Goal: Task Accomplishment & Management: Use online tool/utility

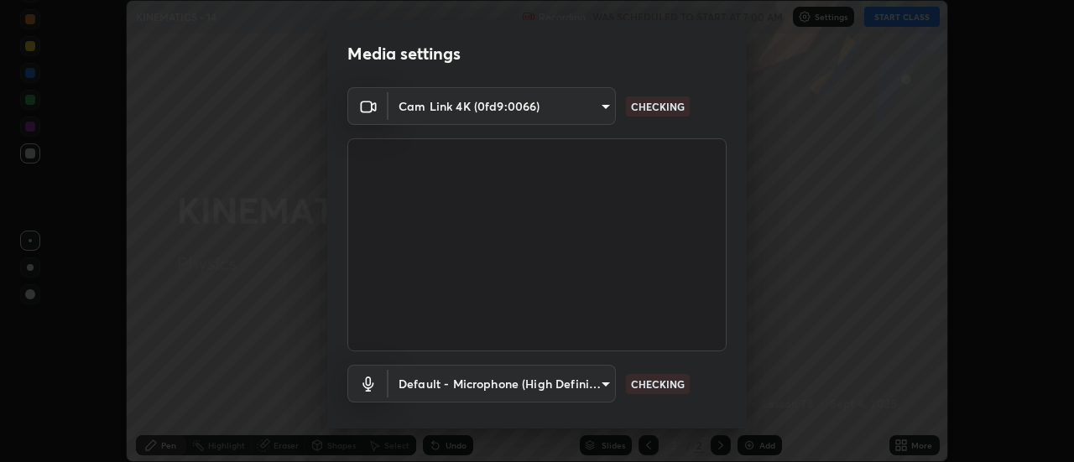
scroll to position [88, 0]
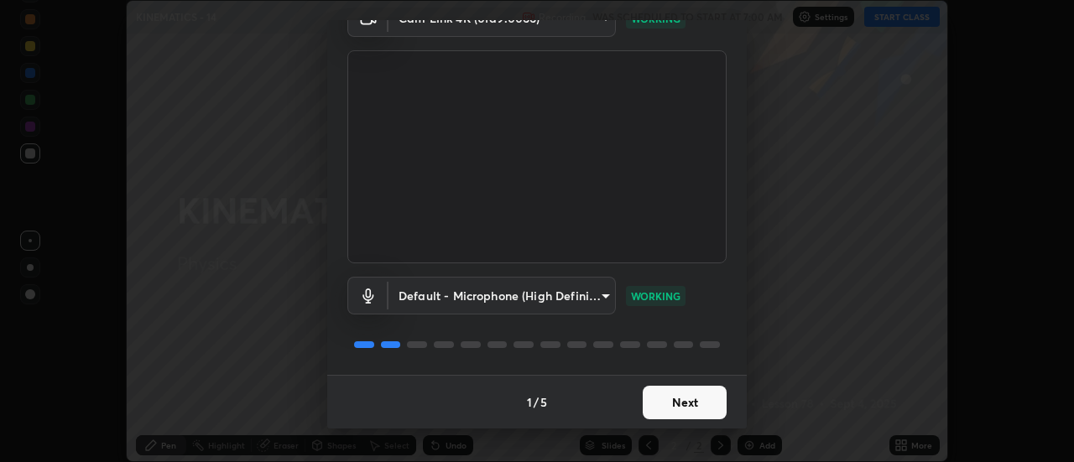
click at [697, 407] on button "Next" at bounding box center [685, 403] width 84 height 34
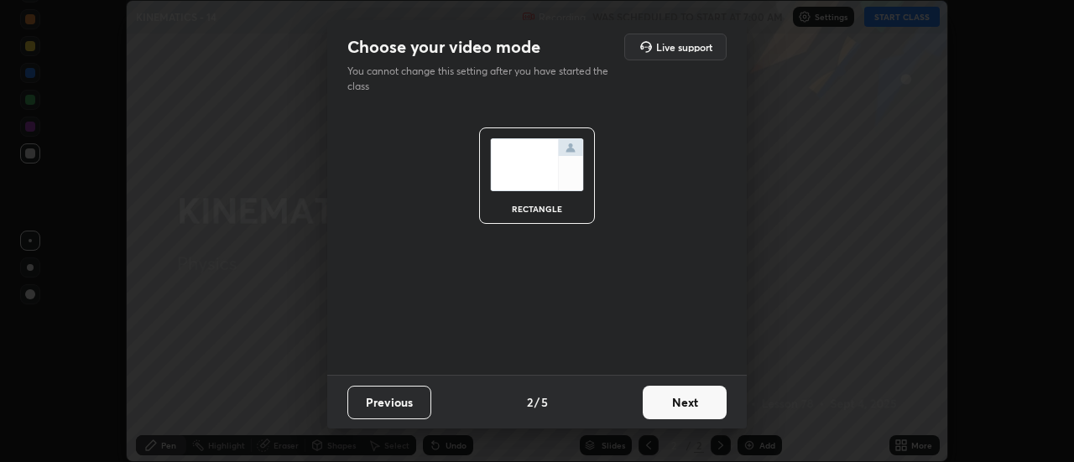
scroll to position [0, 0]
click at [716, 393] on button "Next" at bounding box center [685, 403] width 84 height 34
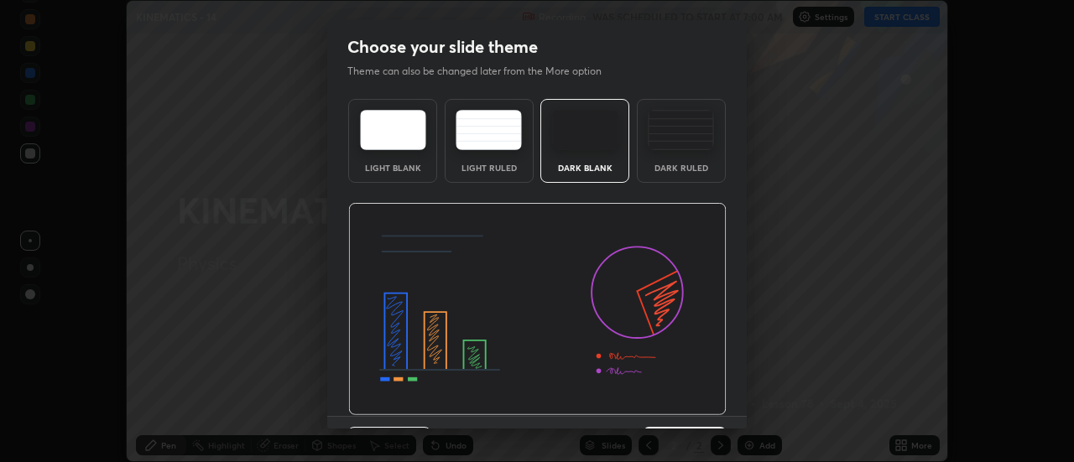
scroll to position [41, 0]
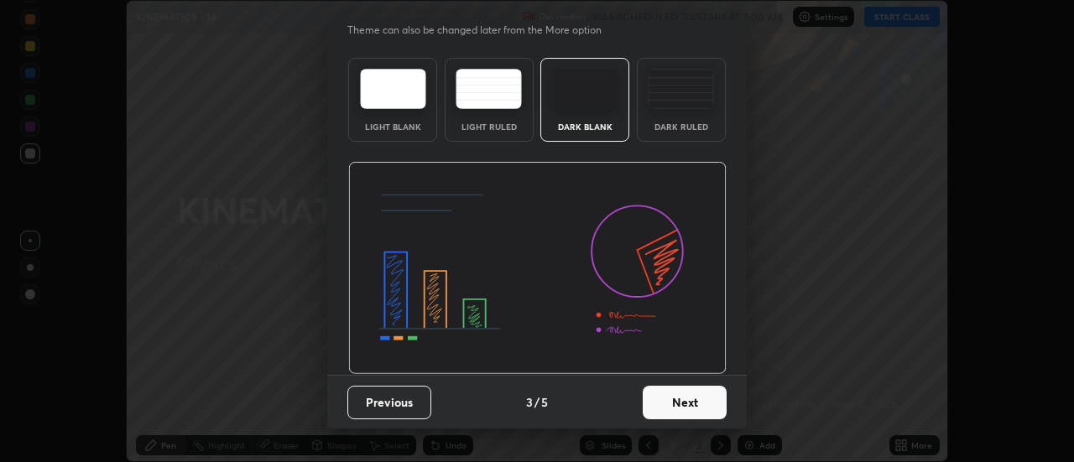
click at [706, 391] on button "Next" at bounding box center [685, 403] width 84 height 34
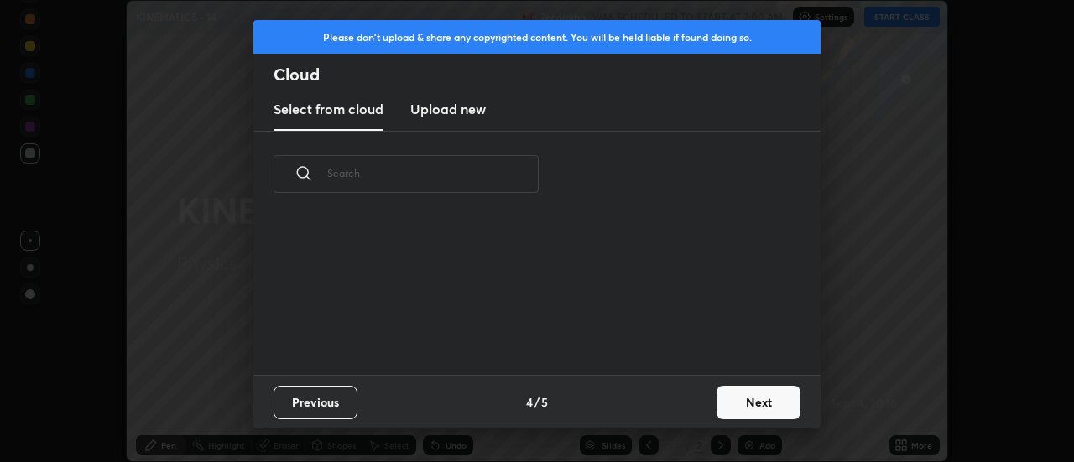
click at [779, 399] on button "Next" at bounding box center [758, 403] width 84 height 34
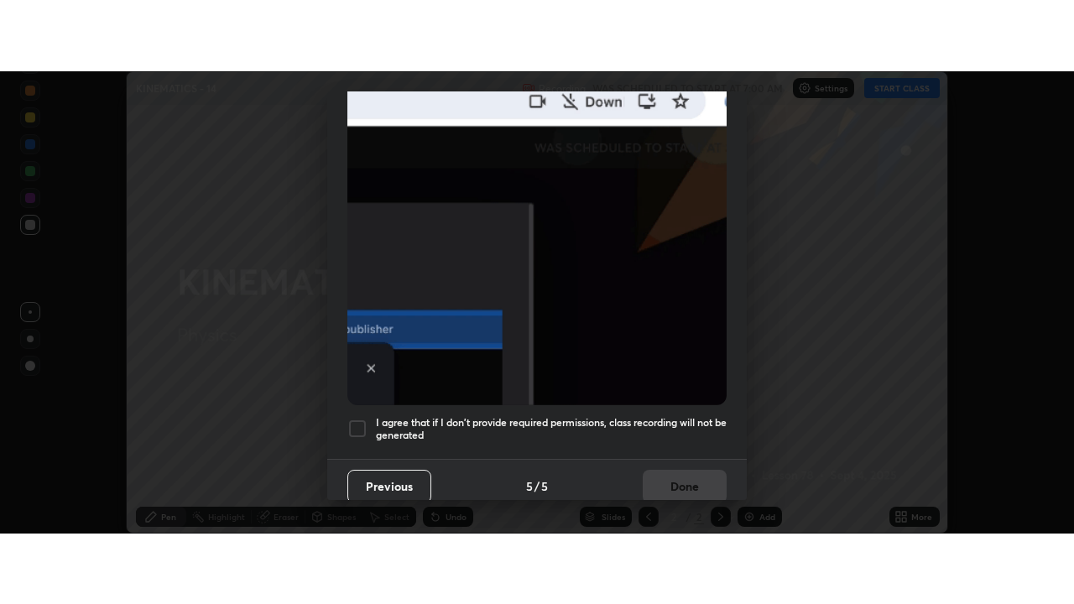
scroll to position [430, 0]
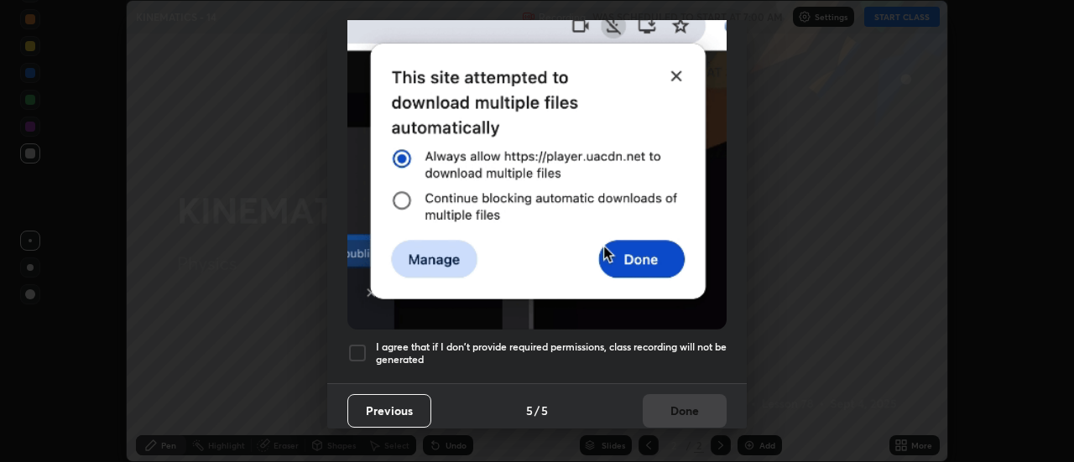
click at [704, 341] on h5 "I agree that if I don't provide required permissions, class recording will not …" at bounding box center [551, 354] width 351 height 26
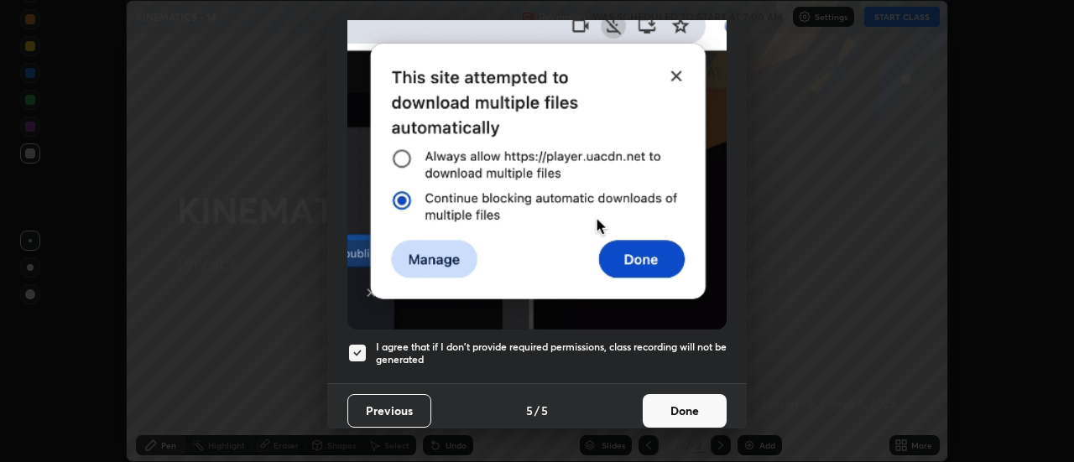
click at [682, 396] on button "Done" at bounding box center [685, 411] width 84 height 34
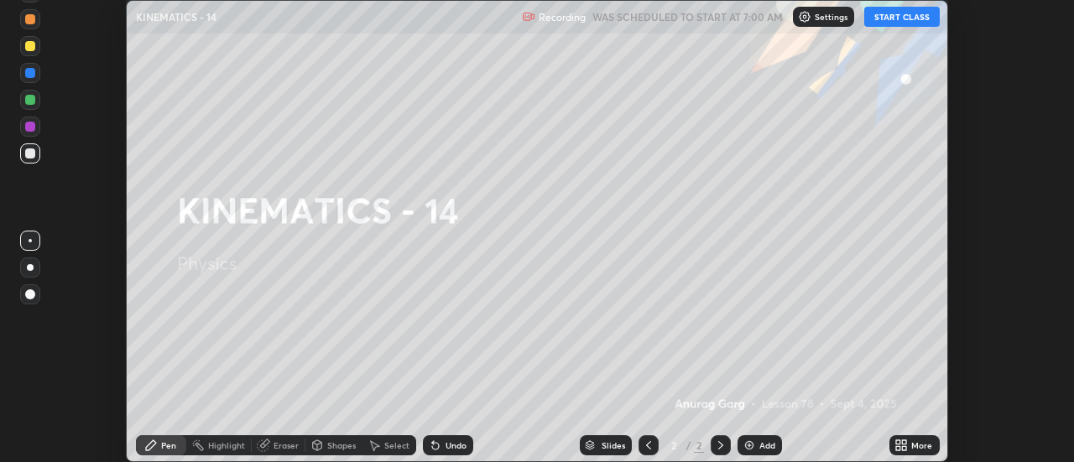
click at [898, 17] on button "START CLASS" at bounding box center [902, 17] width 76 height 20
click at [911, 446] on div "More" at bounding box center [914, 445] width 50 height 20
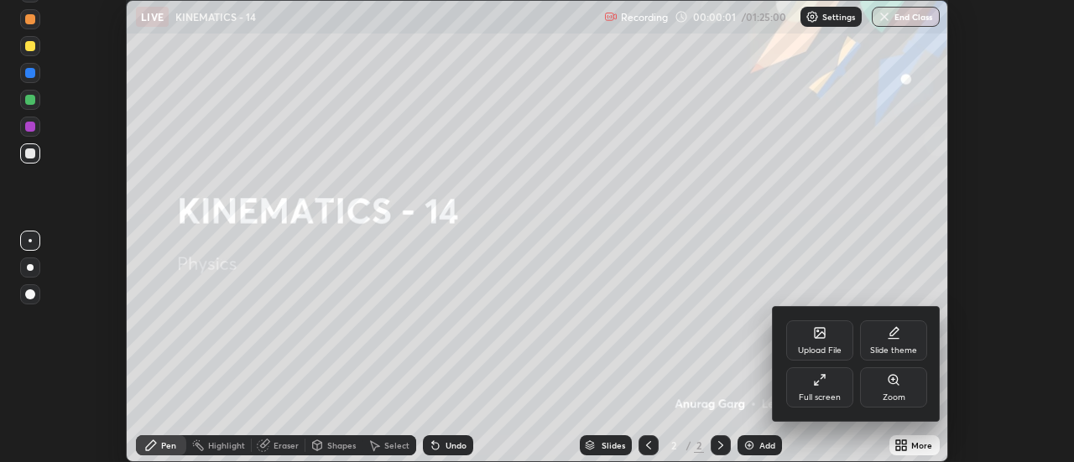
click at [831, 398] on div "Full screen" at bounding box center [820, 397] width 42 height 8
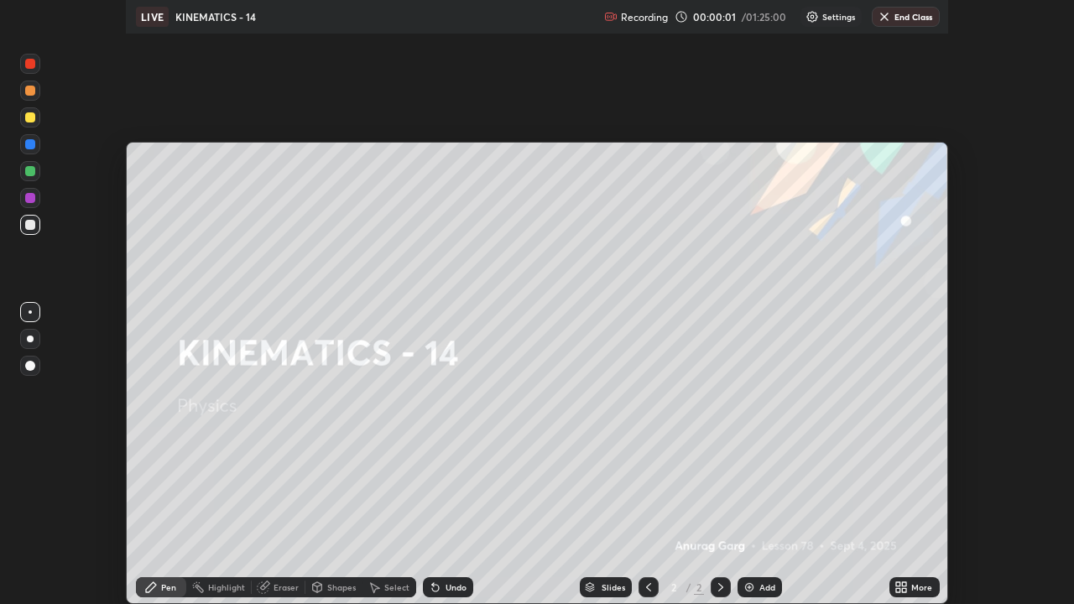
scroll to position [604, 1074]
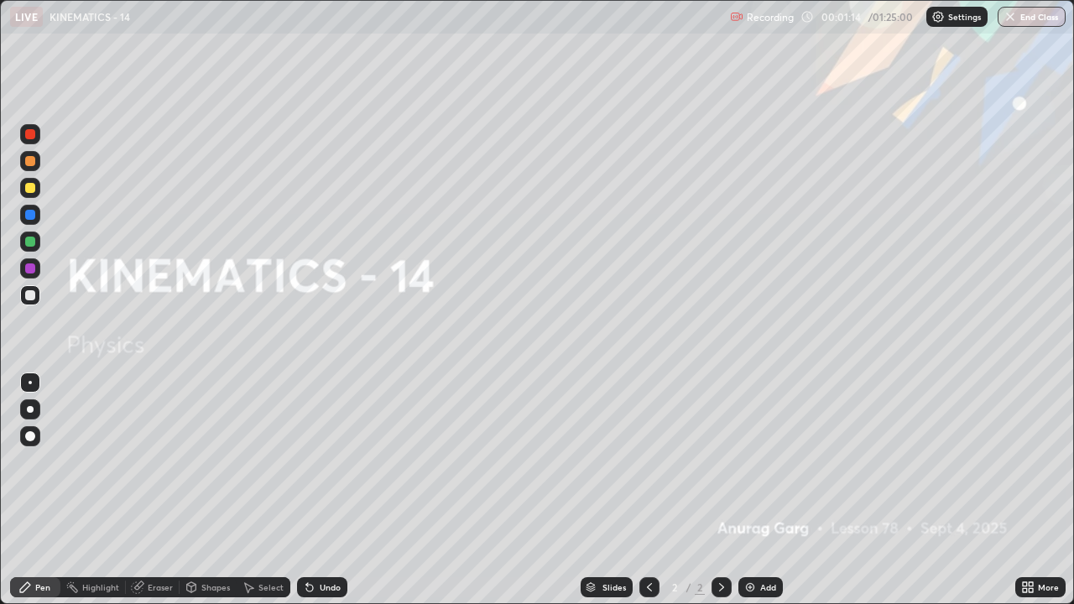
click at [1032, 461] on icon at bounding box center [1031, 584] width 4 height 4
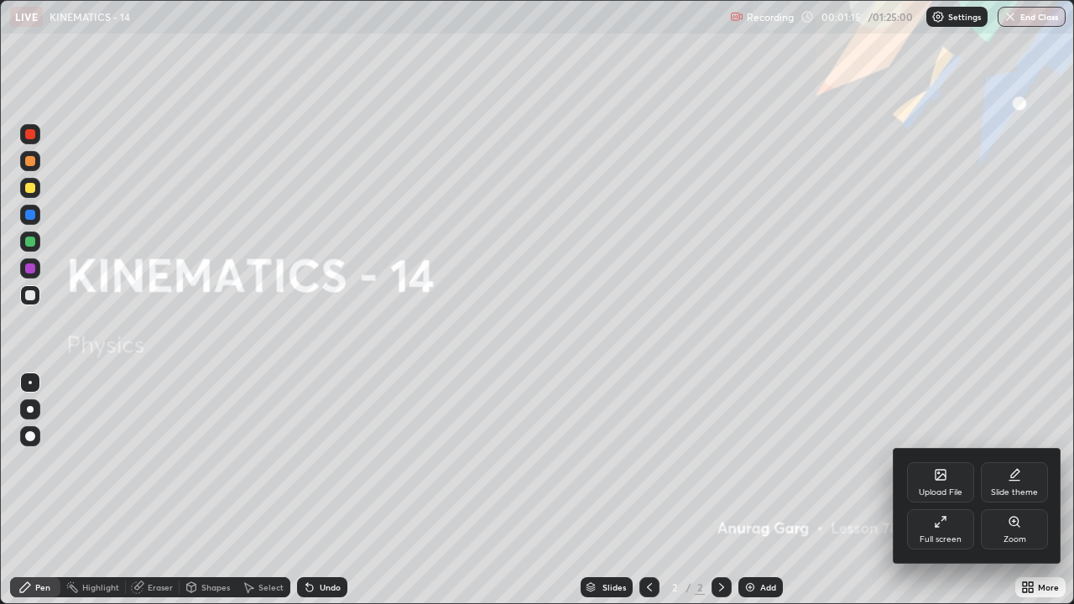
click at [925, 461] on div "Upload File" at bounding box center [940, 482] width 67 height 40
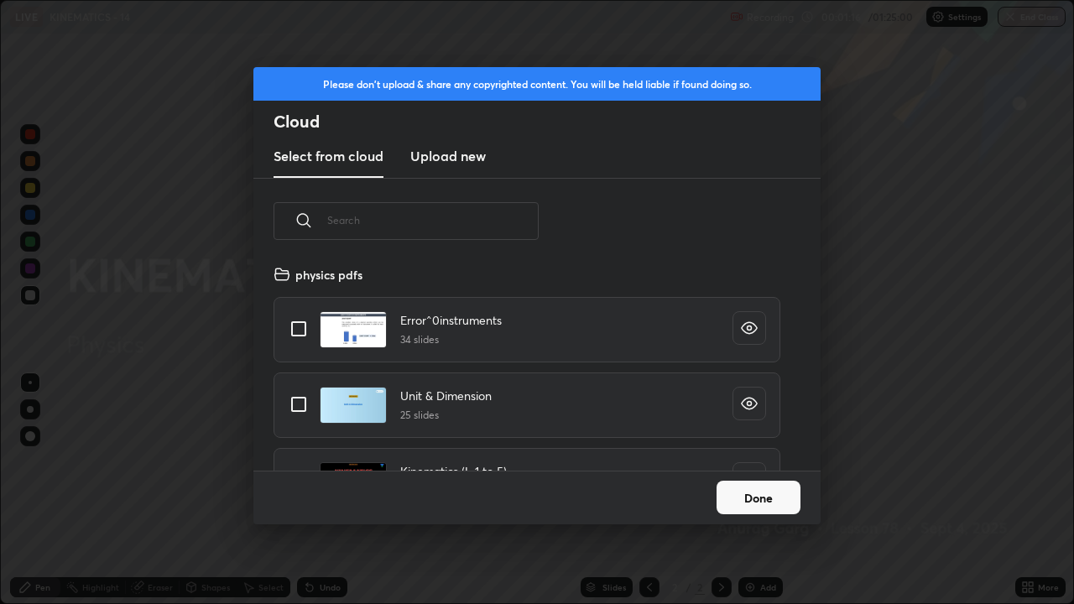
scroll to position [206, 539]
click at [368, 219] on input "text" at bounding box center [432, 220] width 211 height 71
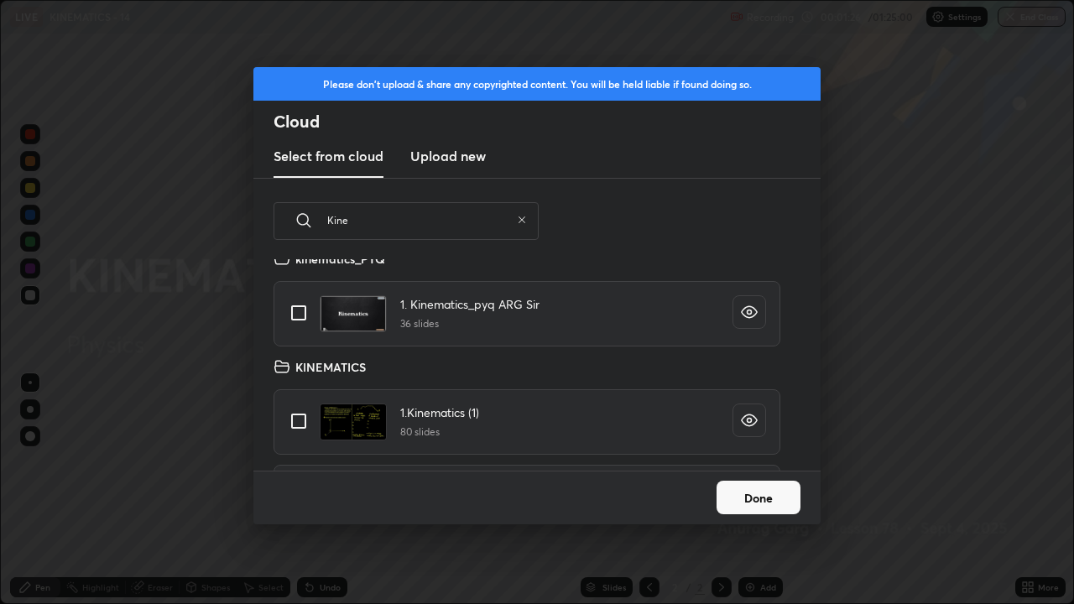
scroll to position [294, 0]
type input "Kine"
click at [294, 304] on input "grid" at bounding box center [298, 311] width 35 height 35
checkbox input "true"
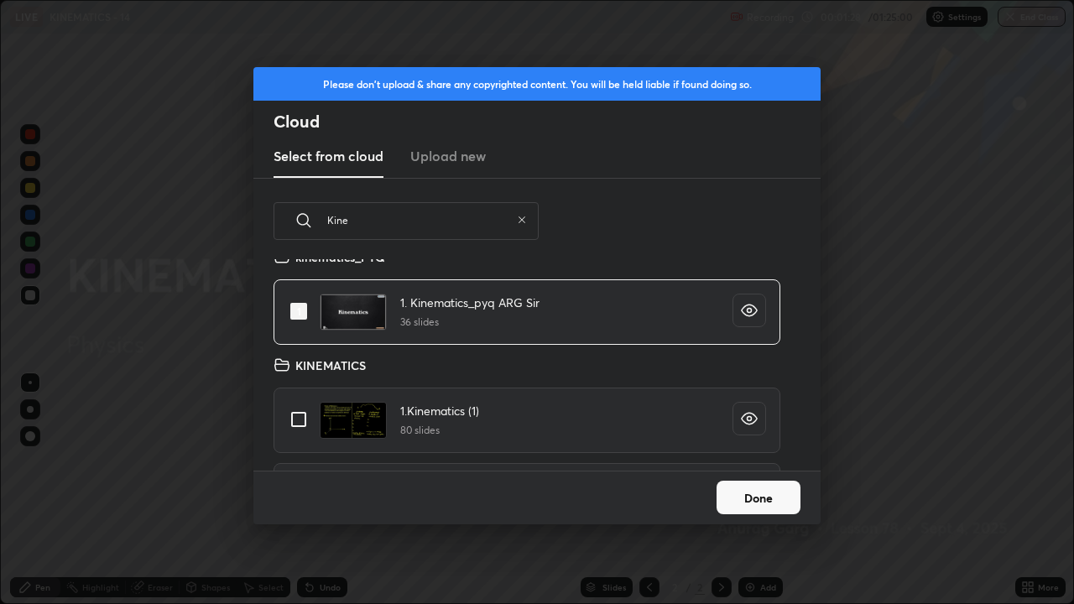
click at [761, 461] on button "Done" at bounding box center [758, 498] width 84 height 34
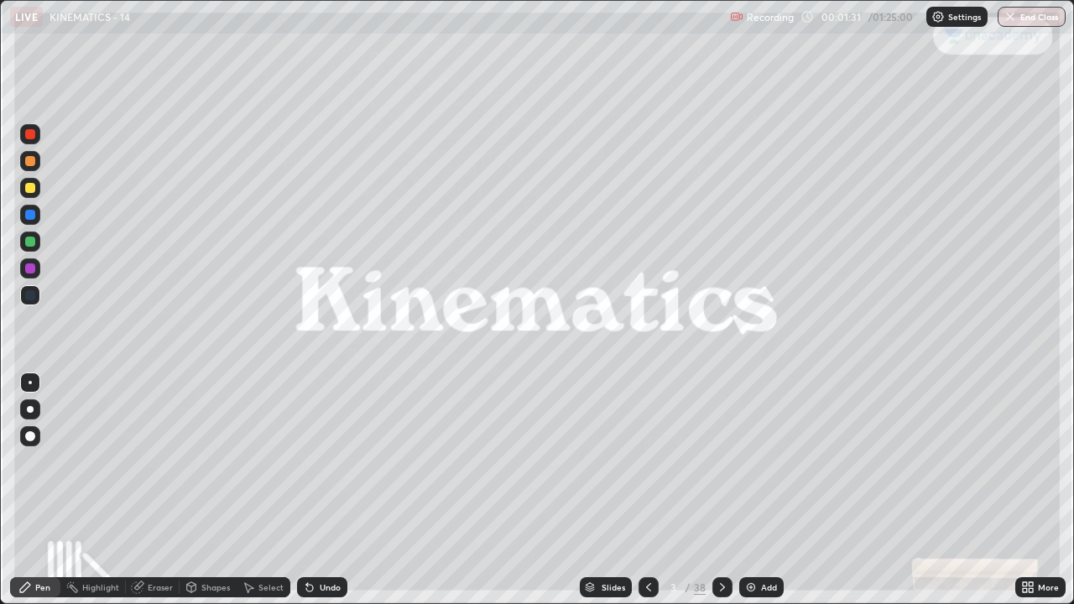
click at [686, 461] on div "/" at bounding box center [687, 587] width 5 height 10
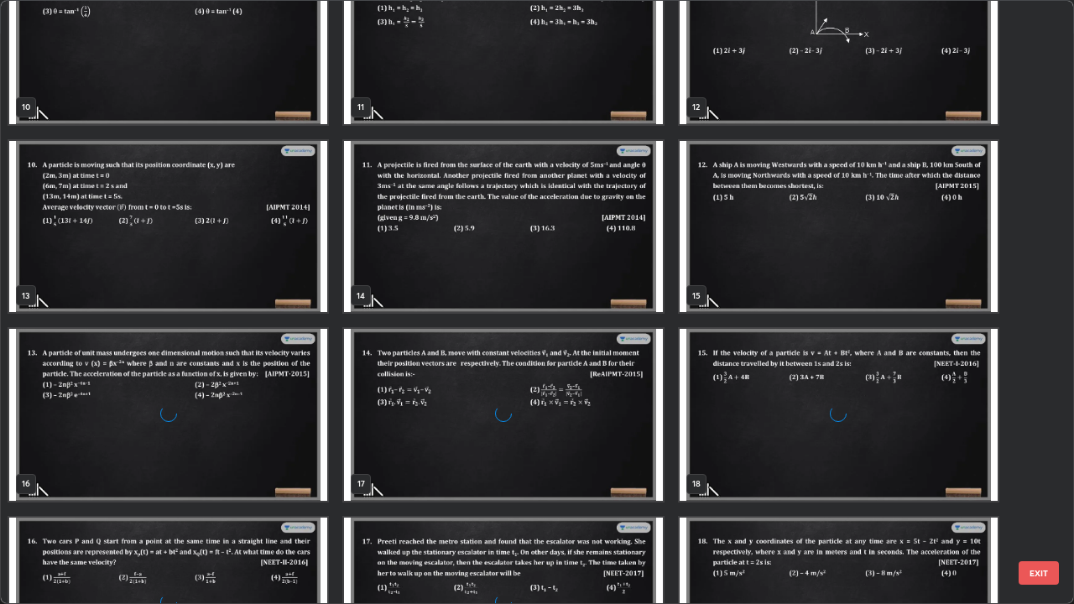
scroll to position [623, 0]
click at [544, 448] on img "grid" at bounding box center [503, 415] width 318 height 172
click at [549, 437] on img "grid" at bounding box center [503, 415] width 318 height 172
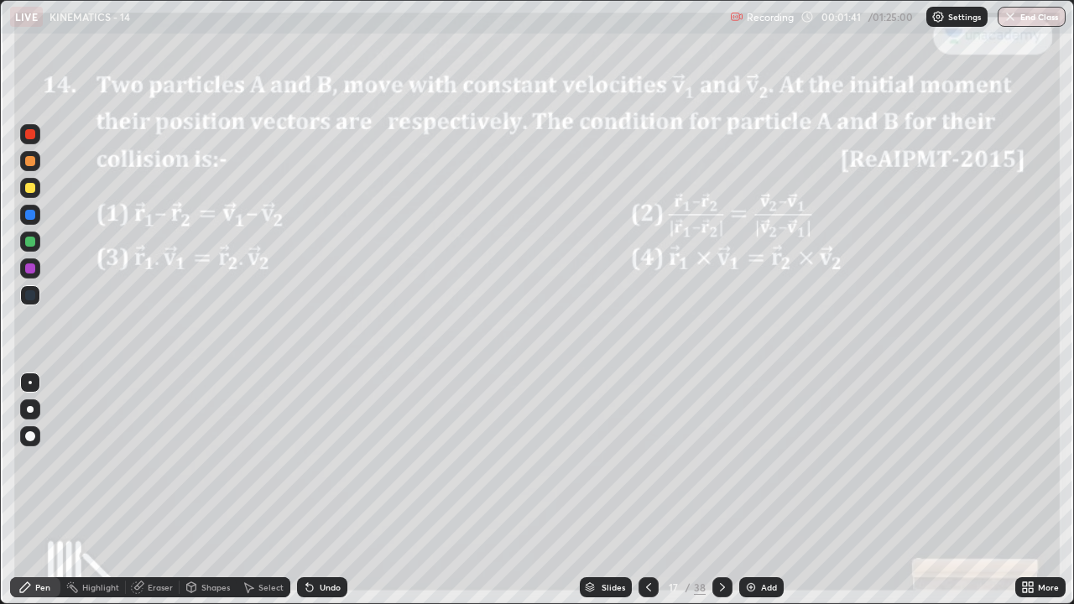
click at [34, 161] on div at bounding box center [30, 161] width 10 height 10
click at [722, 461] on icon at bounding box center [722, 587] width 13 height 13
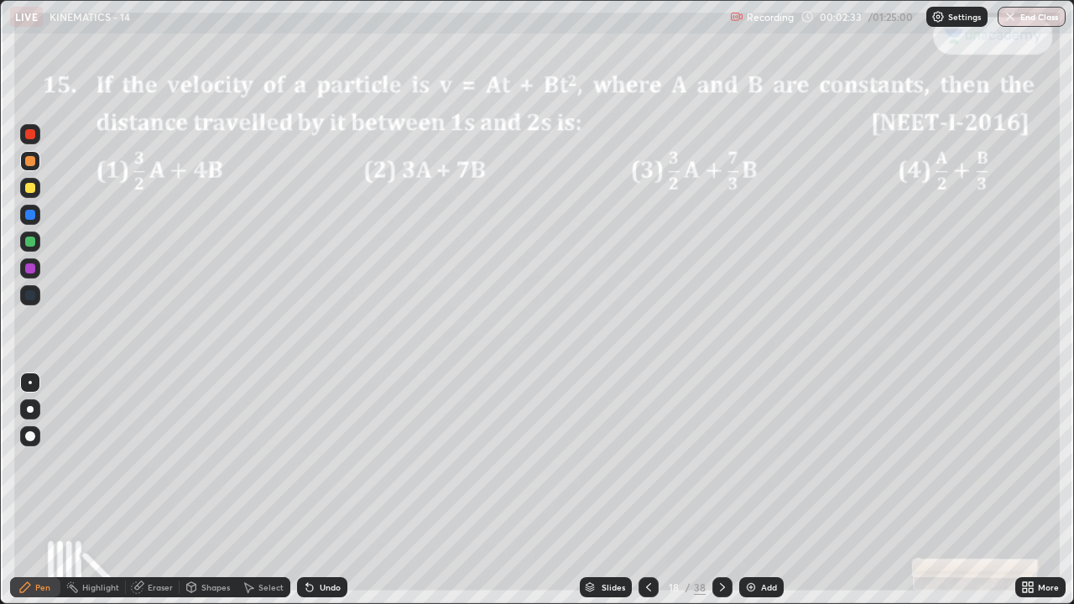
click at [647, 461] on icon at bounding box center [648, 587] width 13 height 13
click at [647, 461] on div at bounding box center [648, 587] width 20 height 34
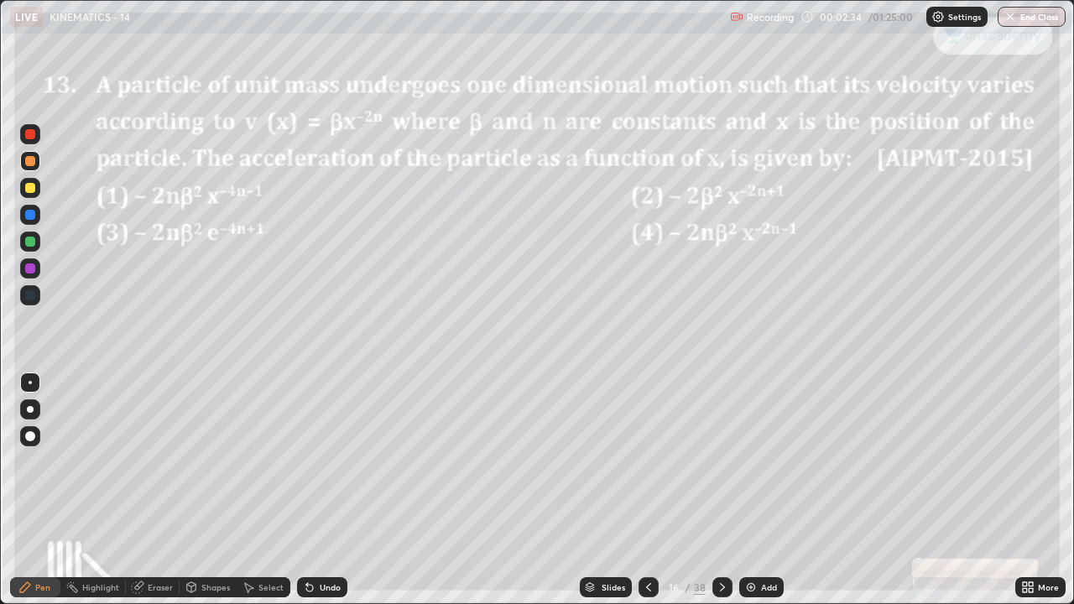
click at [720, 461] on icon at bounding box center [722, 587] width 13 height 13
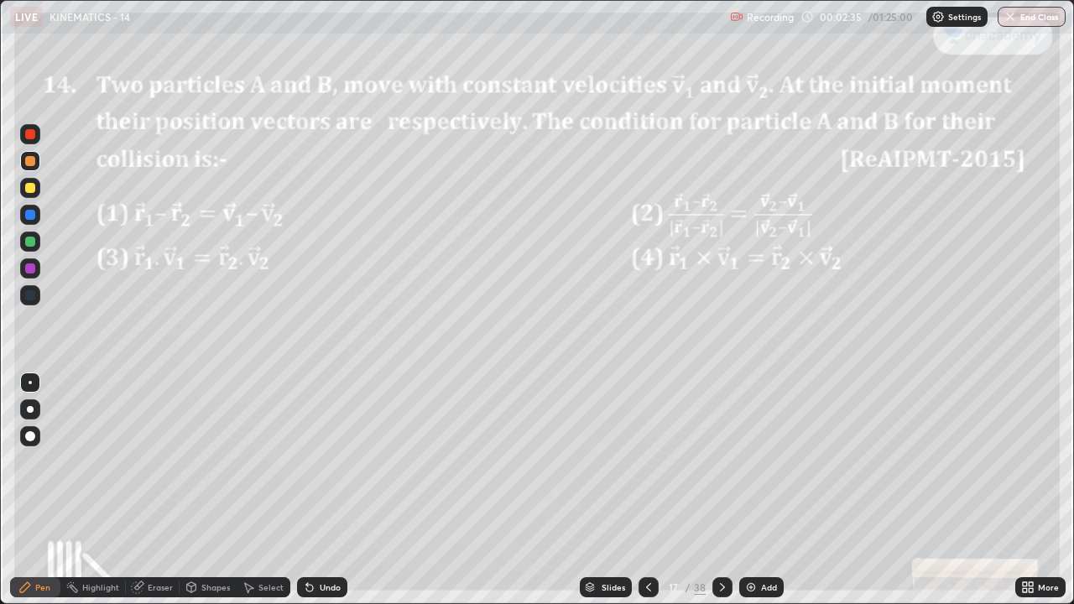
click at [715, 461] on div at bounding box center [722, 587] width 20 height 20
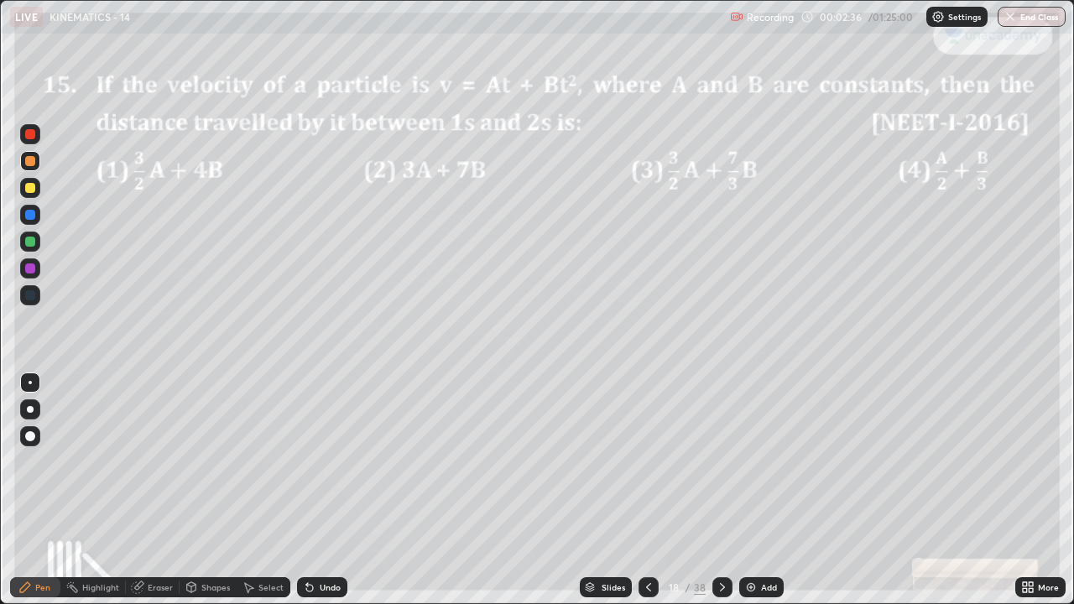
click at [722, 461] on icon at bounding box center [722, 587] width 13 height 13
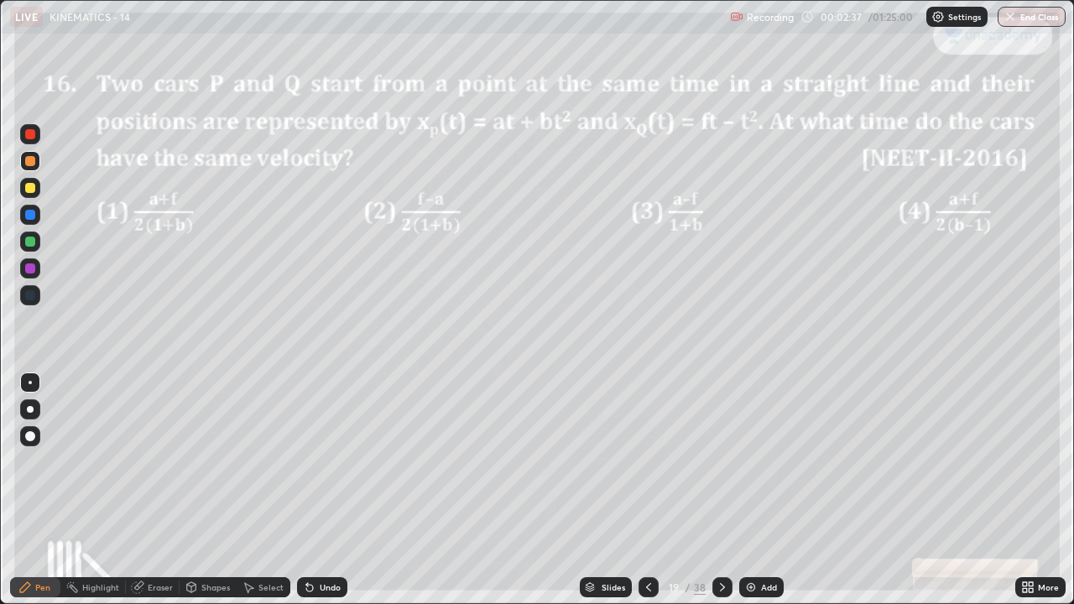
click at [647, 461] on icon at bounding box center [648, 587] width 13 height 13
click at [651, 461] on div at bounding box center [648, 587] width 20 height 20
click at [756, 461] on div "Add" at bounding box center [761, 587] width 44 height 20
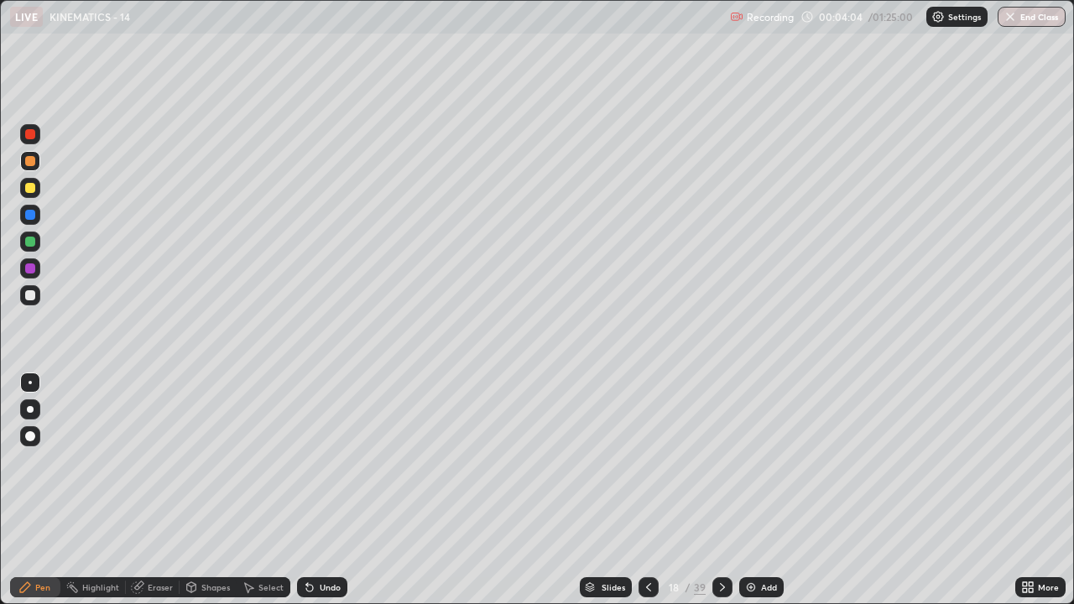
click at [37, 190] on div at bounding box center [30, 188] width 20 height 20
click at [32, 190] on div at bounding box center [30, 188] width 10 height 10
click at [717, 461] on div at bounding box center [722, 587] width 20 height 34
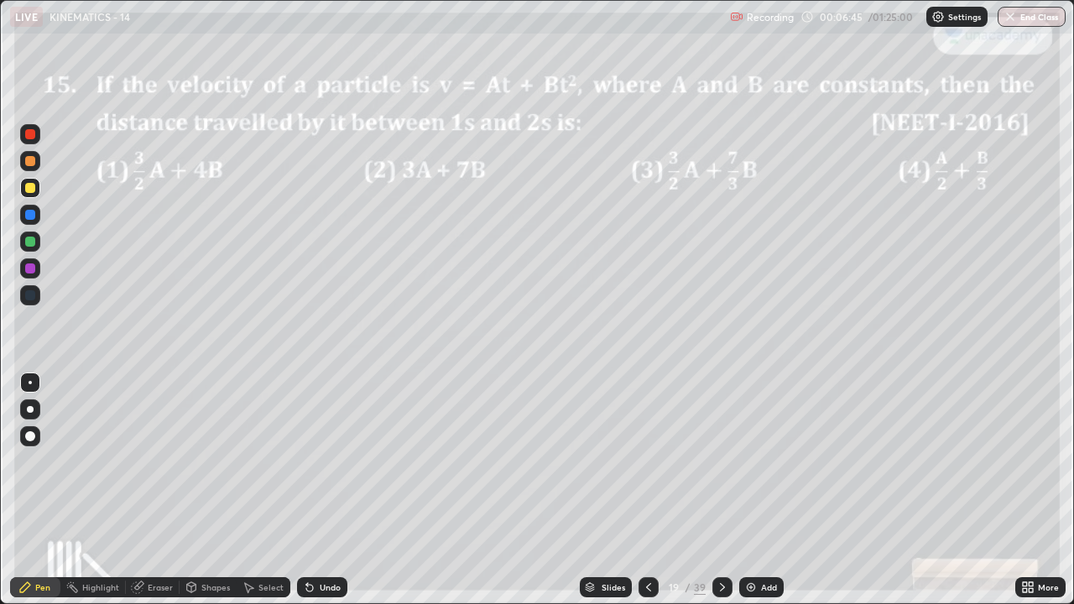
click at [649, 461] on icon at bounding box center [648, 587] width 5 height 8
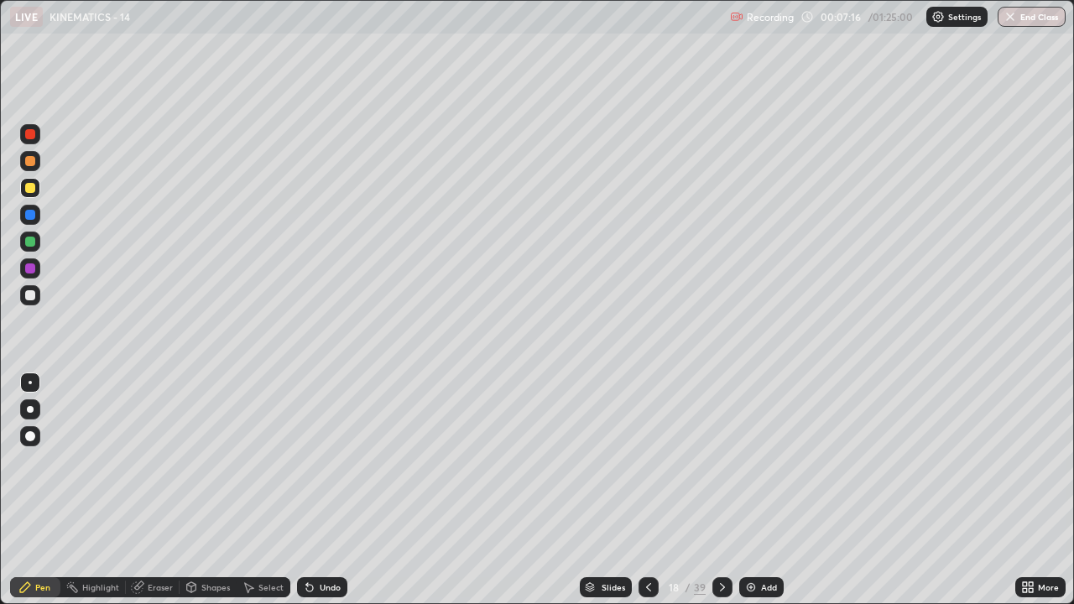
click at [647, 461] on icon at bounding box center [648, 587] width 13 height 13
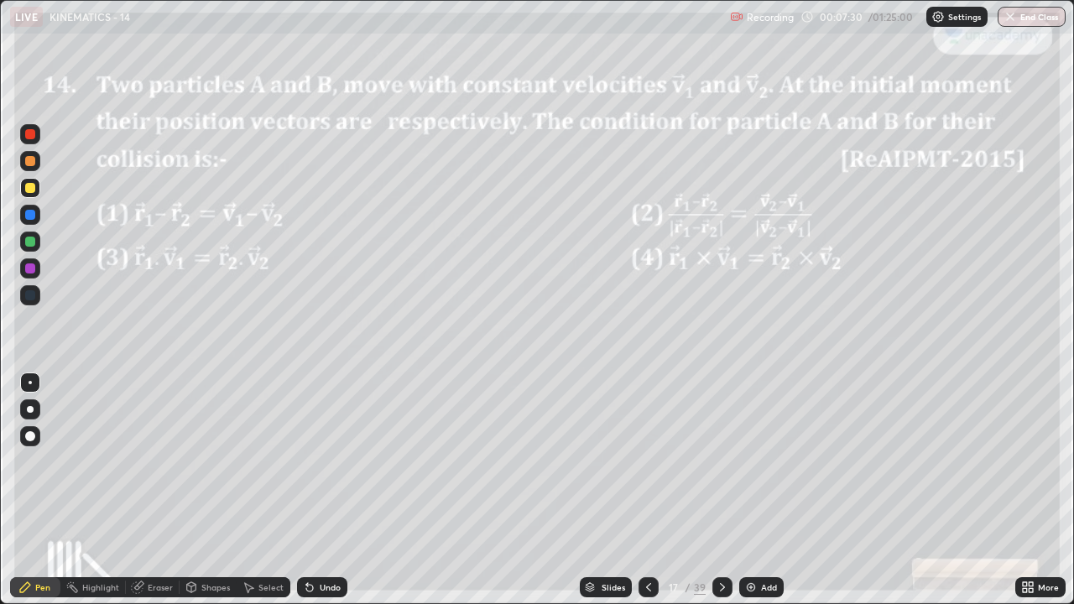
click at [720, 461] on icon at bounding box center [722, 587] width 13 height 13
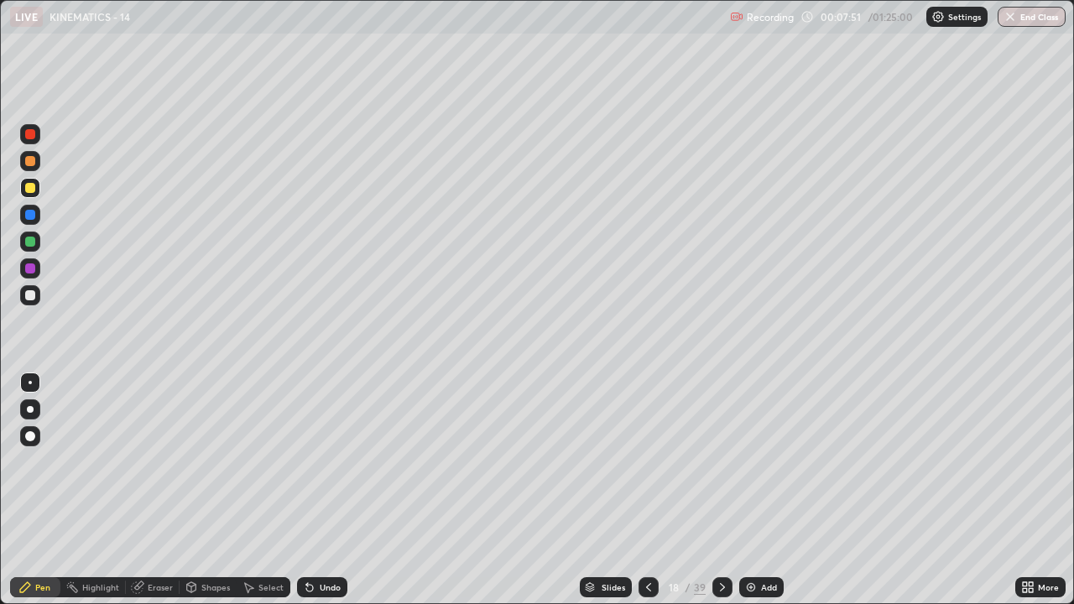
click at [645, 461] on icon at bounding box center [648, 587] width 13 height 13
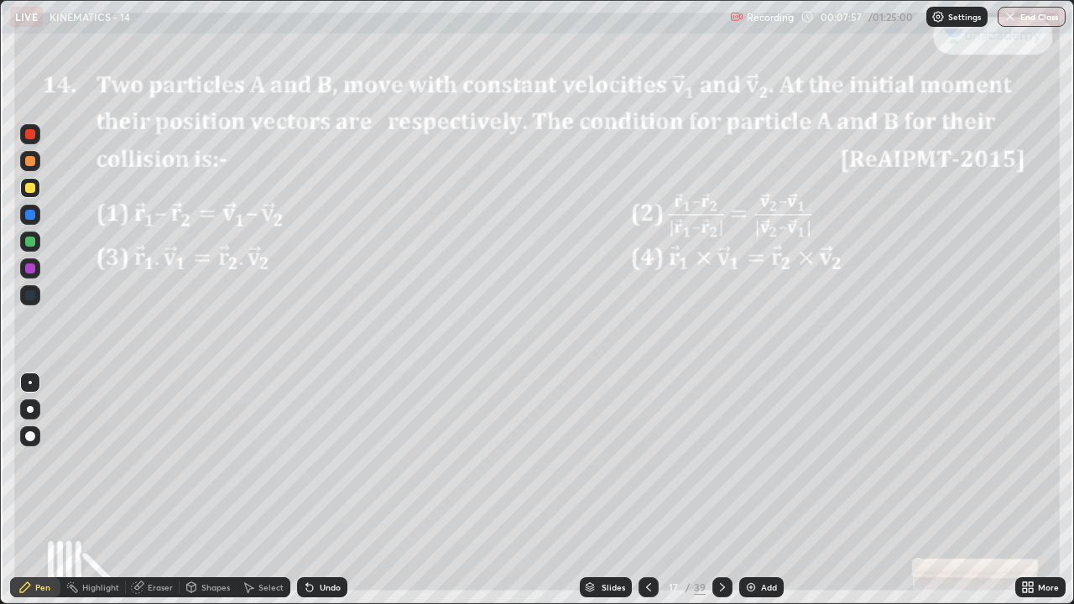
click at [720, 461] on icon at bounding box center [722, 587] width 13 height 13
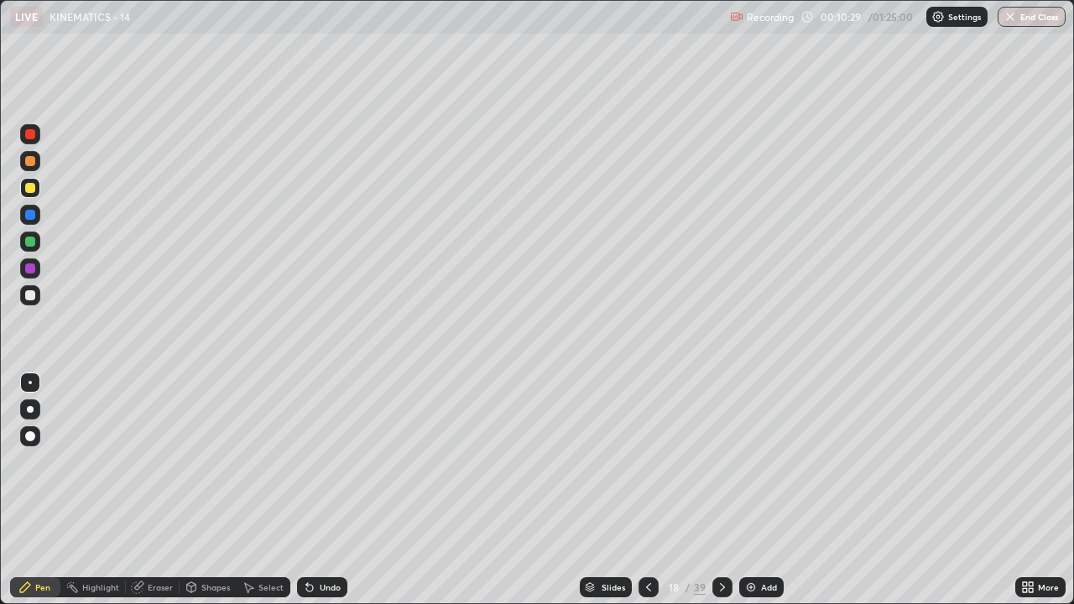
click at [768, 461] on div "Add" at bounding box center [769, 587] width 16 height 8
click at [268, 461] on div "Select" at bounding box center [270, 587] width 25 height 8
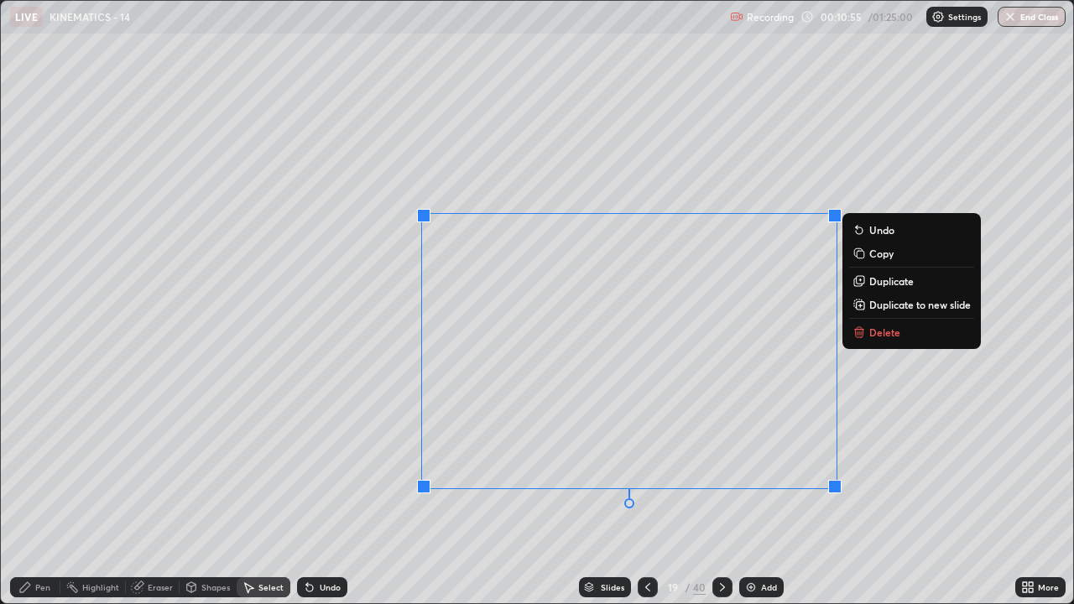
click at [867, 328] on button "Delete" at bounding box center [911, 332] width 125 height 20
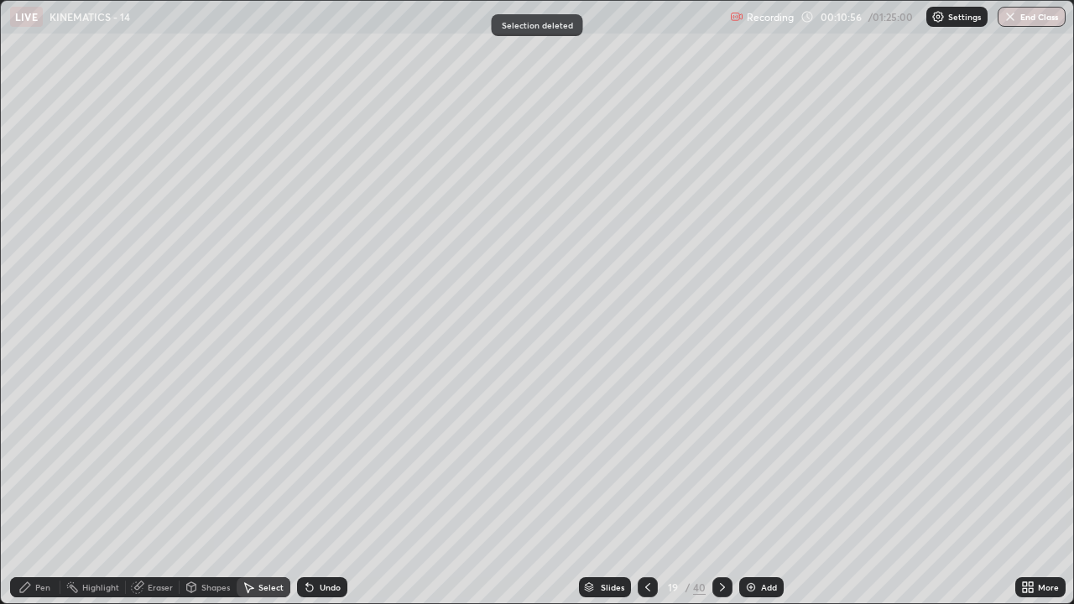
click at [643, 461] on icon at bounding box center [647, 587] width 13 height 13
click at [754, 461] on img at bounding box center [750, 587] width 13 height 13
click at [43, 461] on div "Pen" at bounding box center [42, 587] width 15 height 8
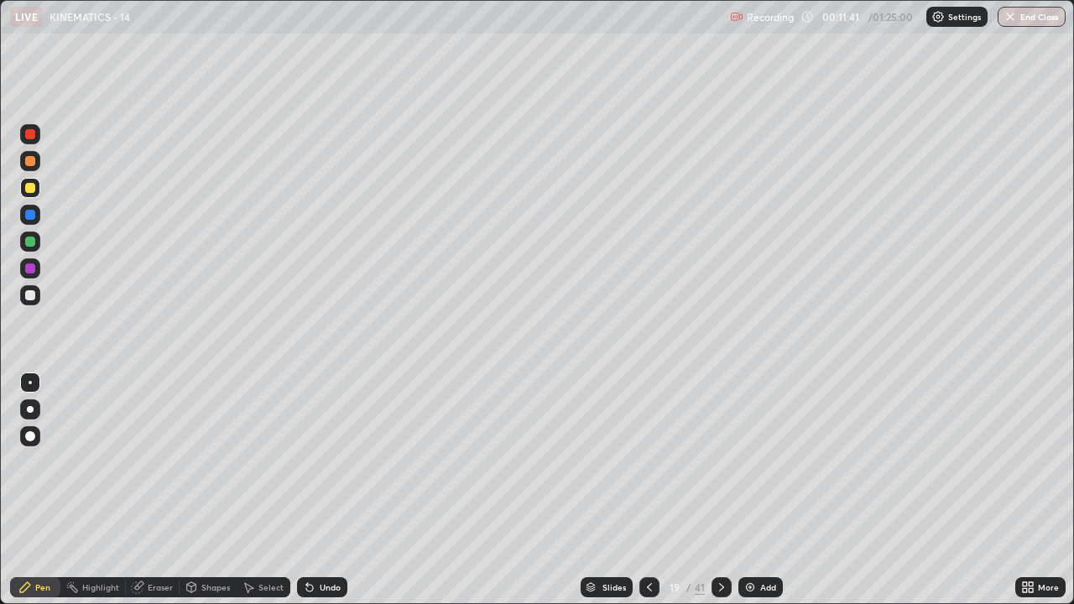
click at [34, 297] on div at bounding box center [30, 295] width 10 height 10
click at [34, 170] on div at bounding box center [30, 161] width 20 height 20
click at [106, 461] on div "Highlight" at bounding box center [100, 587] width 37 height 8
click at [38, 461] on div "Pen" at bounding box center [35, 587] width 50 height 20
click at [270, 461] on div "Select" at bounding box center [270, 587] width 25 height 8
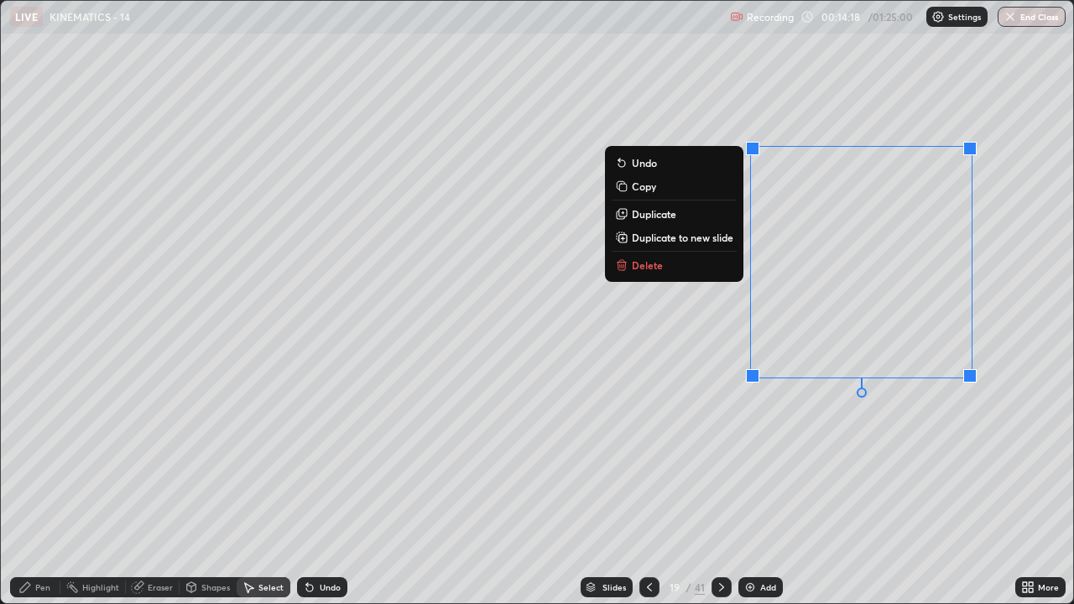
click at [654, 272] on button "Delete" at bounding box center [674, 265] width 125 height 20
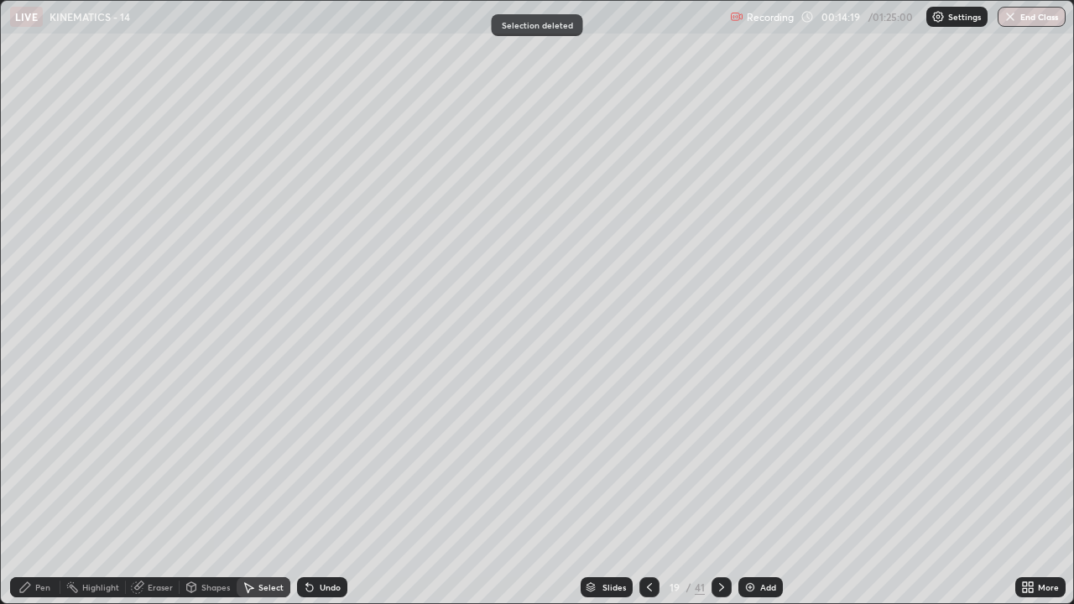
click at [47, 461] on div "Pen" at bounding box center [35, 587] width 50 height 20
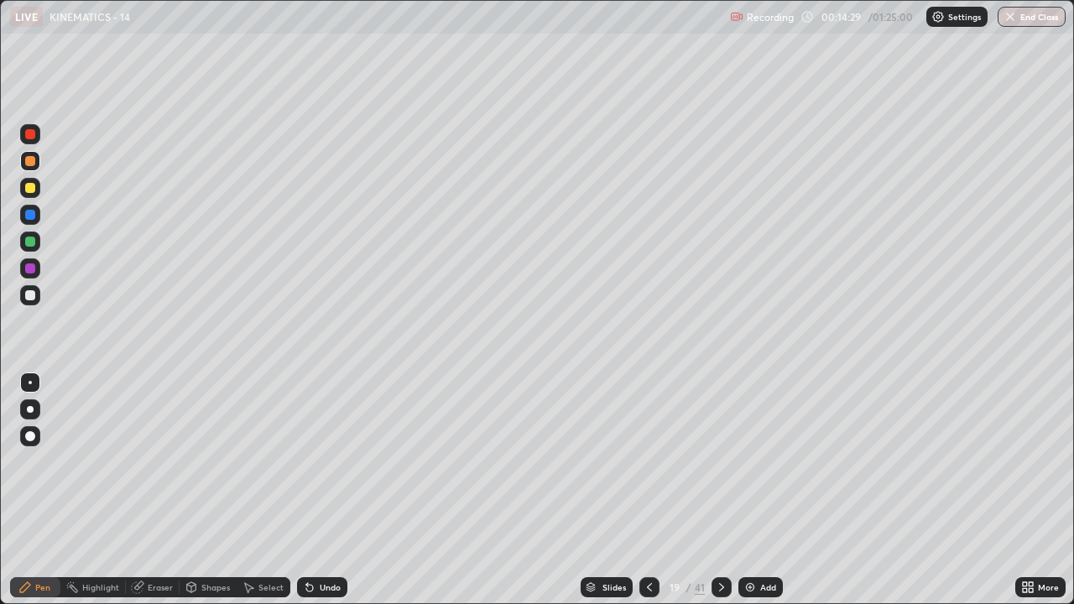
click at [32, 410] on div at bounding box center [30, 409] width 7 height 7
click at [29, 433] on div at bounding box center [30, 436] width 10 height 10
click at [31, 243] on div at bounding box center [30, 242] width 10 height 10
click at [114, 461] on div "Highlight" at bounding box center [100, 587] width 37 height 8
click at [48, 461] on div "Pen" at bounding box center [35, 587] width 50 height 20
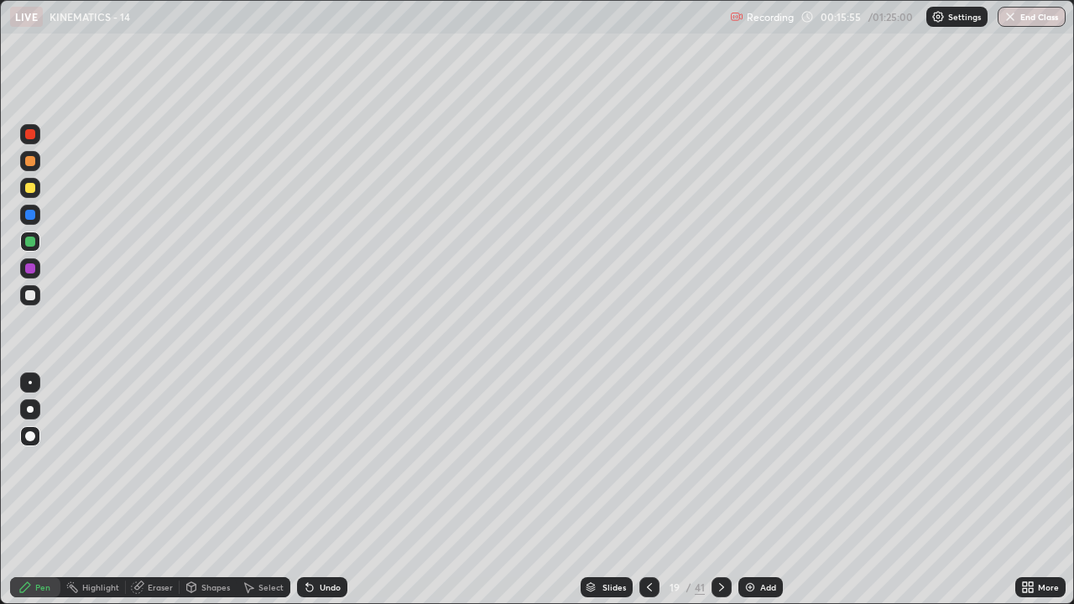
click at [112, 461] on div "Highlight" at bounding box center [92, 587] width 65 height 20
click at [50, 461] on div "Pen" at bounding box center [35, 587] width 50 height 20
click at [164, 461] on div "Eraser" at bounding box center [153, 587] width 54 height 20
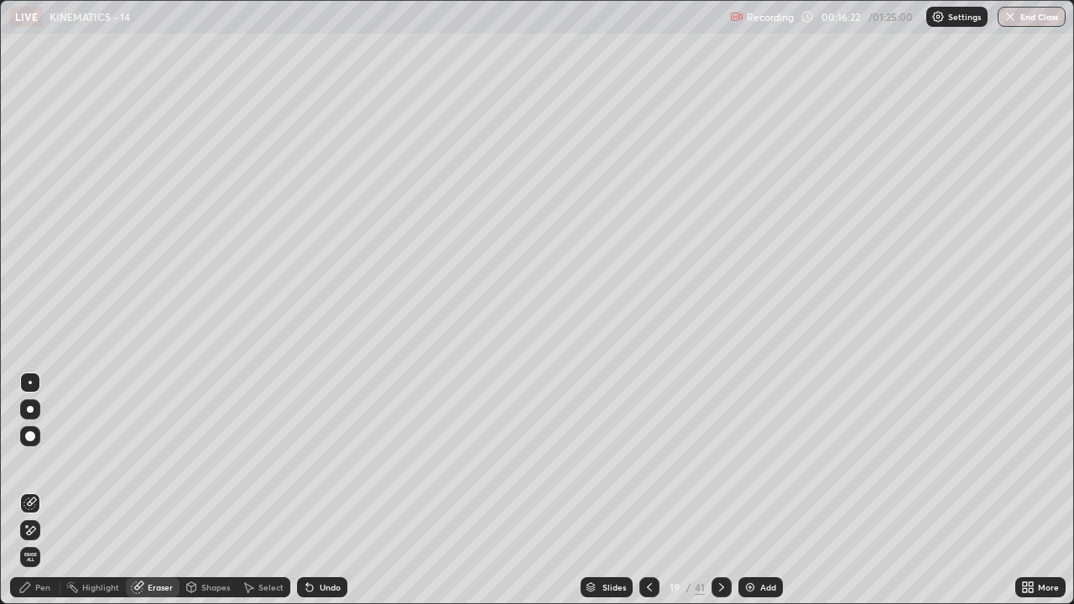
click at [110, 461] on div "Highlight" at bounding box center [92, 587] width 65 height 20
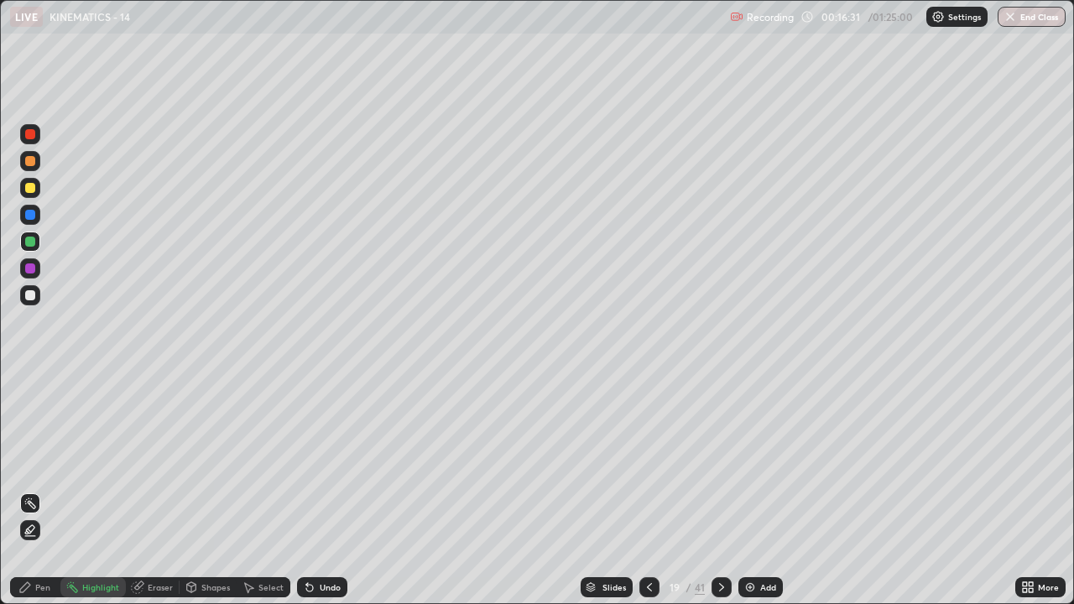
click at [44, 461] on div "Pen" at bounding box center [42, 587] width 15 height 8
click at [153, 461] on div "Eraser" at bounding box center [160, 587] width 25 height 8
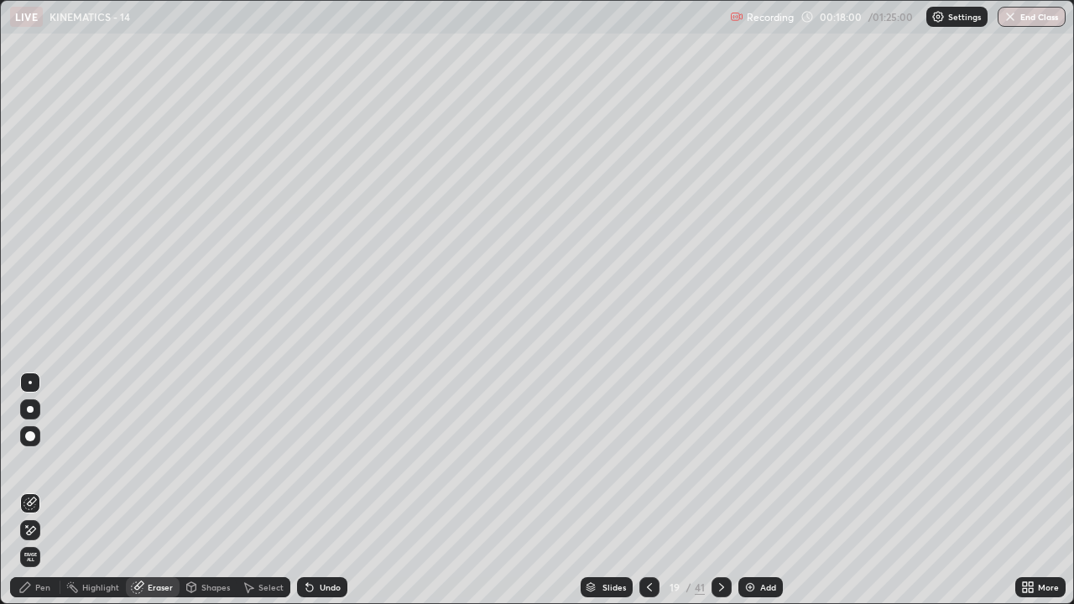
click at [98, 461] on div "Highlight" at bounding box center [100, 587] width 37 height 8
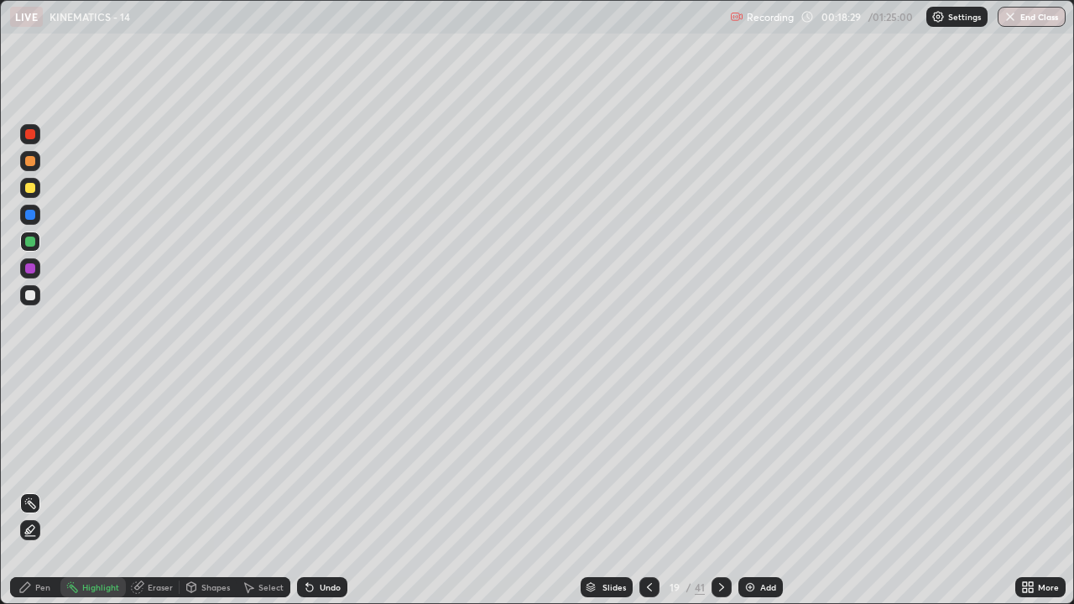
click at [43, 461] on div "Pen" at bounding box center [42, 587] width 15 height 8
click at [34, 403] on div at bounding box center [30, 409] width 20 height 20
click at [721, 461] on icon at bounding box center [721, 587] width 13 height 13
click at [649, 461] on icon at bounding box center [649, 587] width 13 height 13
click at [648, 461] on icon at bounding box center [649, 587] width 13 height 13
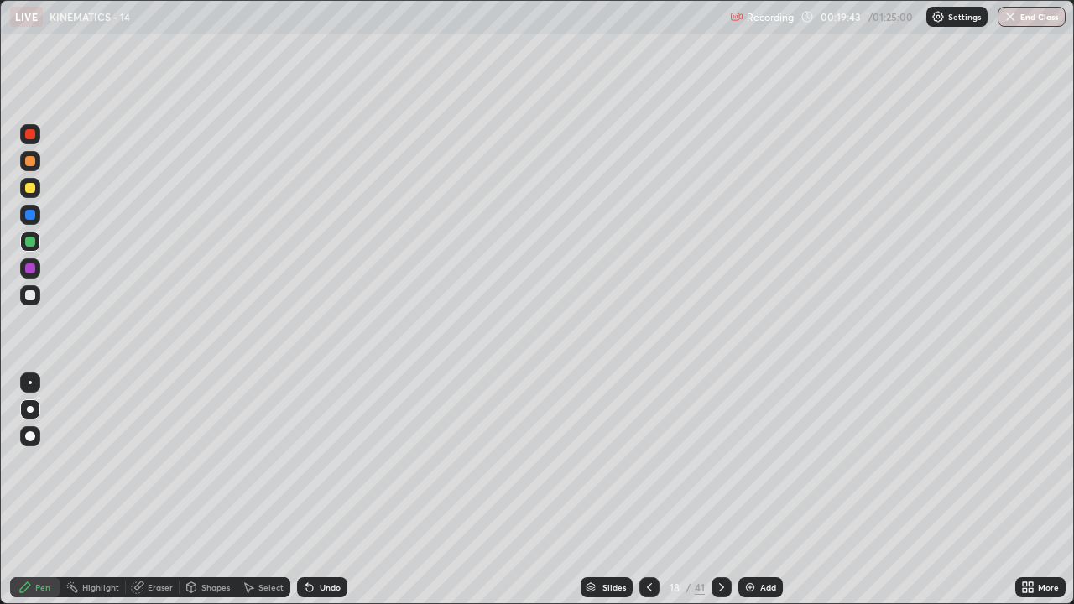
click at [648, 461] on icon at bounding box center [649, 587] width 13 height 13
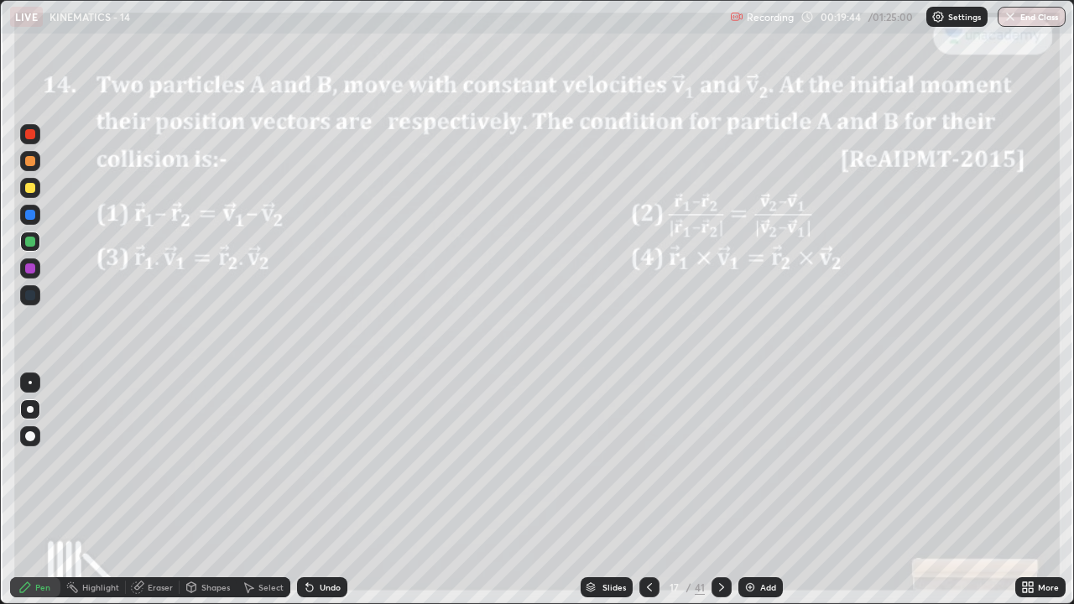
click at [648, 461] on icon at bounding box center [649, 587] width 13 height 13
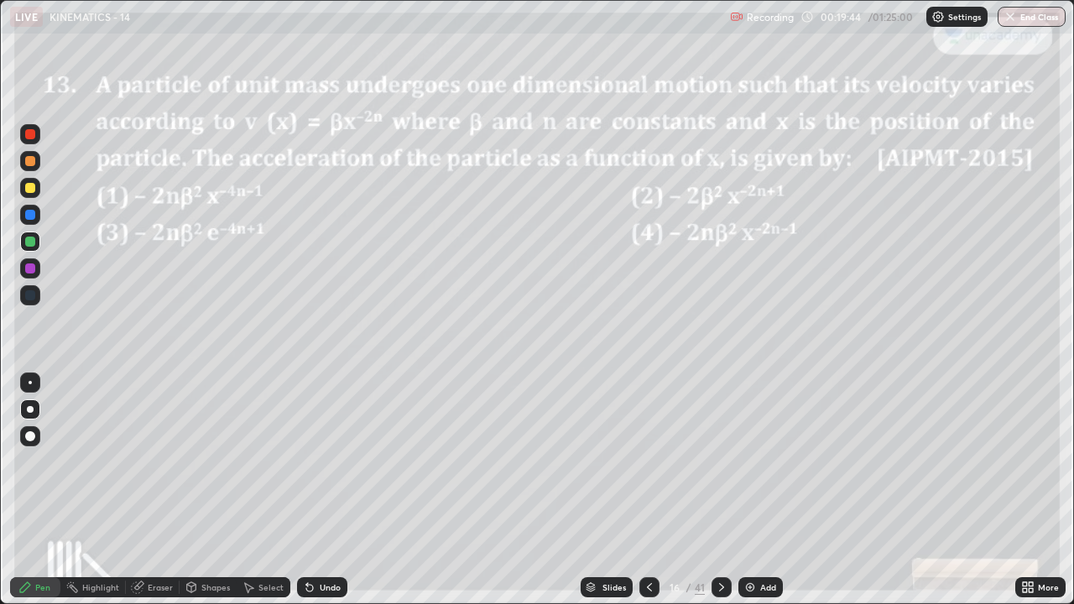
click at [651, 461] on div at bounding box center [649, 587] width 20 height 20
click at [33, 159] on div at bounding box center [30, 161] width 10 height 10
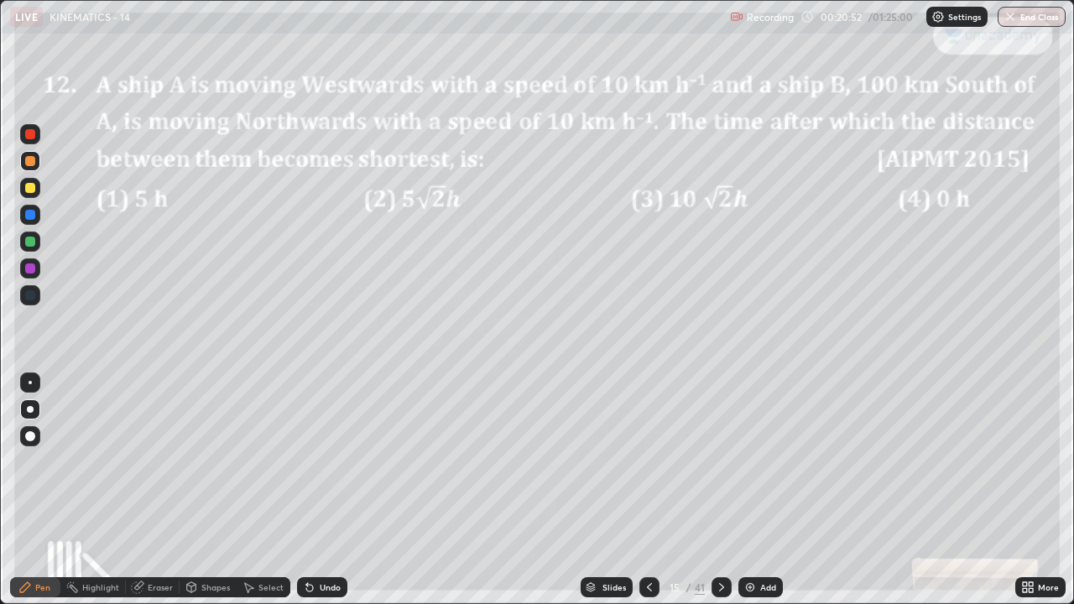
click at [326, 461] on div "Undo" at bounding box center [330, 587] width 21 height 8
click at [327, 461] on div "Undo" at bounding box center [330, 587] width 21 height 8
click at [329, 461] on div "Undo" at bounding box center [330, 587] width 21 height 8
click at [328, 461] on div "Undo" at bounding box center [330, 587] width 21 height 8
click at [326, 461] on div "Undo" at bounding box center [330, 587] width 21 height 8
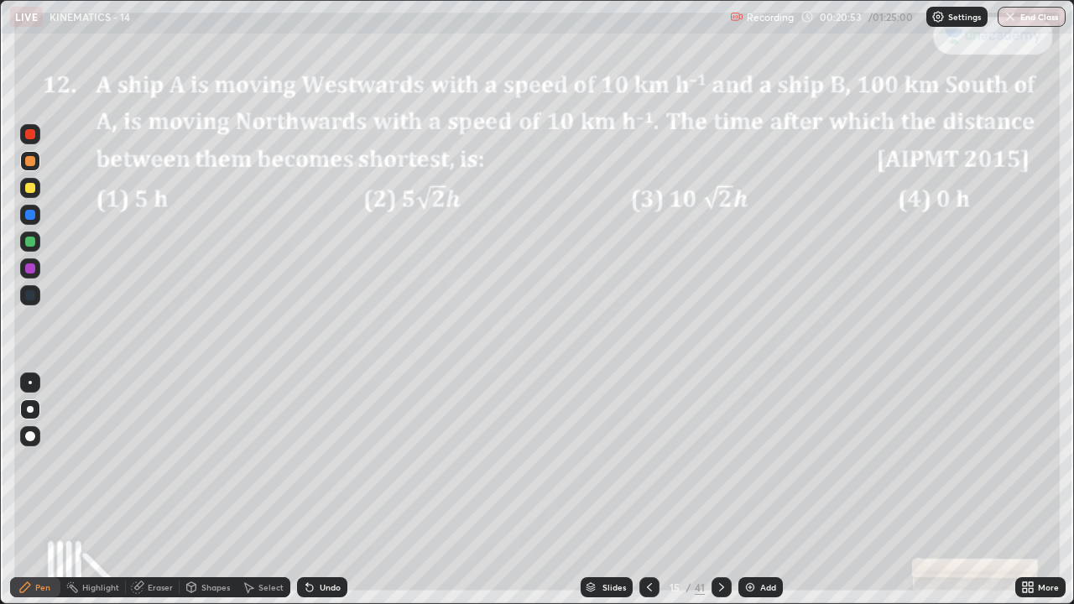
click at [326, 461] on div "Undo" at bounding box center [322, 587] width 50 height 20
click at [327, 461] on div "Undo" at bounding box center [322, 587] width 50 height 20
click at [329, 461] on div "Undo" at bounding box center [322, 587] width 50 height 20
click at [330, 461] on div "Undo" at bounding box center [322, 587] width 50 height 20
click at [329, 461] on div "Undo" at bounding box center [322, 587] width 50 height 20
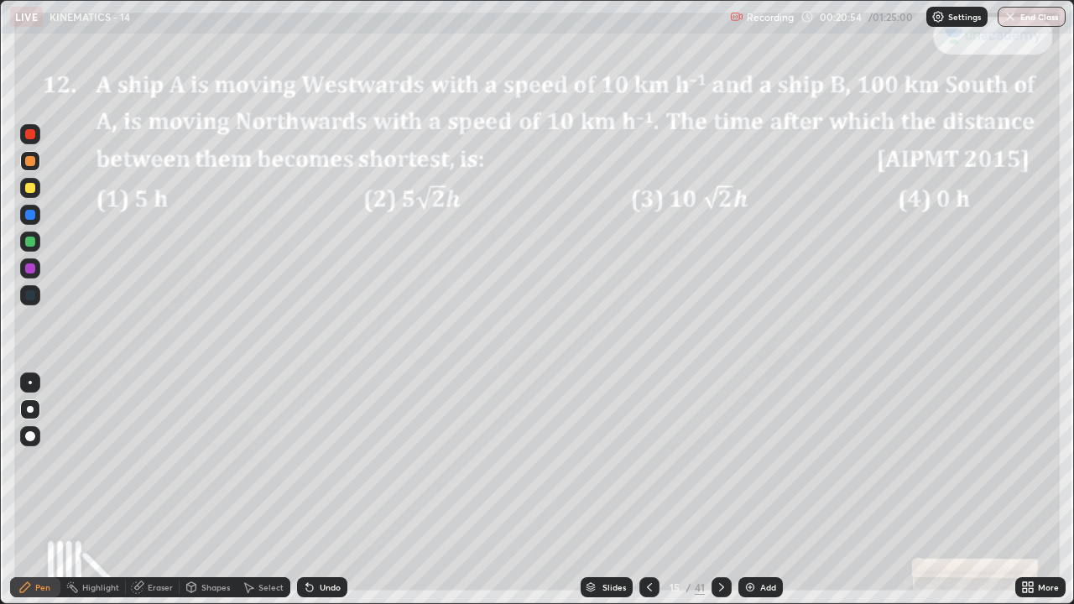
click at [328, 461] on div "Undo" at bounding box center [322, 587] width 50 height 20
click at [328, 461] on div "Undo" at bounding box center [330, 587] width 21 height 8
click at [329, 461] on div "Undo" at bounding box center [330, 587] width 21 height 8
click at [38, 187] on div at bounding box center [30, 188] width 20 height 20
click at [336, 461] on div "Undo" at bounding box center [322, 587] width 50 height 20
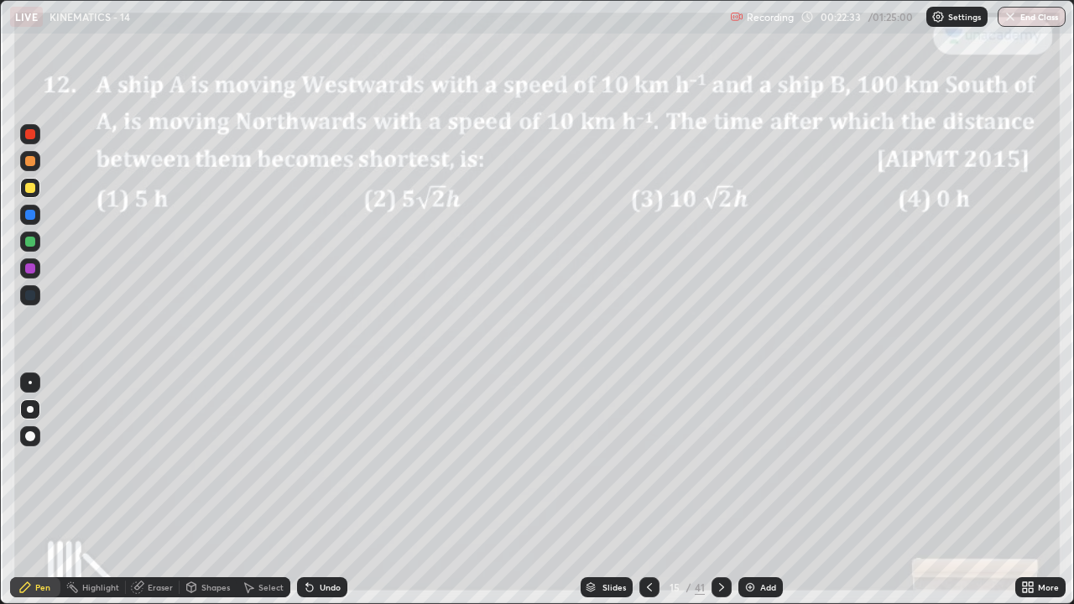
click at [329, 461] on div "Undo" at bounding box center [330, 587] width 21 height 8
click at [29, 240] on div at bounding box center [30, 242] width 10 height 10
click at [34, 437] on div at bounding box center [30, 436] width 10 height 10
click at [33, 162] on div at bounding box center [30, 161] width 10 height 10
click at [30, 409] on div at bounding box center [30, 409] width 7 height 7
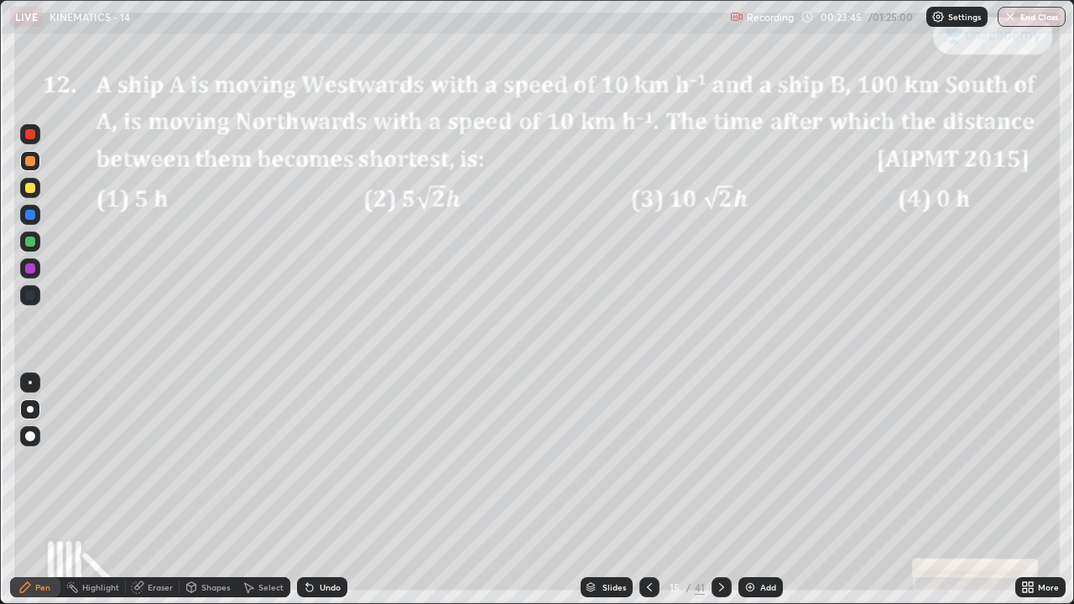
click at [161, 461] on div "Eraser" at bounding box center [153, 587] width 54 height 20
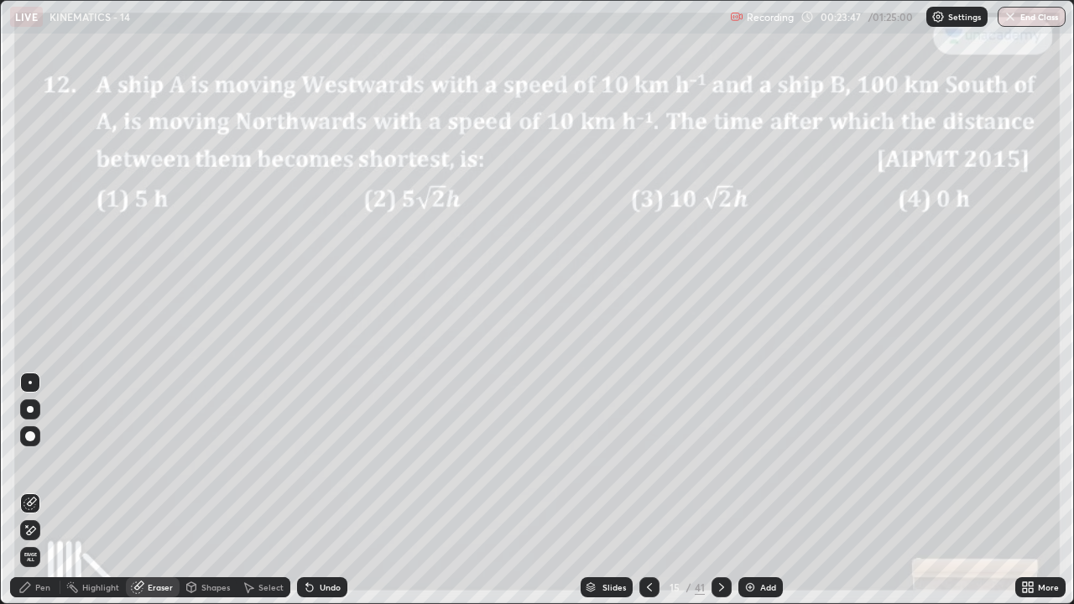
click at [43, 461] on div "Pen" at bounding box center [35, 587] width 50 height 20
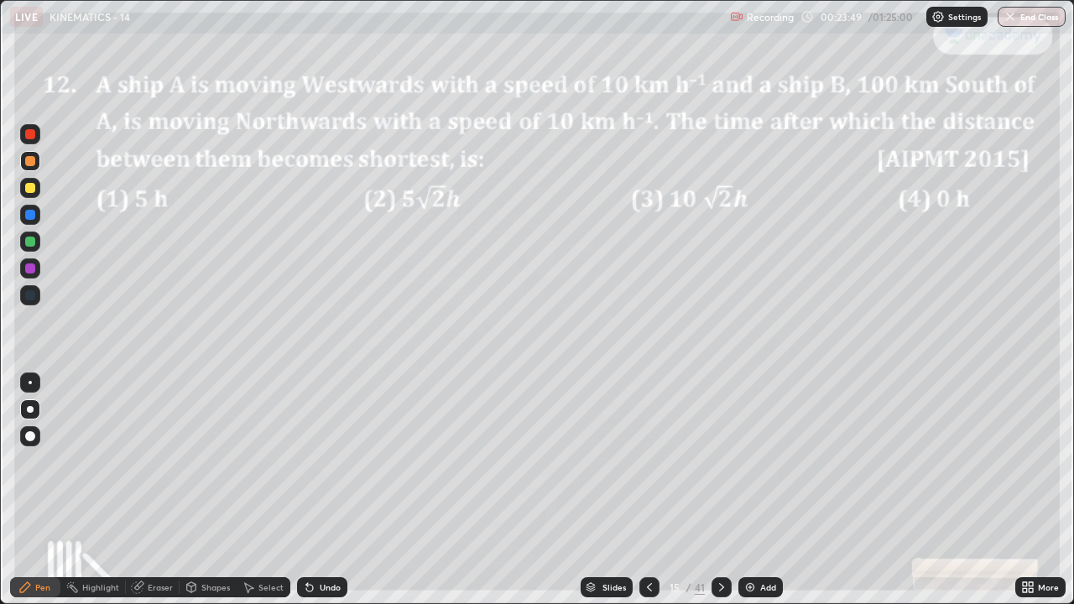
click at [329, 461] on div "Undo" at bounding box center [330, 587] width 21 height 8
click at [322, 461] on div "Undo" at bounding box center [330, 587] width 21 height 8
click at [332, 461] on div "Undo" at bounding box center [330, 587] width 21 height 8
click at [331, 461] on div "Undo" at bounding box center [330, 587] width 21 height 8
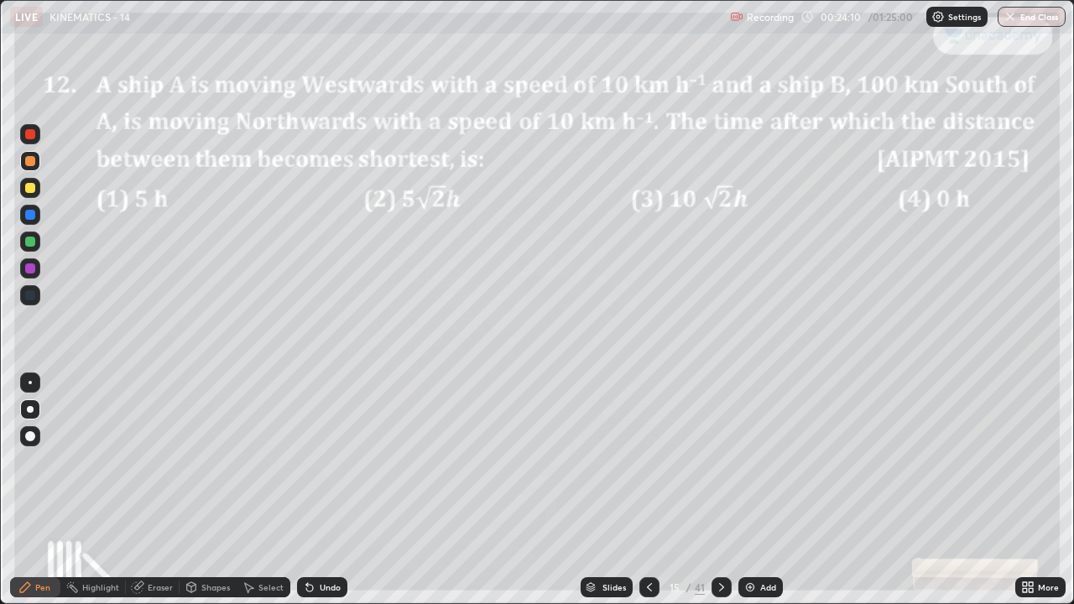
click at [334, 461] on div "Undo" at bounding box center [330, 587] width 21 height 8
click at [335, 461] on div "Undo" at bounding box center [330, 587] width 21 height 8
click at [756, 461] on div "Add" at bounding box center [760, 587] width 44 height 20
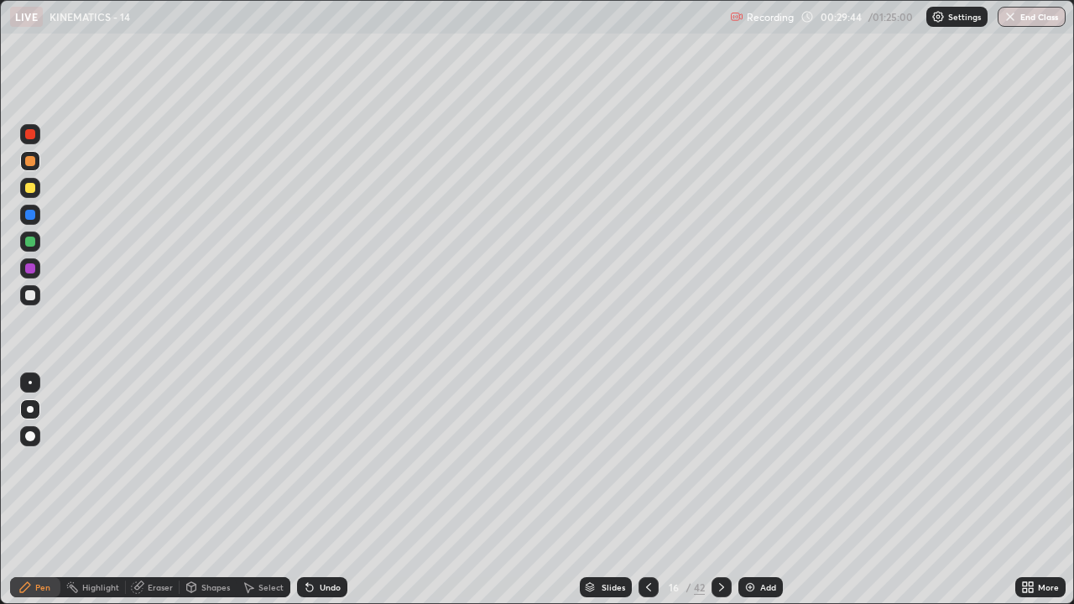
click at [39, 299] on div at bounding box center [30, 295] width 20 height 20
click at [268, 461] on div "Select" at bounding box center [270, 587] width 25 height 8
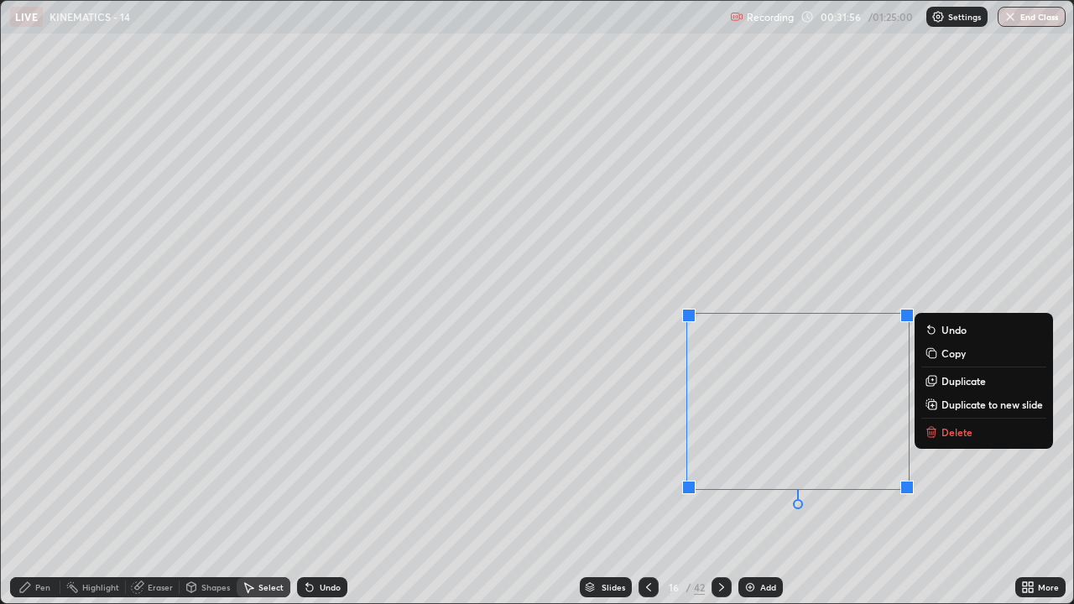
click at [952, 438] on p "Delete" at bounding box center [956, 431] width 31 height 13
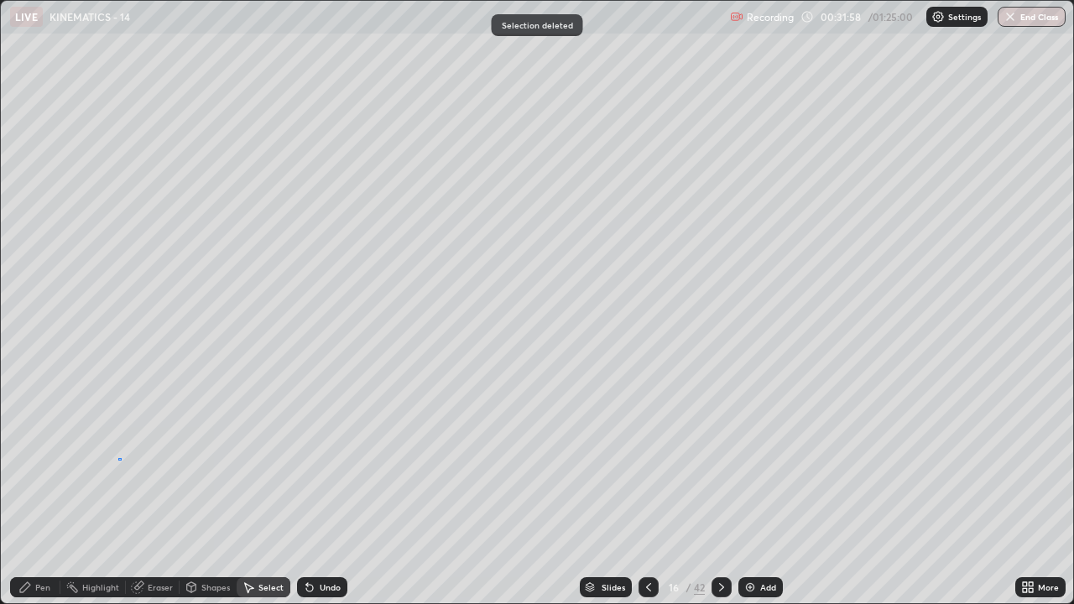
click at [118, 457] on div "0 ° Undo Copy Duplicate Duplicate to new slide Delete" at bounding box center [537, 302] width 1072 height 602
click at [43, 461] on div "Pen" at bounding box center [42, 587] width 15 height 8
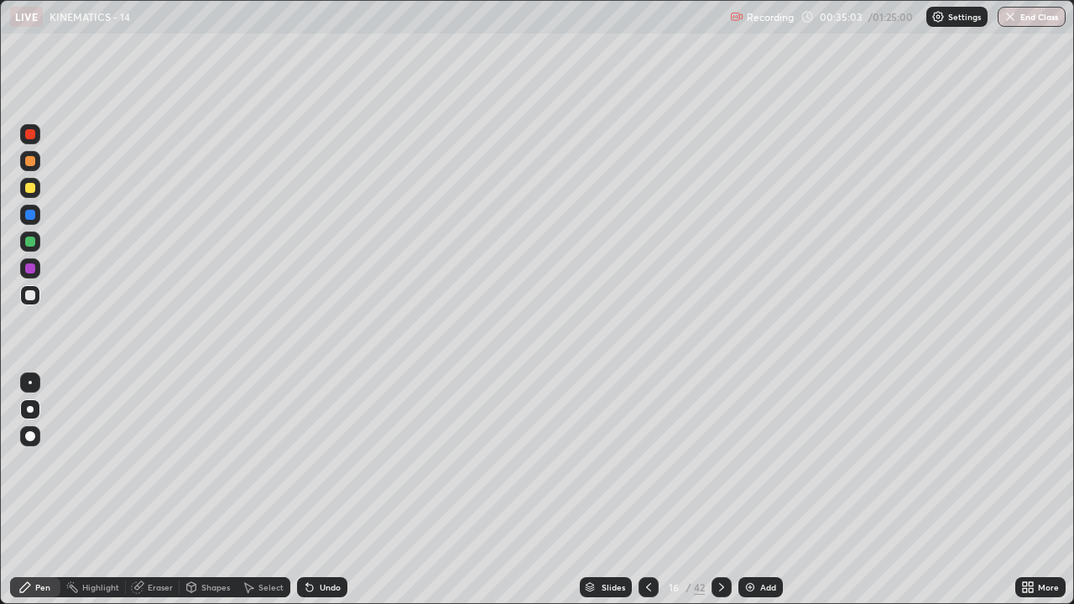
click at [758, 461] on div "Add" at bounding box center [760, 587] width 44 height 20
click at [328, 461] on div "Undo" at bounding box center [330, 587] width 21 height 8
click at [330, 461] on div "Undo" at bounding box center [330, 587] width 21 height 8
click at [332, 461] on div "Undo" at bounding box center [330, 587] width 21 height 8
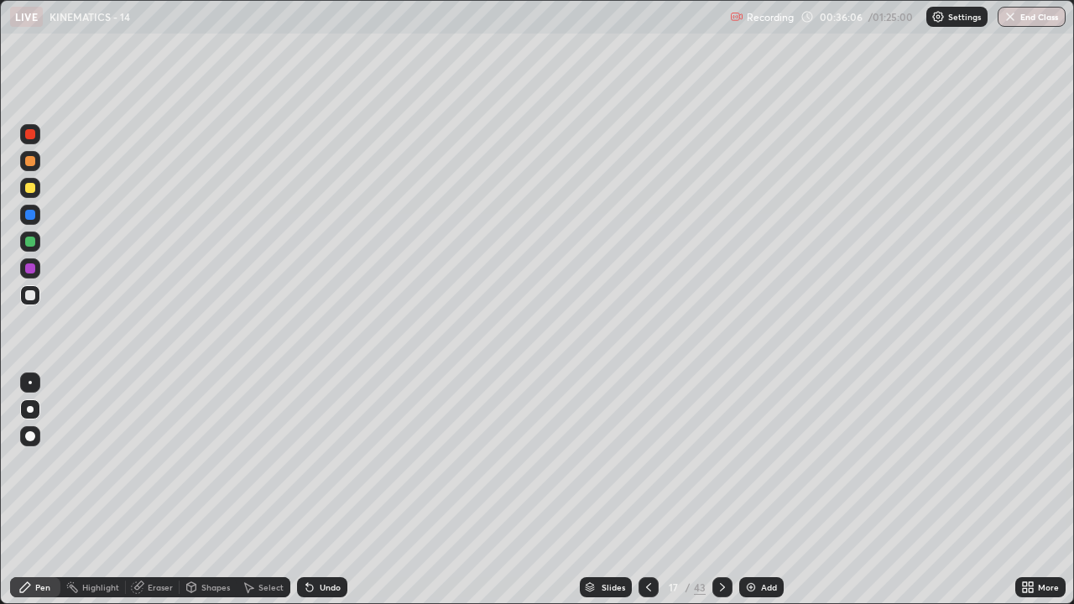
click at [332, 461] on div "Undo" at bounding box center [330, 587] width 21 height 8
click at [648, 461] on icon at bounding box center [648, 587] width 13 height 13
click at [280, 461] on div "Select" at bounding box center [264, 587] width 54 height 20
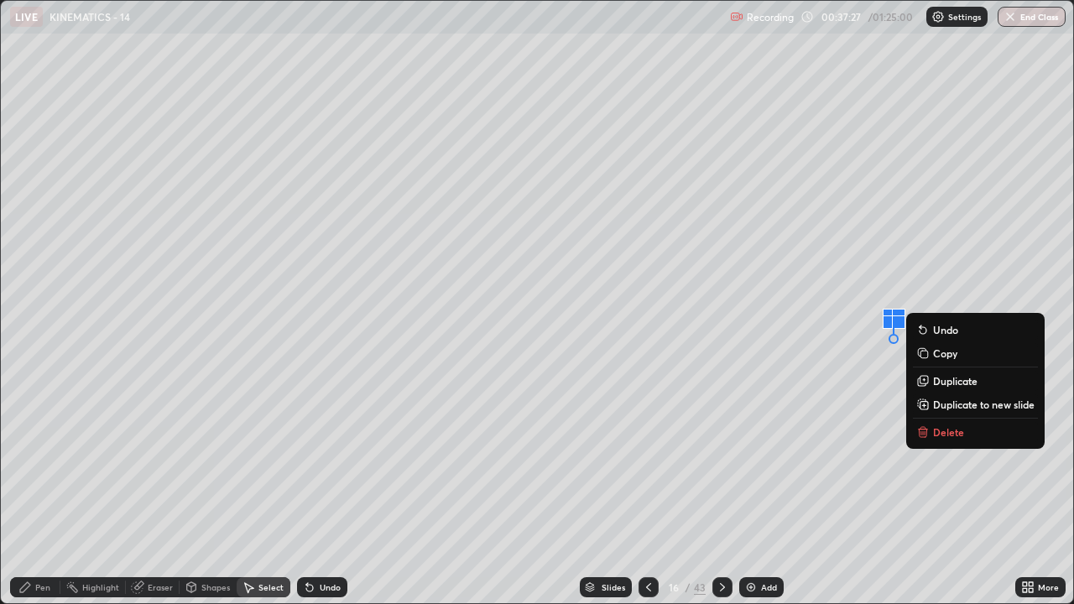
click at [939, 440] on button "Delete" at bounding box center [975, 432] width 125 height 20
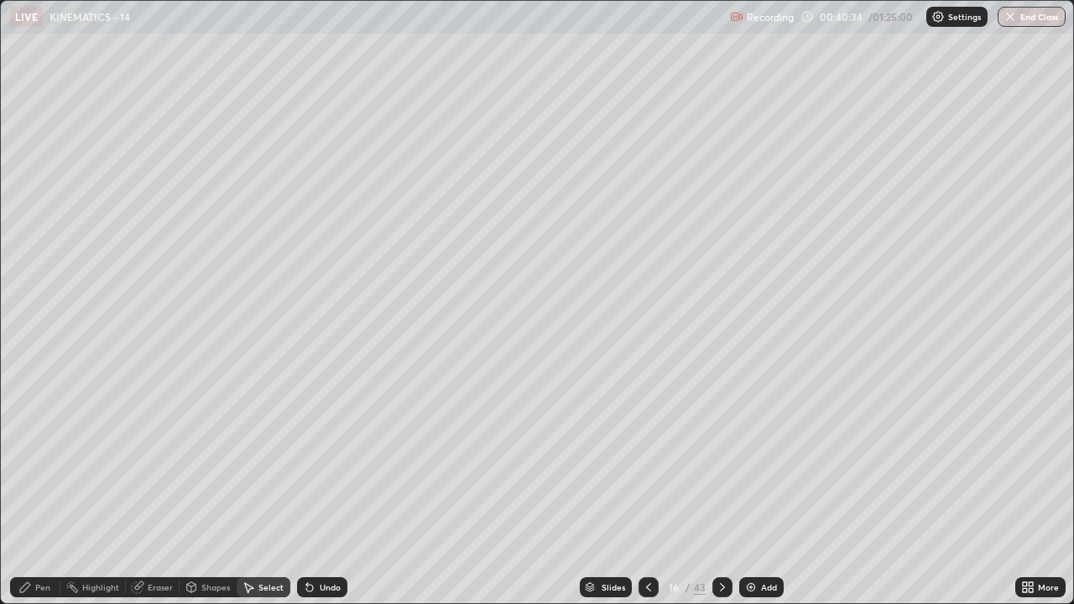
click at [718, 461] on div at bounding box center [722, 587] width 20 height 20
click at [717, 461] on icon at bounding box center [722, 587] width 13 height 13
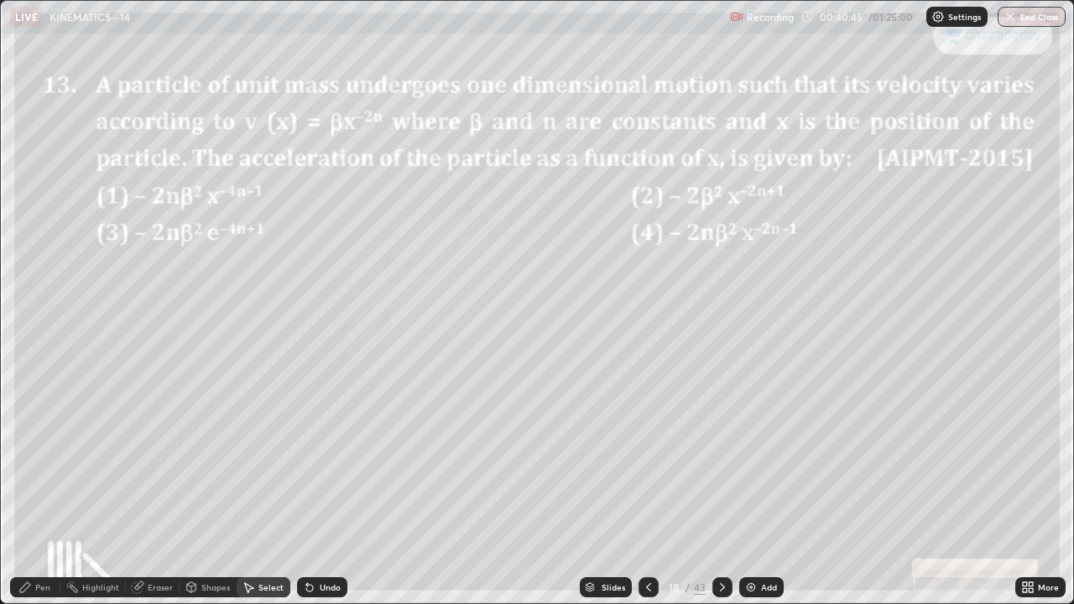
click at [647, 461] on icon at bounding box center [648, 587] width 13 height 13
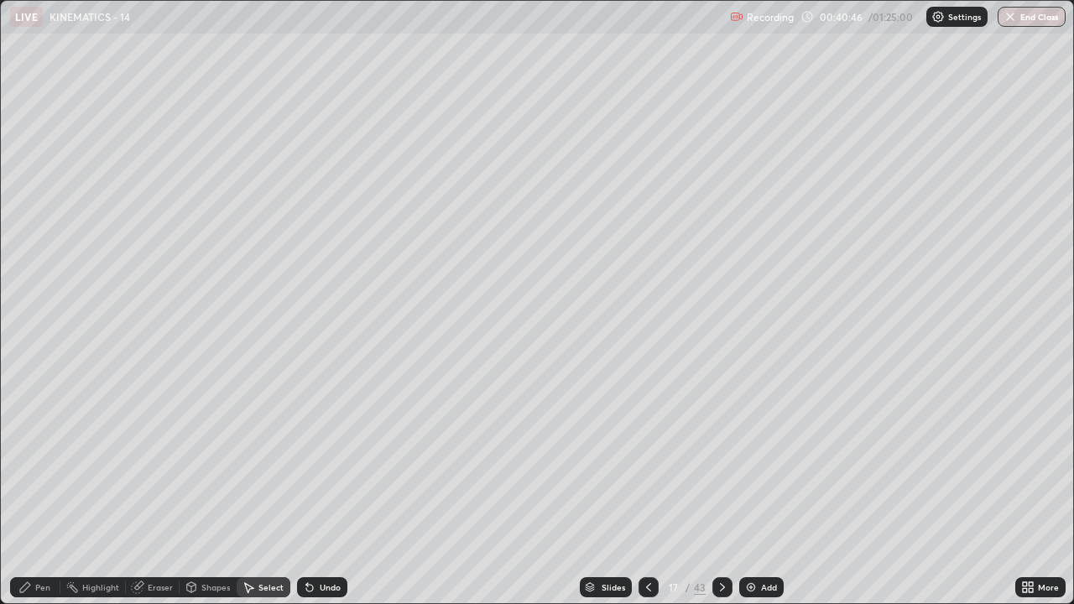
click at [773, 461] on div "Add" at bounding box center [761, 587] width 44 height 20
click at [44, 461] on div "Pen" at bounding box center [42, 587] width 15 height 8
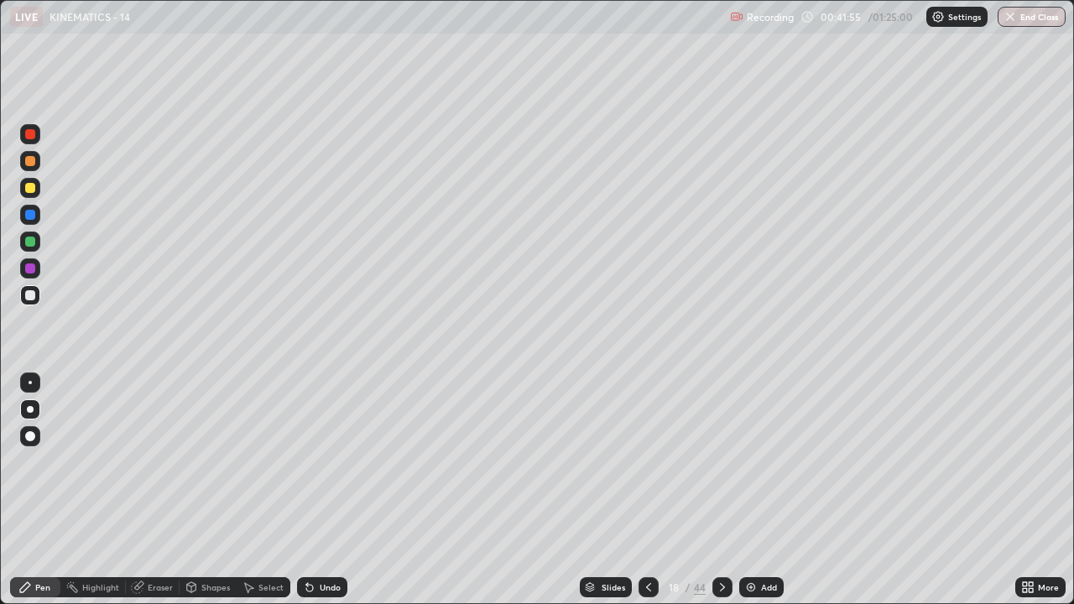
click at [30, 186] on div at bounding box center [30, 188] width 10 height 10
click at [331, 461] on div "Undo" at bounding box center [330, 587] width 21 height 8
click at [333, 461] on div "Undo" at bounding box center [330, 587] width 21 height 8
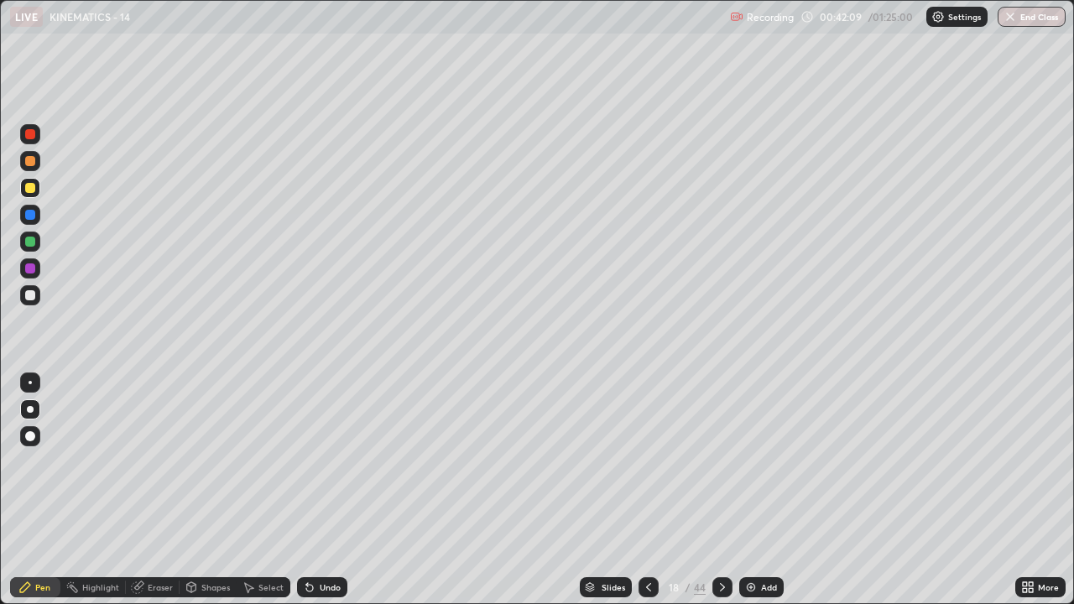
click at [331, 461] on div "Undo" at bounding box center [330, 587] width 21 height 8
click at [330, 461] on div "Undo" at bounding box center [330, 587] width 21 height 8
click at [330, 461] on div "Undo" at bounding box center [322, 587] width 50 height 20
click at [336, 461] on div "Undo" at bounding box center [322, 587] width 50 height 20
click at [751, 461] on img at bounding box center [750, 587] width 13 height 13
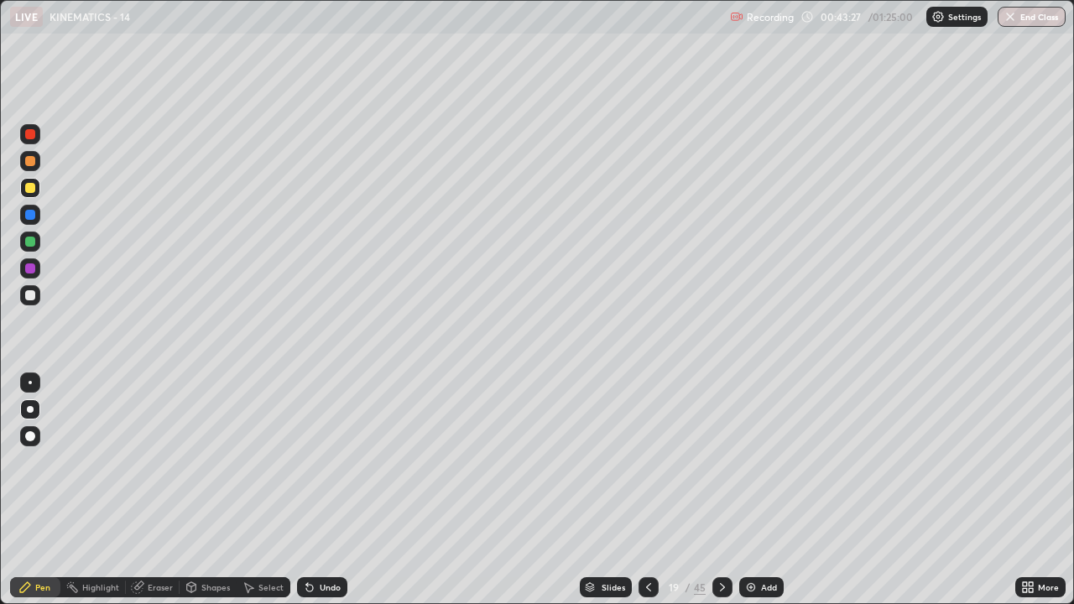
click at [38, 294] on div at bounding box center [30, 295] width 20 height 20
click at [36, 186] on div at bounding box center [30, 188] width 20 height 20
click at [28, 292] on div at bounding box center [30, 295] width 10 height 10
click at [771, 461] on div "Add" at bounding box center [769, 587] width 16 height 8
click at [37, 185] on div at bounding box center [30, 188] width 20 height 20
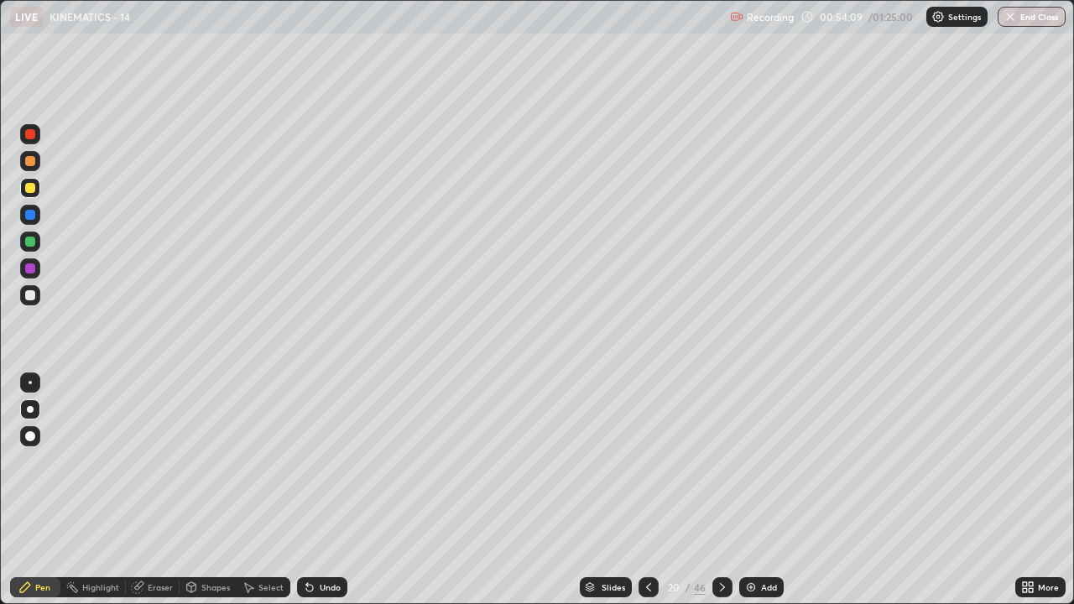
click at [760, 461] on div "Add" at bounding box center [761, 587] width 44 height 20
click at [645, 461] on icon at bounding box center [648, 587] width 13 height 13
click at [720, 461] on icon at bounding box center [721, 587] width 13 height 13
click at [335, 461] on div "Undo" at bounding box center [322, 587] width 50 height 20
click at [328, 461] on div "Undo" at bounding box center [322, 587] width 50 height 20
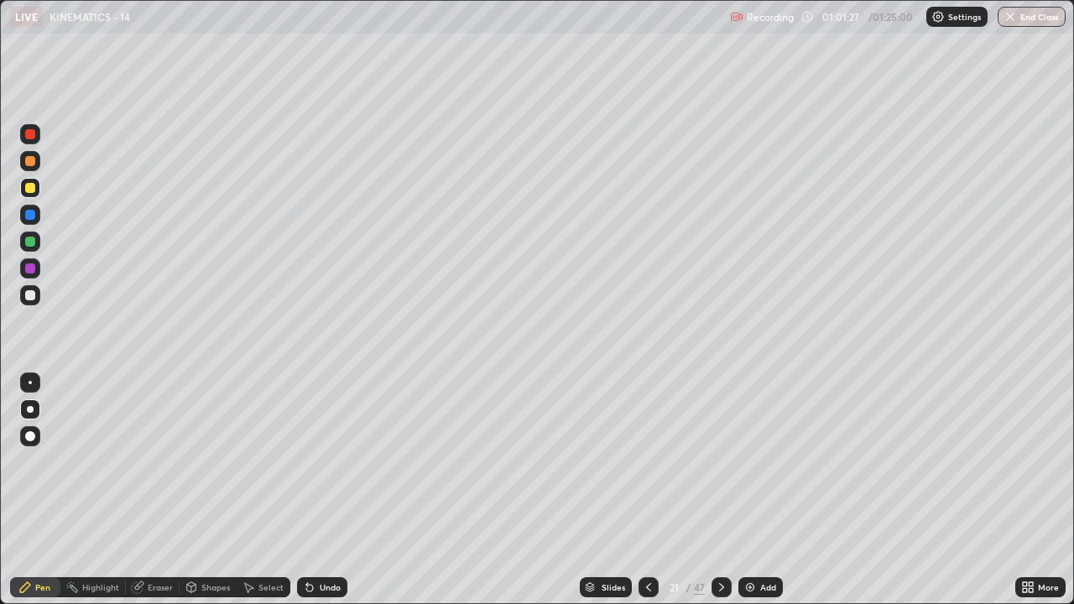
click at [228, 461] on div "Shapes" at bounding box center [215, 587] width 29 height 8
click at [159, 461] on div "Eraser" at bounding box center [153, 587] width 54 height 20
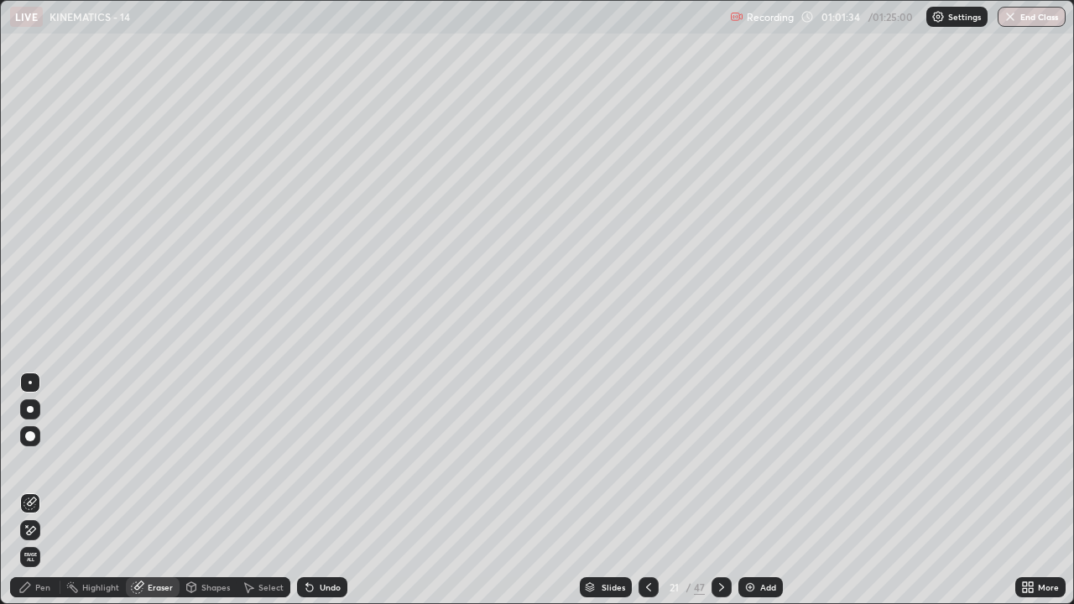
click at [53, 461] on div "Pen" at bounding box center [35, 587] width 50 height 20
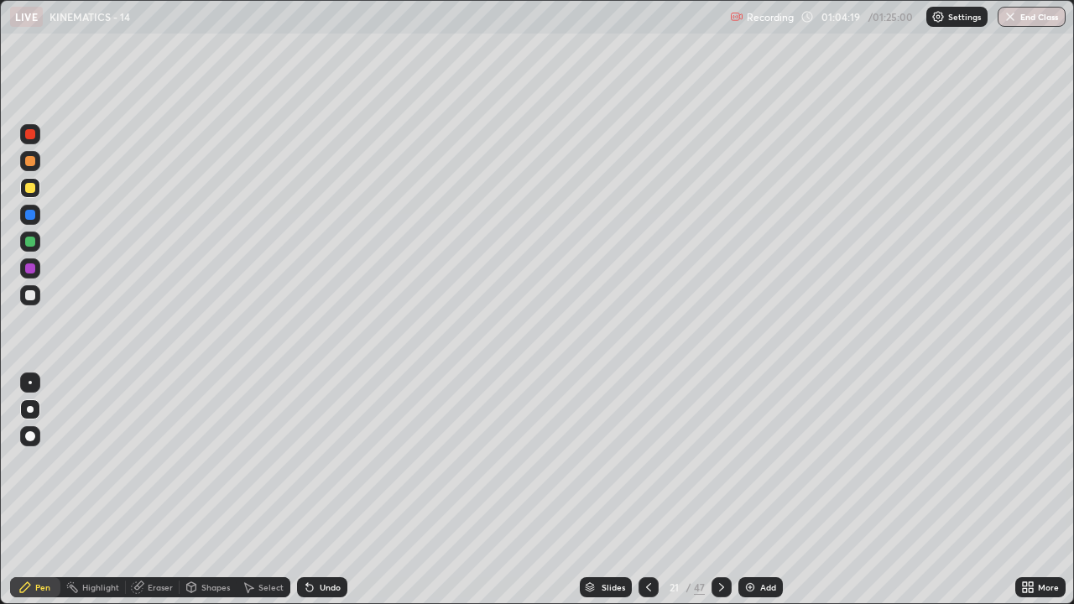
click at [1034, 461] on icon at bounding box center [1027, 587] width 13 height 13
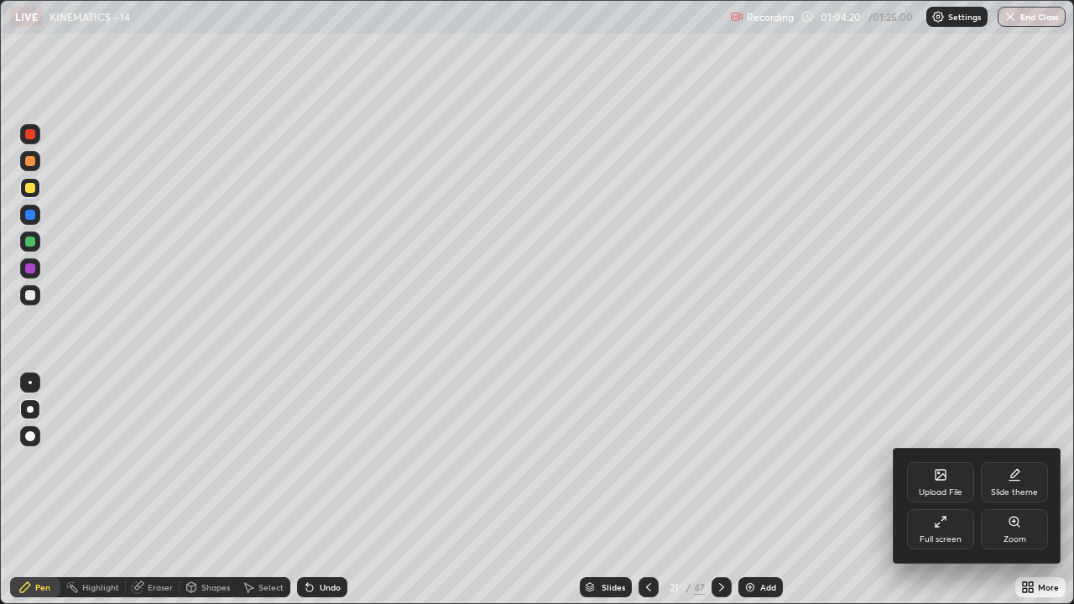
click at [946, 461] on div "Upload File" at bounding box center [940, 482] width 67 height 40
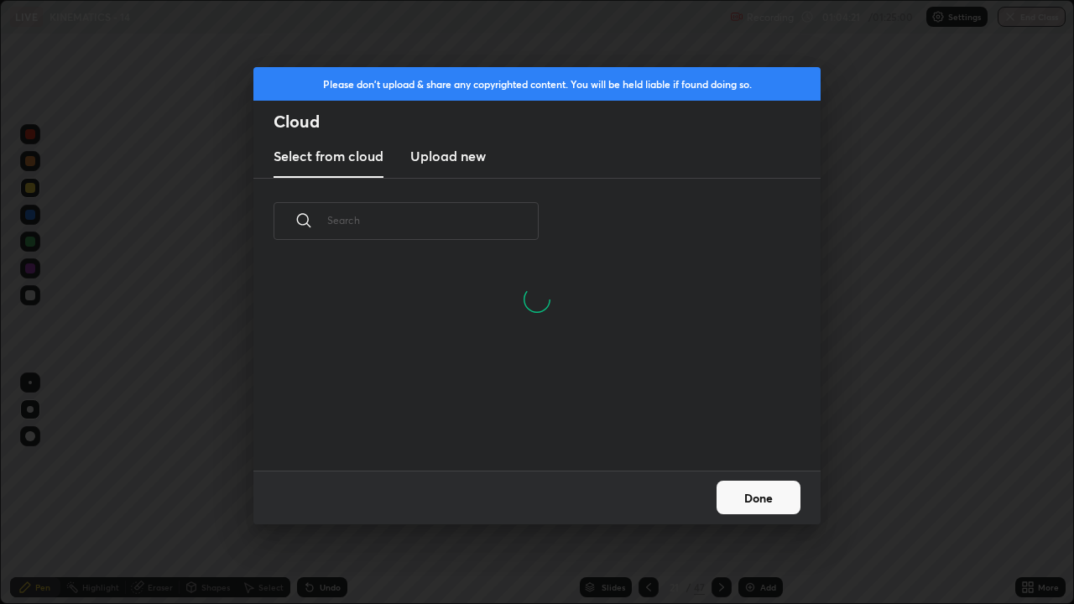
click at [420, 224] on input "text" at bounding box center [432, 220] width 211 height 71
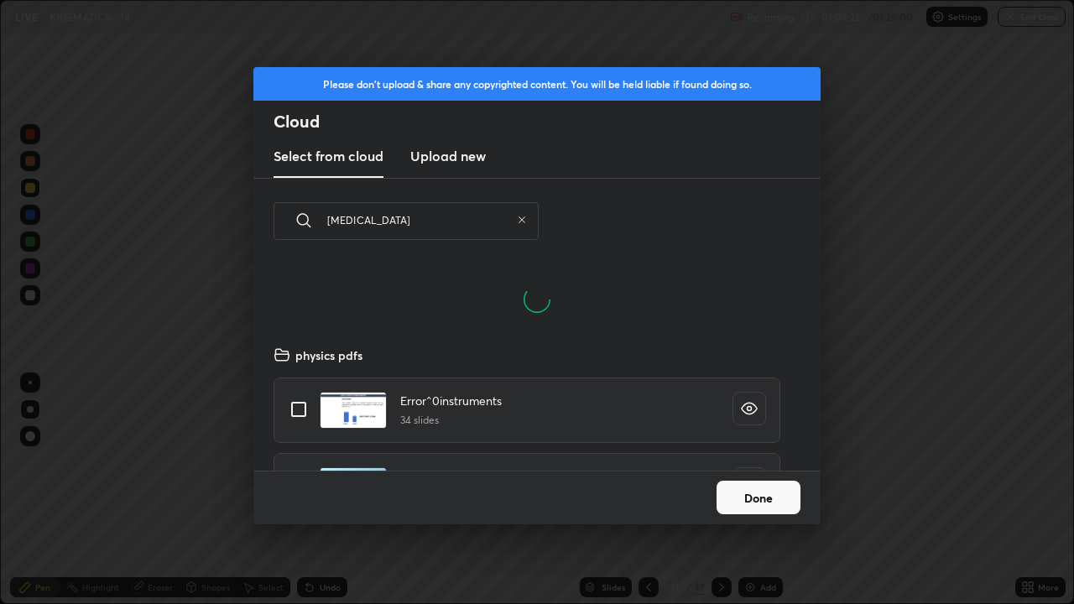
scroll to position [206, 539]
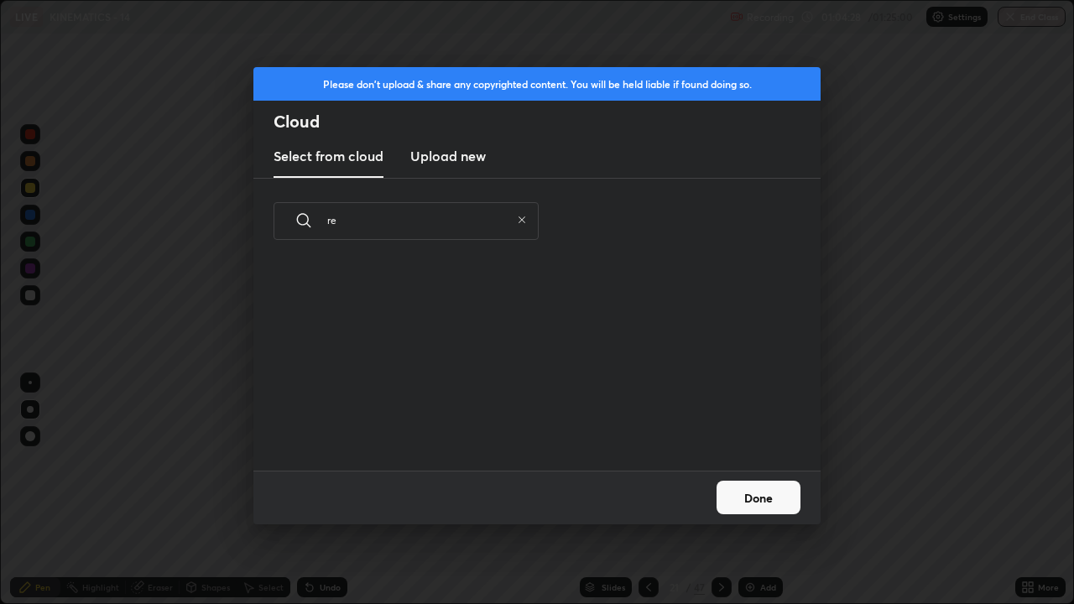
type input "r"
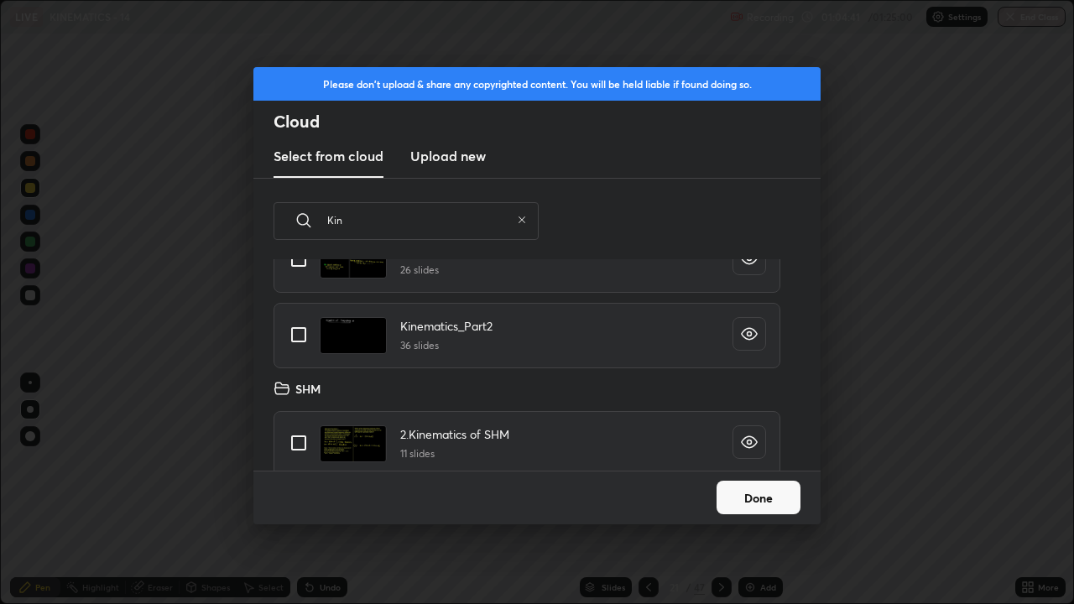
scroll to position [540, 0]
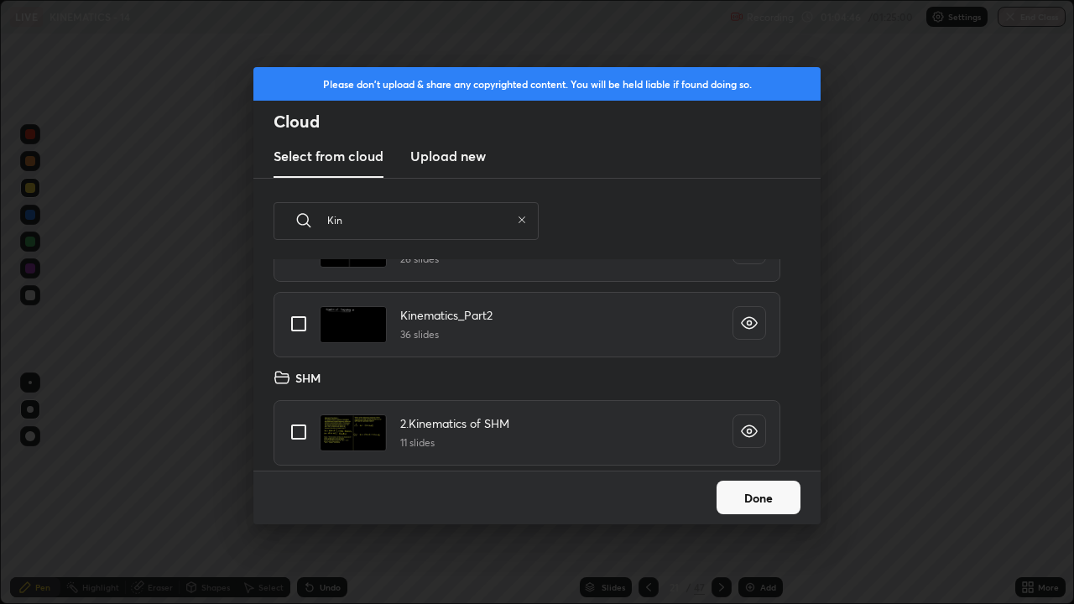
type input "Kin"
click at [742, 461] on button "Done" at bounding box center [758, 498] width 84 height 34
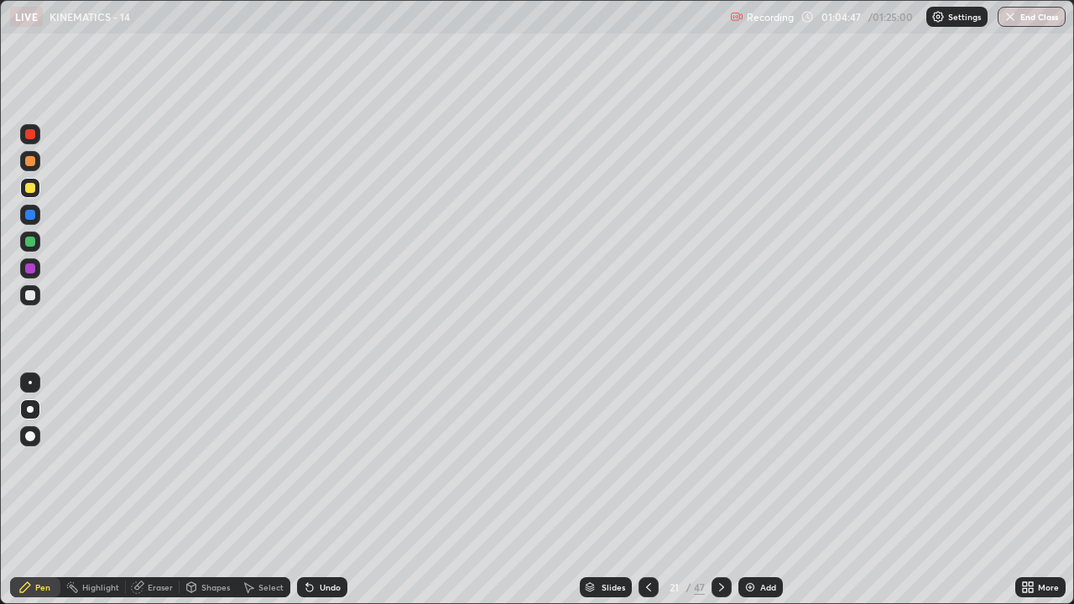
click at [755, 461] on img at bounding box center [749, 587] width 13 height 13
click at [30, 299] on div at bounding box center [30, 295] width 10 height 10
click at [29, 167] on div at bounding box center [30, 161] width 20 height 20
click at [31, 303] on div at bounding box center [30, 295] width 20 height 20
click at [34, 237] on div at bounding box center [30, 242] width 20 height 20
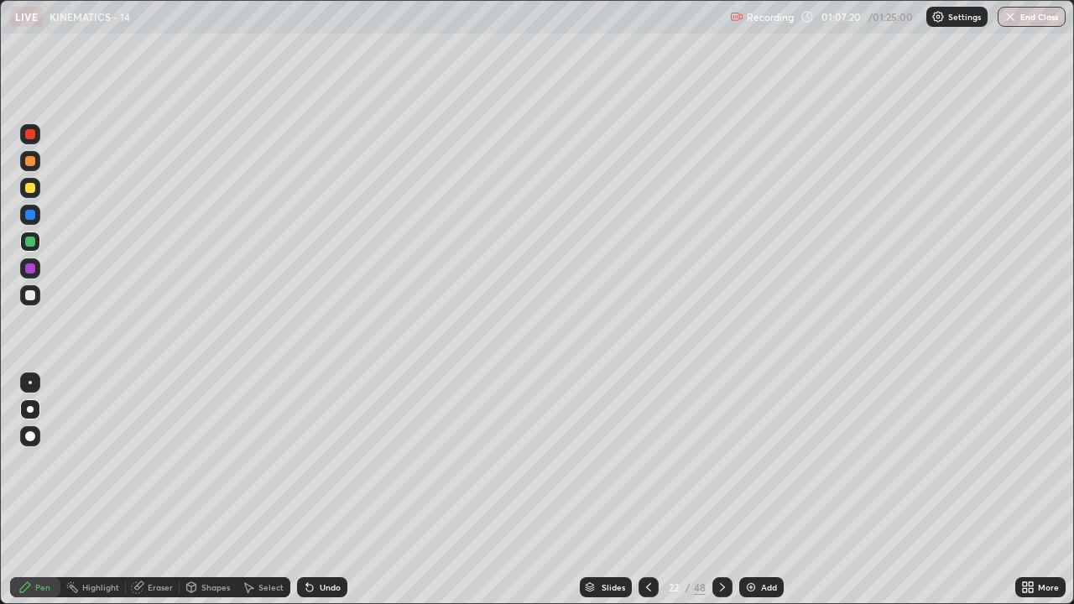
click at [164, 461] on div "Eraser" at bounding box center [160, 587] width 25 height 8
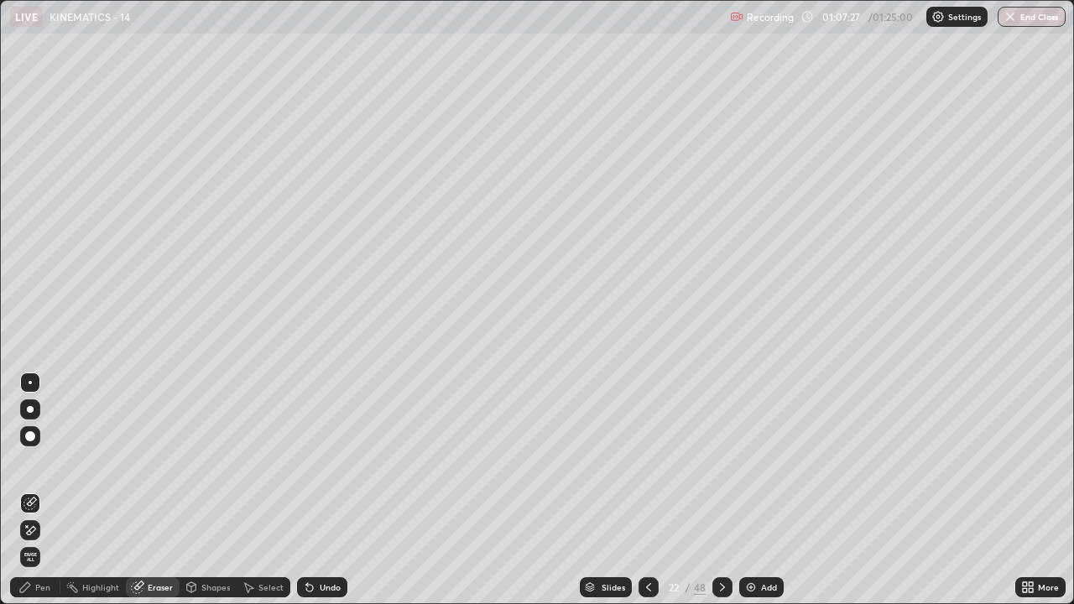
click at [38, 461] on div "Pen" at bounding box center [42, 587] width 15 height 8
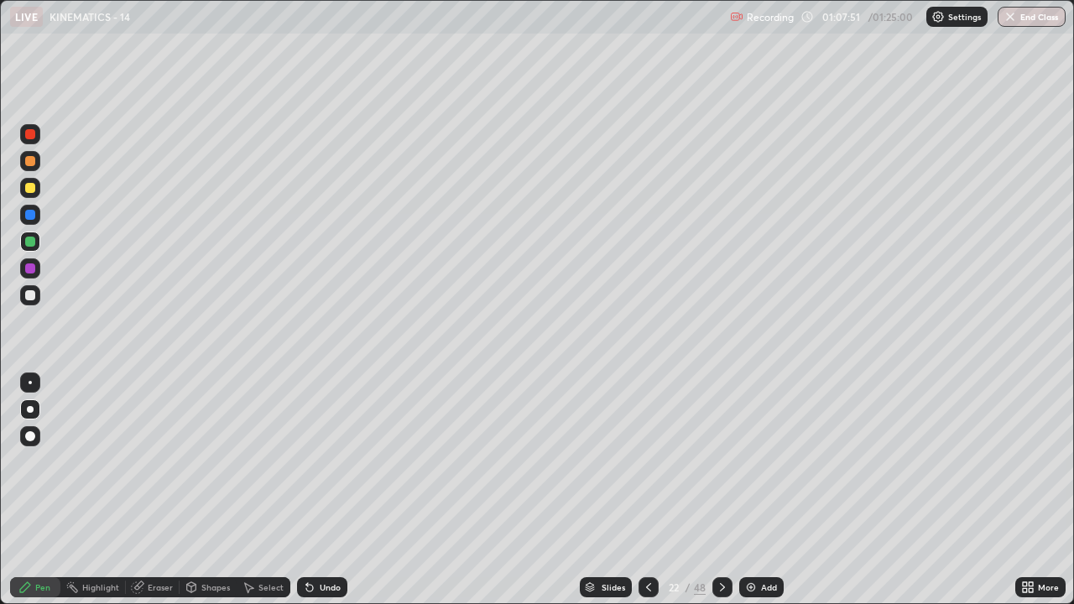
click at [36, 189] on div at bounding box center [30, 188] width 20 height 20
click at [754, 461] on div "Add" at bounding box center [761, 587] width 44 height 20
click at [648, 461] on icon at bounding box center [648, 587] width 13 height 13
click at [29, 270] on div at bounding box center [30, 268] width 10 height 10
click at [727, 461] on div at bounding box center [722, 587] width 20 height 34
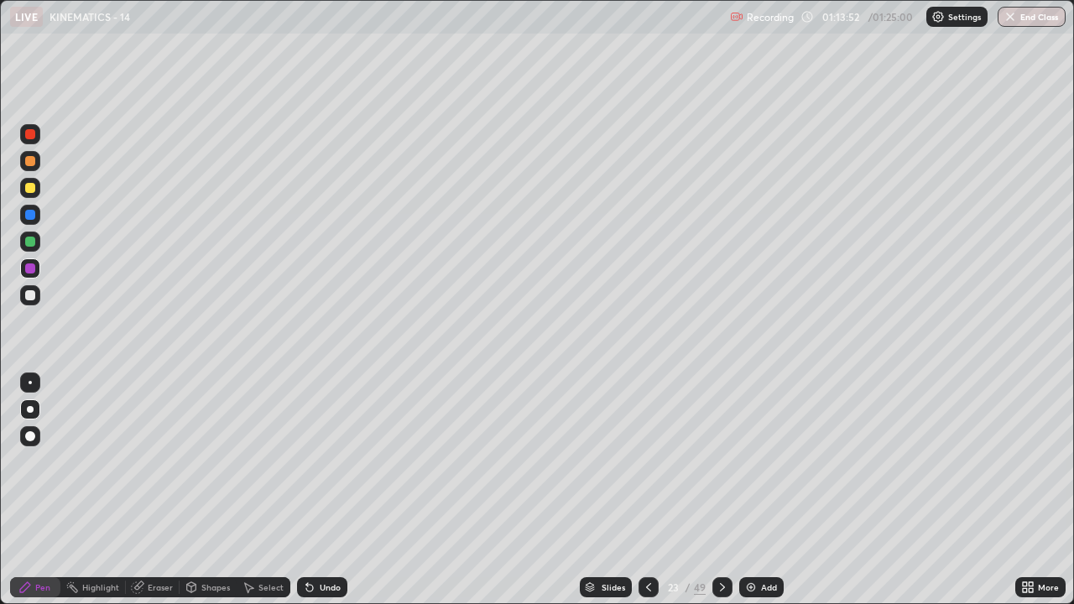
click at [655, 461] on div at bounding box center [648, 587] width 20 height 20
click at [762, 461] on div "Add" at bounding box center [761, 587] width 44 height 20
click at [32, 296] on div at bounding box center [30, 295] width 10 height 10
click at [322, 461] on div "Undo" at bounding box center [330, 587] width 21 height 8
click at [37, 189] on div at bounding box center [30, 188] width 20 height 20
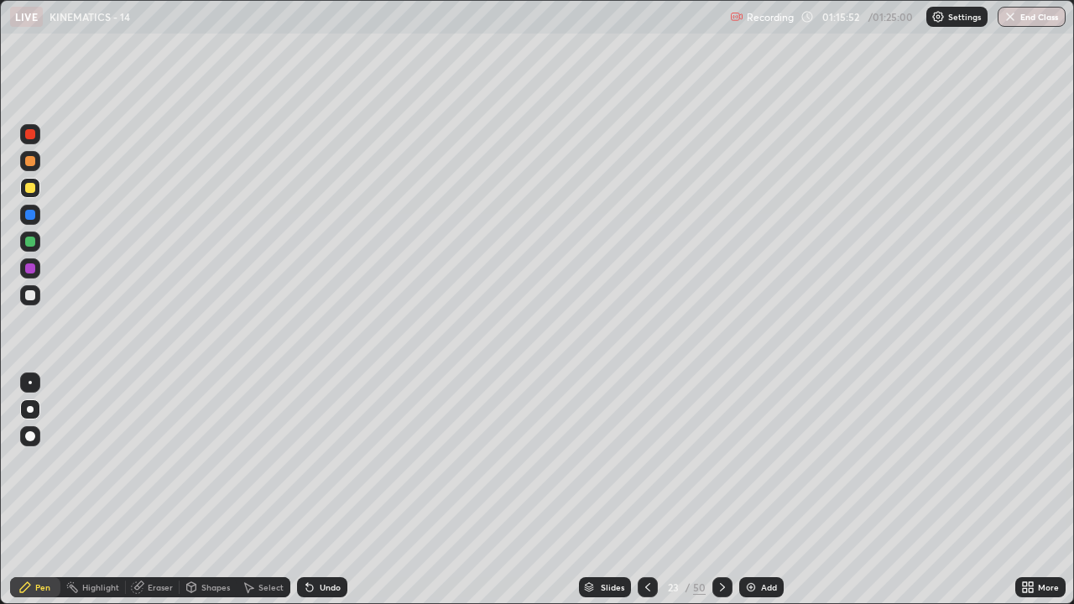
click at [34, 154] on div at bounding box center [30, 161] width 20 height 20
click at [335, 461] on div "Undo" at bounding box center [322, 587] width 50 height 20
click at [339, 461] on div "Undo" at bounding box center [322, 587] width 50 height 20
click at [336, 461] on div "Undo" at bounding box center [322, 587] width 50 height 20
click at [334, 461] on div "Undo" at bounding box center [322, 587] width 50 height 20
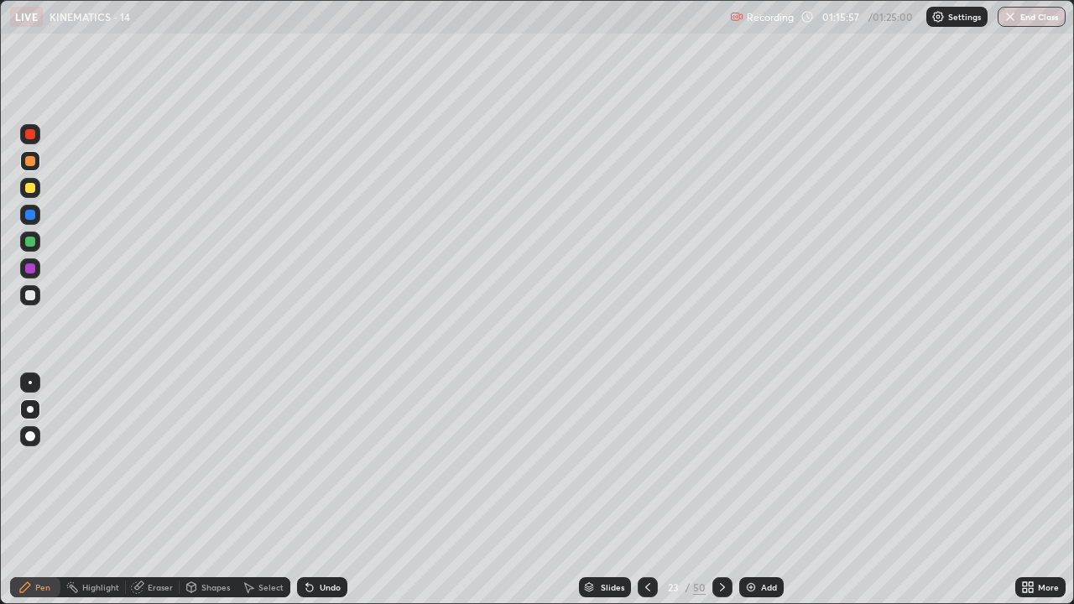
click at [336, 461] on div "Undo" at bounding box center [322, 587] width 50 height 20
click at [335, 461] on div "Undo" at bounding box center [322, 587] width 50 height 20
click at [337, 461] on div "Undo" at bounding box center [322, 587] width 50 height 20
click at [117, 461] on div "Highlight" at bounding box center [92, 587] width 65 height 20
click at [43, 461] on div "Pen" at bounding box center [42, 587] width 15 height 8
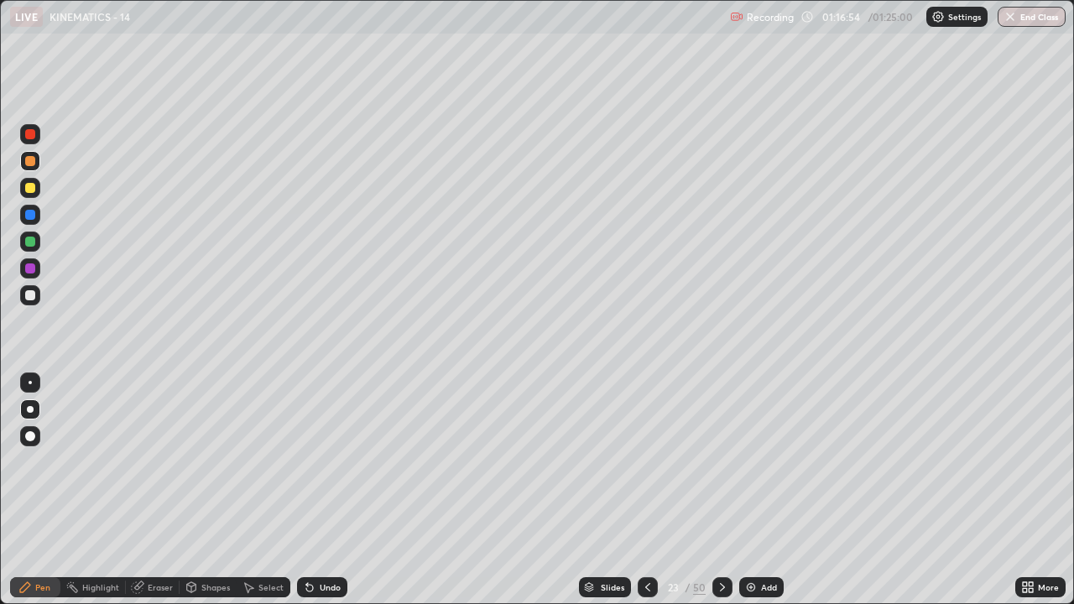
click at [763, 461] on div "Add" at bounding box center [769, 587] width 16 height 8
click at [40, 461] on div "Pen" at bounding box center [42, 587] width 15 height 8
click at [331, 461] on div "Undo" at bounding box center [322, 587] width 50 height 20
click at [330, 461] on div "Undo" at bounding box center [322, 587] width 50 height 20
click at [159, 461] on div "Eraser" at bounding box center [160, 587] width 25 height 8
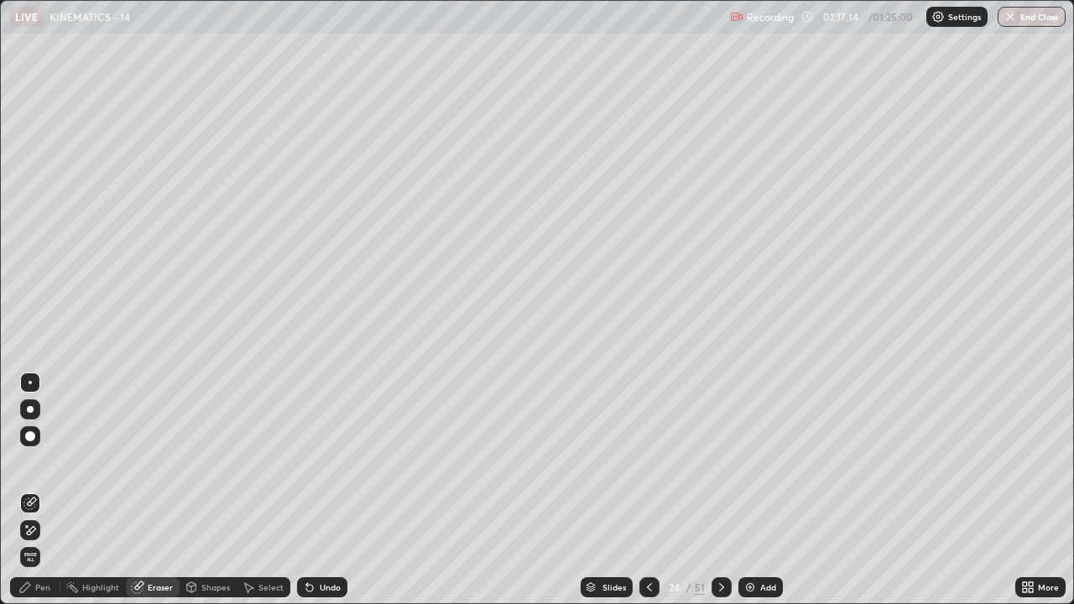
click at [49, 461] on div "Pen" at bounding box center [42, 587] width 15 height 8
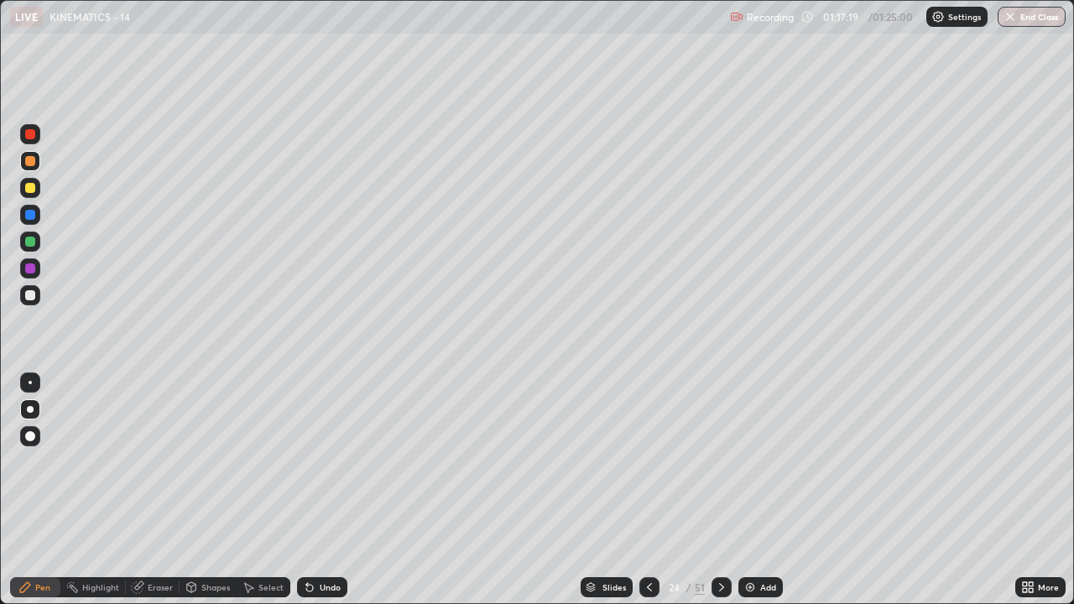
click at [327, 461] on div "Undo" at bounding box center [330, 587] width 21 height 8
click at [326, 461] on div "Undo" at bounding box center [330, 587] width 21 height 8
click at [331, 461] on div "Undo" at bounding box center [330, 587] width 21 height 8
click at [337, 461] on div "Undo" at bounding box center [330, 587] width 21 height 8
click at [336, 461] on div "Undo" at bounding box center [330, 587] width 21 height 8
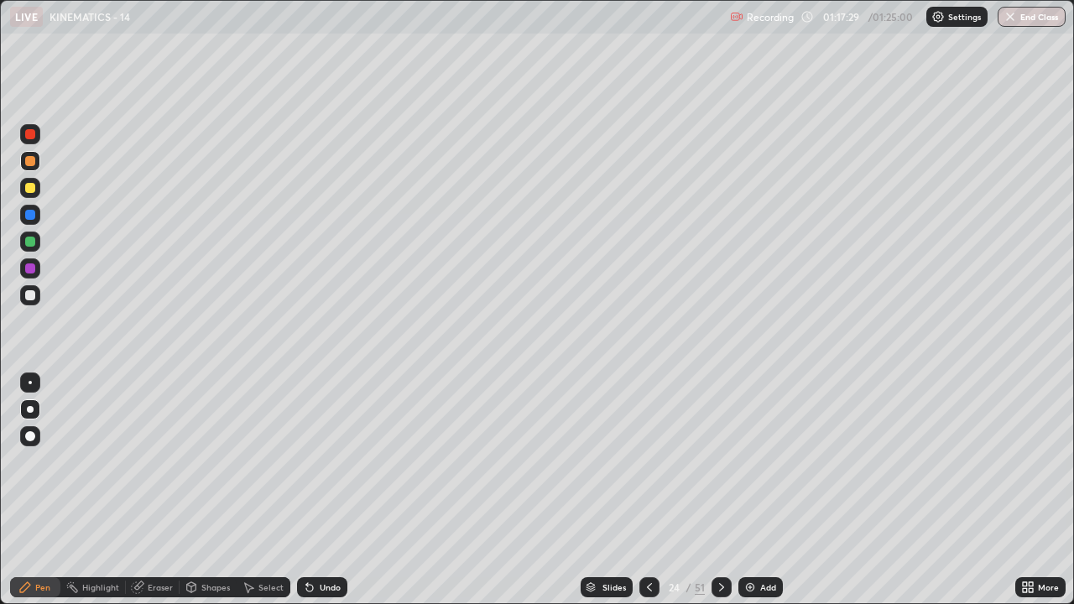
click at [338, 461] on div "Undo" at bounding box center [330, 587] width 21 height 8
click at [329, 461] on div "Undo" at bounding box center [330, 587] width 21 height 8
click at [324, 461] on div "Undo" at bounding box center [322, 587] width 50 height 20
click at [639, 461] on div at bounding box center [649, 587] width 20 height 20
click at [722, 461] on icon at bounding box center [721, 587] width 13 height 13
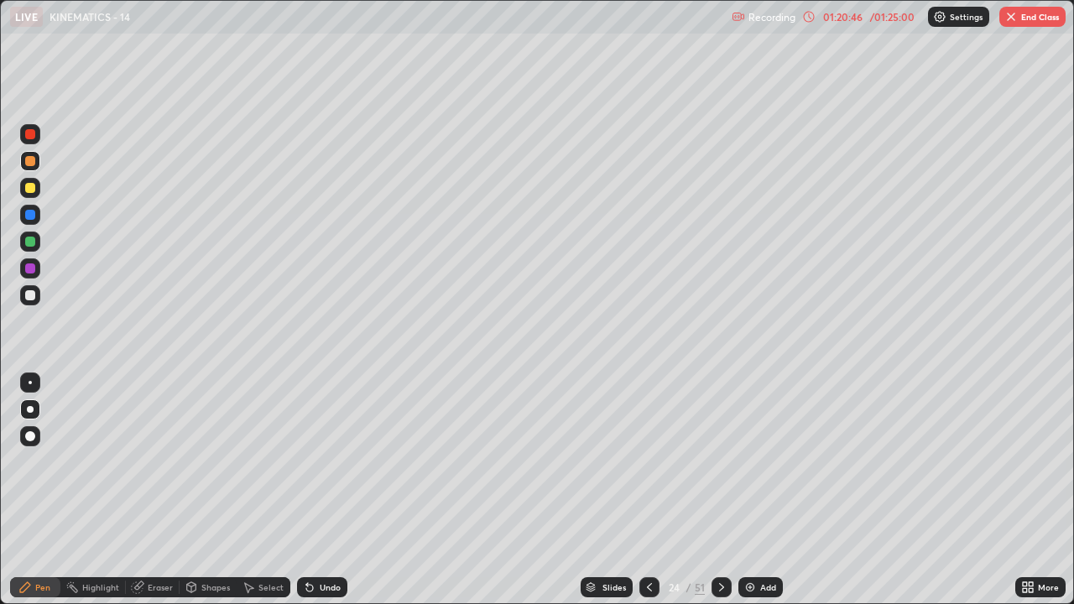
click at [648, 461] on icon at bounding box center [649, 587] width 13 height 13
click at [159, 461] on div "Eraser" at bounding box center [160, 587] width 25 height 8
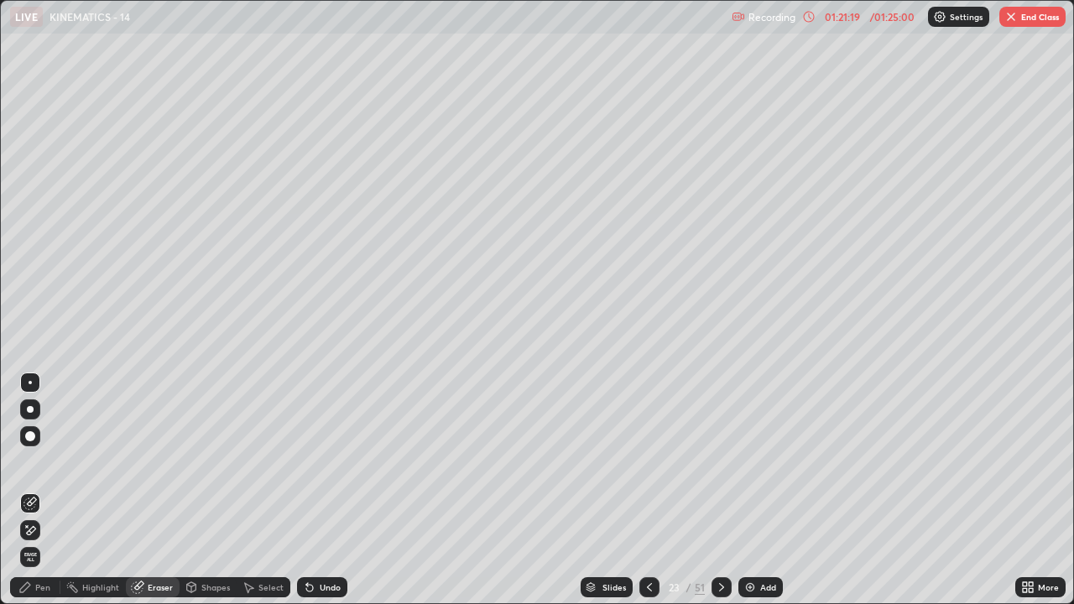
click at [48, 461] on div "Pen" at bounding box center [35, 587] width 50 height 20
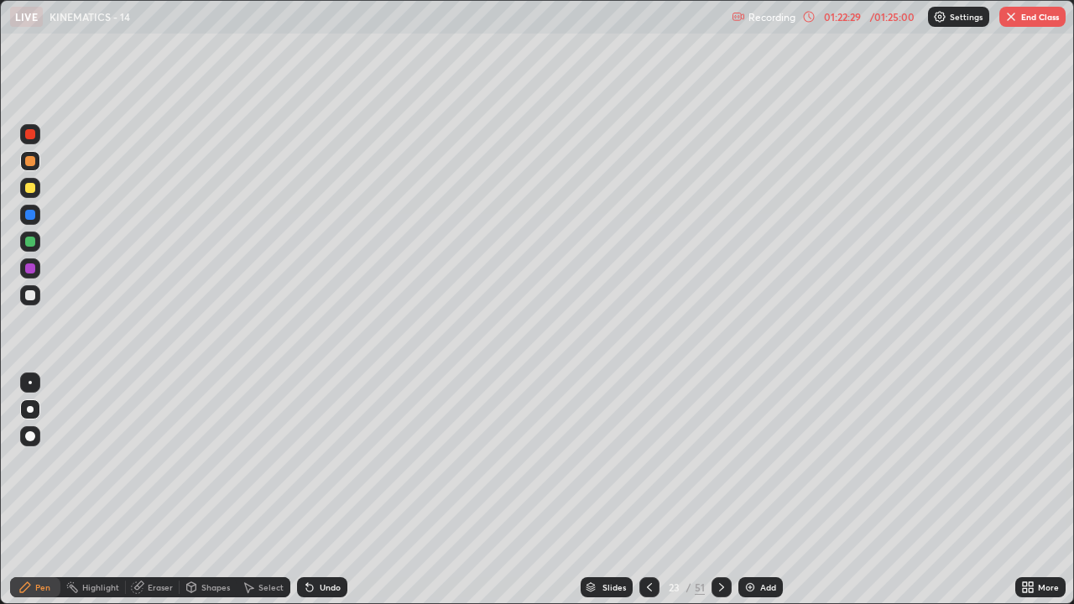
click at [893, 18] on div "/ 01:25:00" at bounding box center [892, 17] width 52 height 10
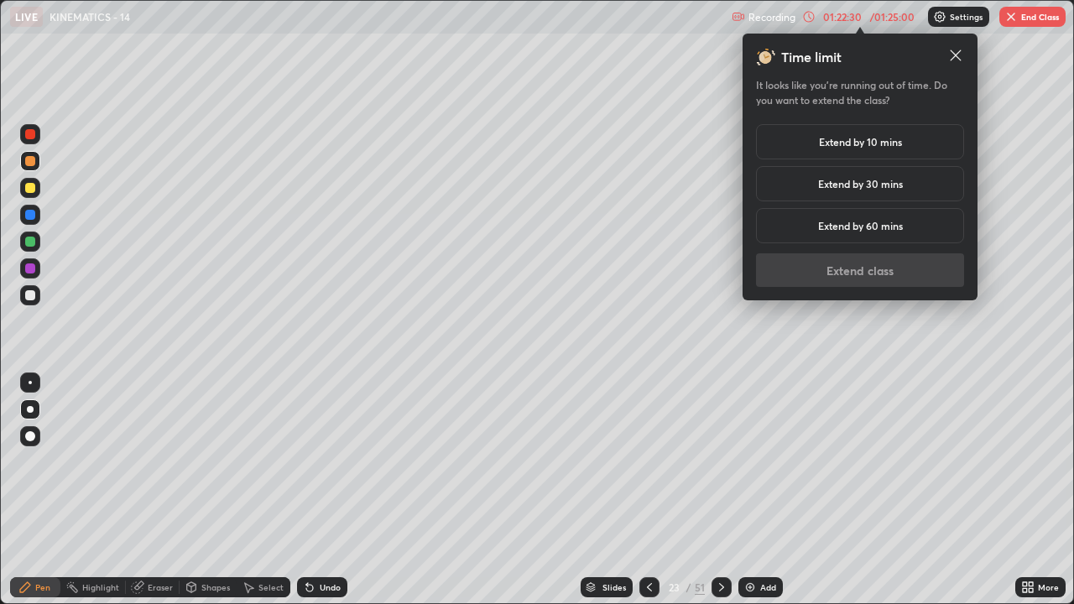
click at [862, 142] on h5 "Extend by 10 mins" at bounding box center [860, 141] width 83 height 15
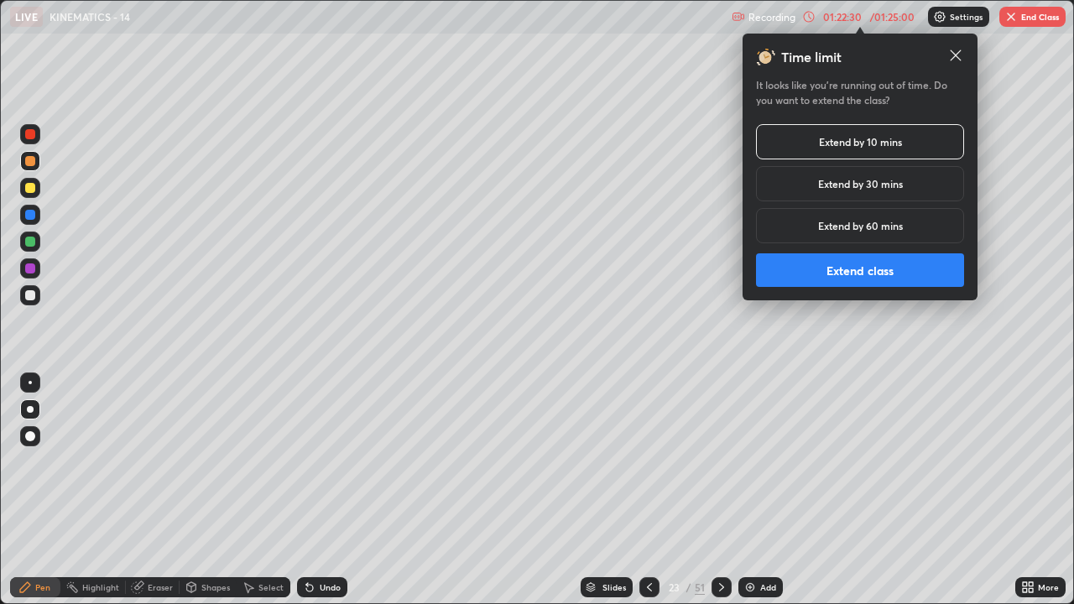
click at [896, 275] on button "Extend class" at bounding box center [860, 270] width 208 height 34
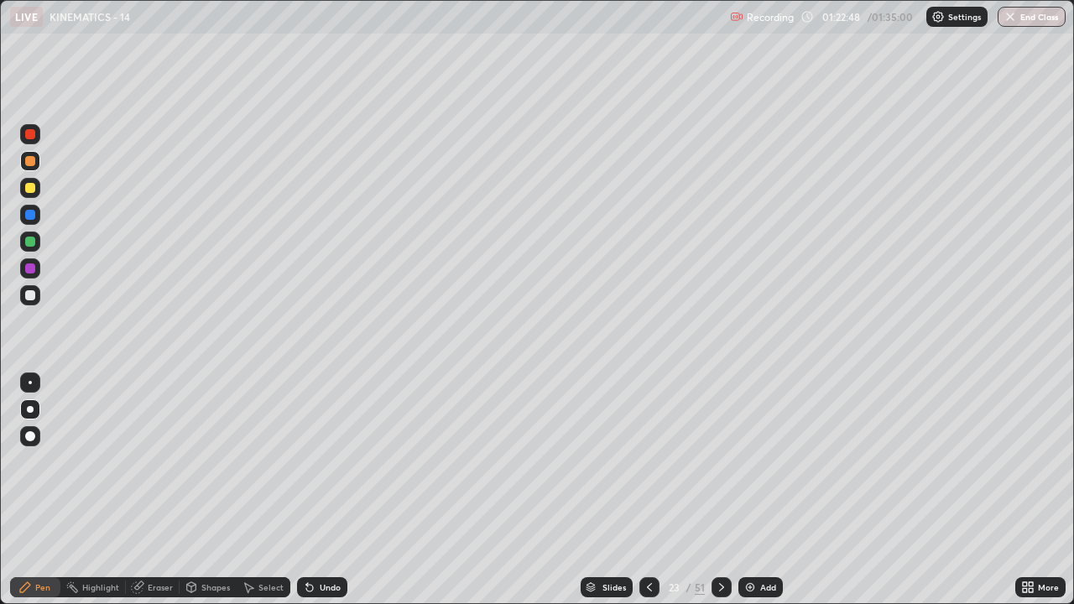
click at [719, 461] on div at bounding box center [721, 587] width 20 height 20
click at [648, 461] on icon at bounding box center [649, 587] width 13 height 13
click at [754, 461] on img at bounding box center [749, 587] width 13 height 13
click at [39, 187] on div at bounding box center [30, 188] width 20 height 20
click at [649, 461] on div at bounding box center [648, 587] width 20 height 34
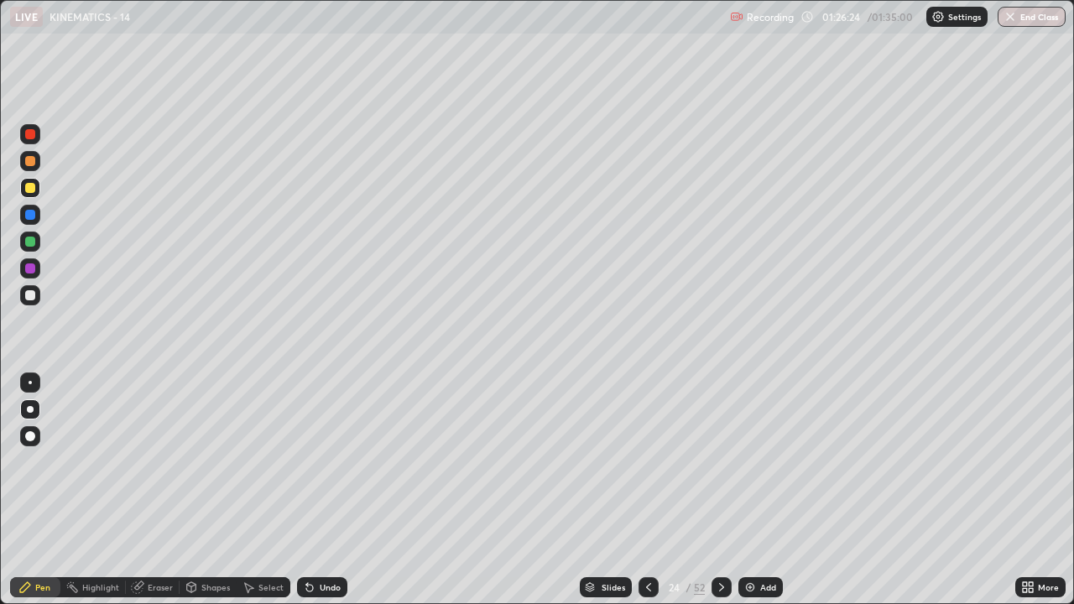
click at [644, 461] on div at bounding box center [648, 587] width 20 height 34
click at [722, 461] on icon at bounding box center [721, 587] width 13 height 13
click at [716, 461] on div at bounding box center [721, 587] width 20 height 20
click at [338, 461] on div "Undo" at bounding box center [322, 587] width 50 height 20
click at [327, 461] on div "Undo" at bounding box center [330, 587] width 21 height 8
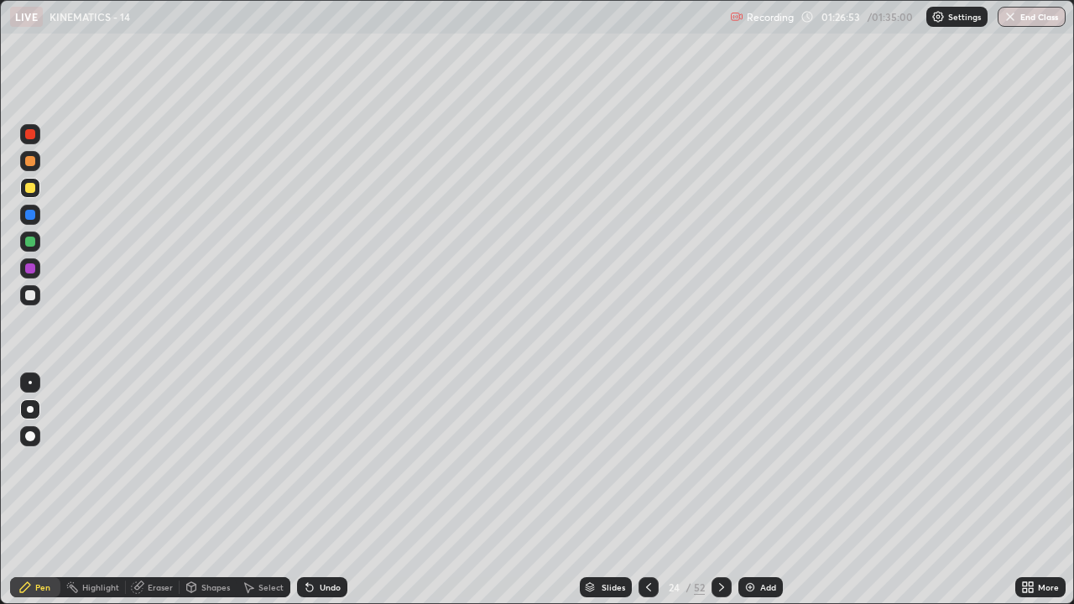
click at [336, 461] on div "Undo" at bounding box center [330, 587] width 21 height 8
click at [649, 461] on icon at bounding box center [648, 587] width 13 height 13
click at [724, 461] on icon at bounding box center [721, 587] width 13 height 13
click at [755, 461] on div "Add" at bounding box center [760, 587] width 44 height 20
click at [847, 19] on div "01:30:55" at bounding box center [842, 17] width 47 height 10
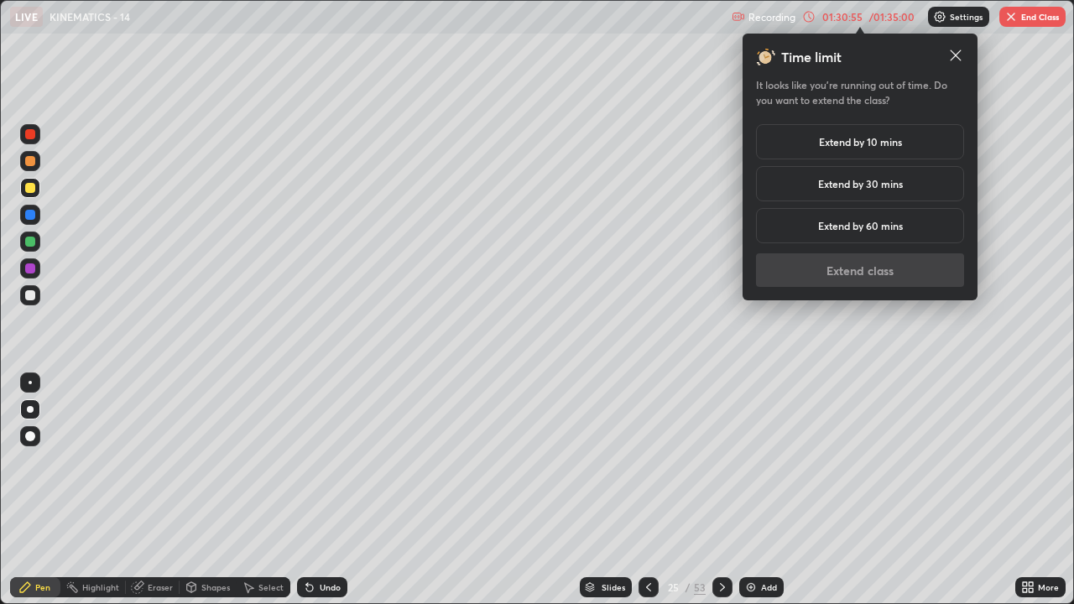
click at [846, 143] on h5 "Extend by 10 mins" at bounding box center [860, 141] width 83 height 15
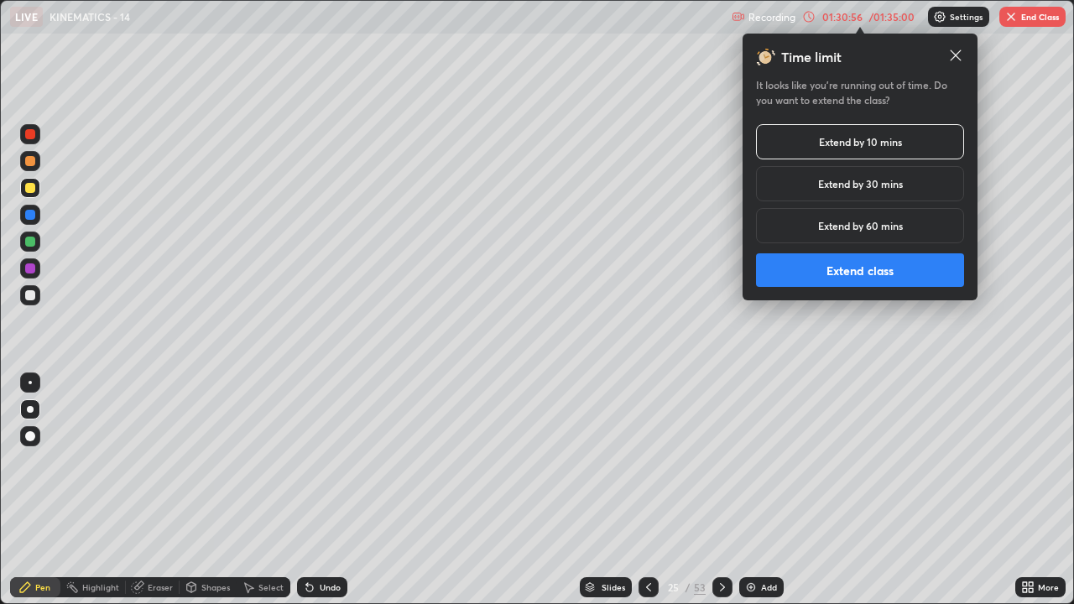
click at [829, 277] on button "Extend class" at bounding box center [860, 270] width 208 height 34
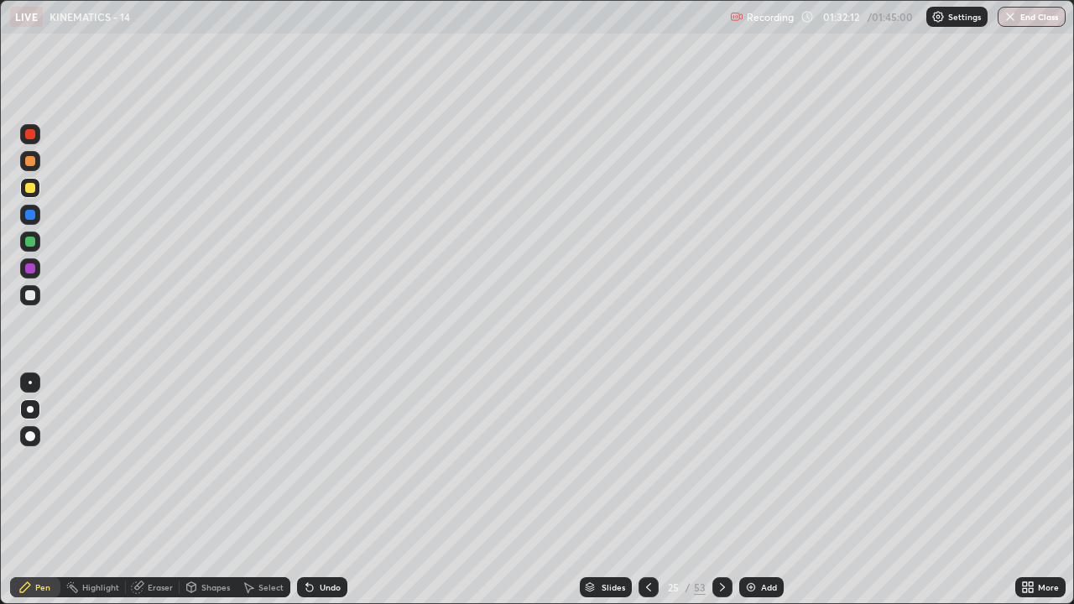
click at [328, 461] on div "Undo" at bounding box center [330, 587] width 21 height 8
click at [168, 461] on div "Eraser" at bounding box center [160, 587] width 25 height 8
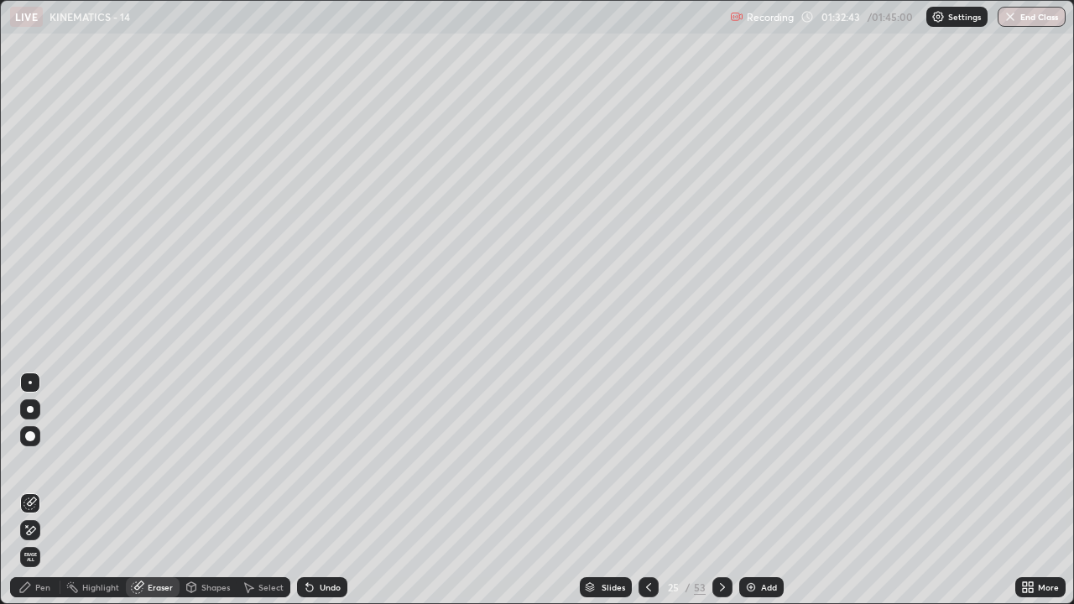
click at [67, 461] on circle at bounding box center [67, 586] width 2 height 2
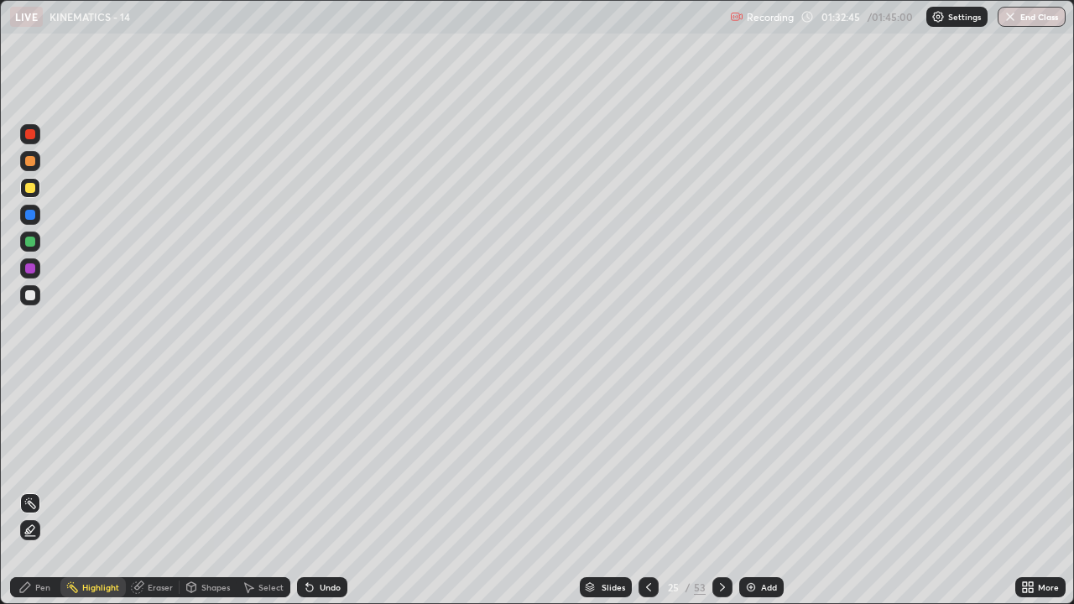
click at [41, 461] on div "Pen" at bounding box center [42, 587] width 15 height 8
click at [1027, 17] on button "End Class" at bounding box center [1032, 17] width 68 height 20
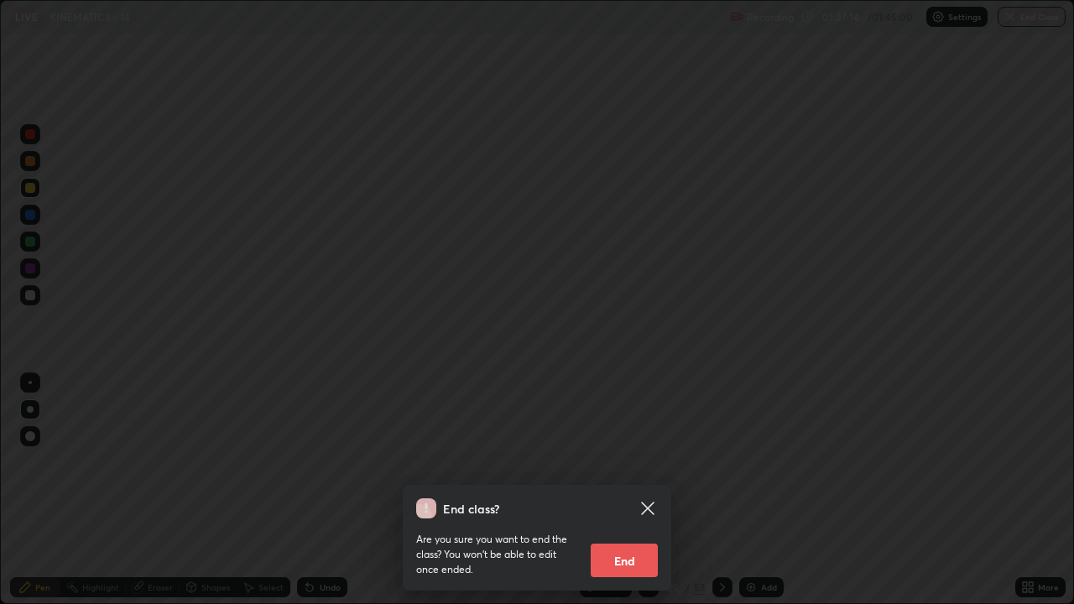
click at [640, 461] on button "End" at bounding box center [624, 561] width 67 height 34
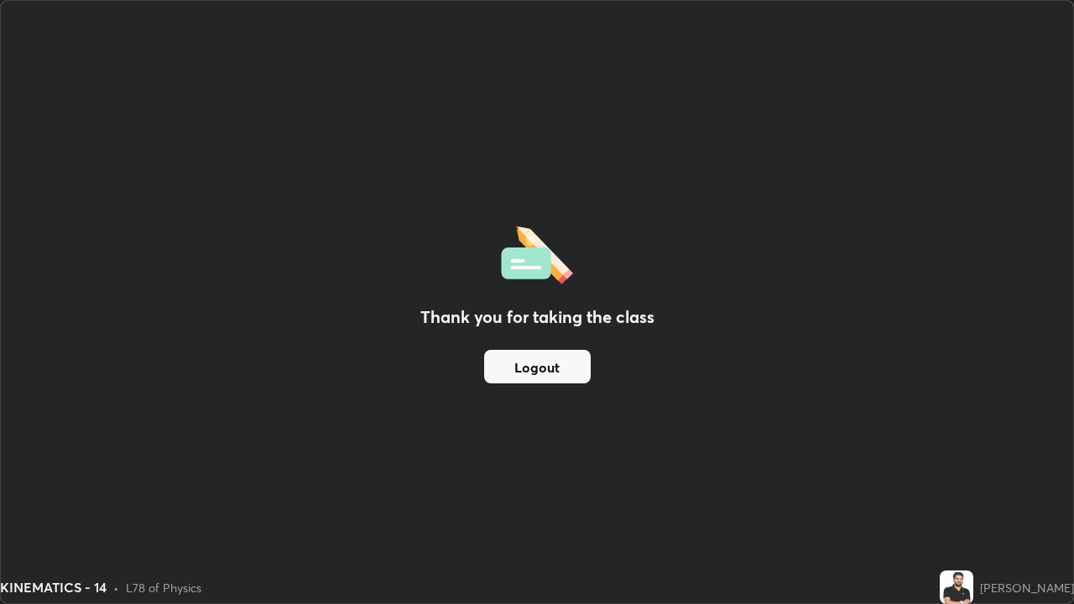
click at [574, 372] on button "Logout" at bounding box center [537, 367] width 107 height 34
